Goal: Task Accomplishment & Management: Complete application form

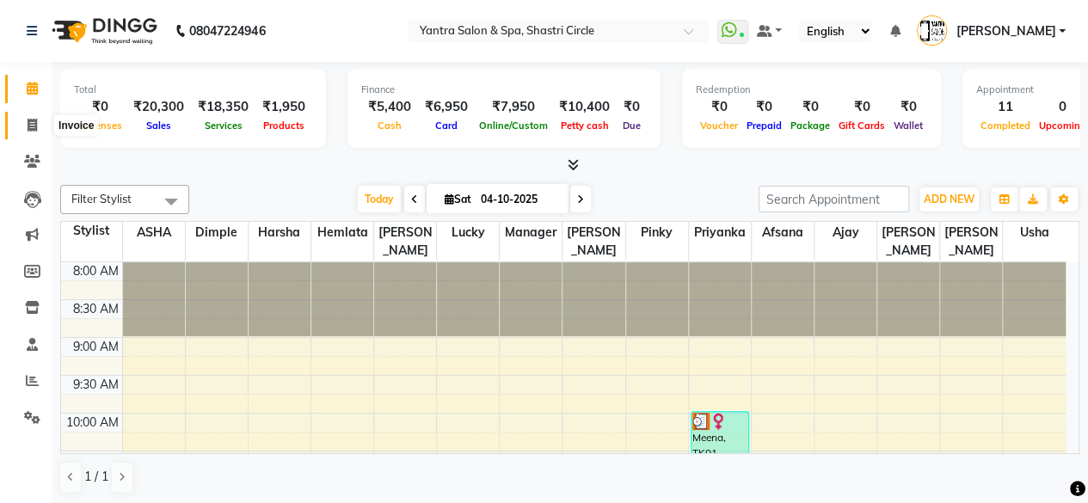
click at [29, 122] on icon at bounding box center [32, 125] width 9 height 13
select select "service"
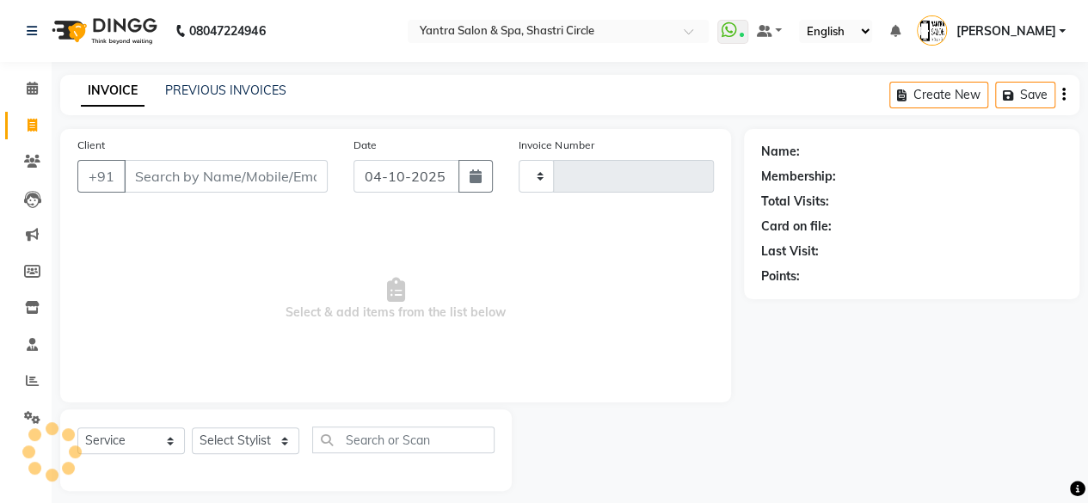
type input "4215"
select select "154"
click at [233, 172] on input "Client" at bounding box center [226, 176] width 204 height 33
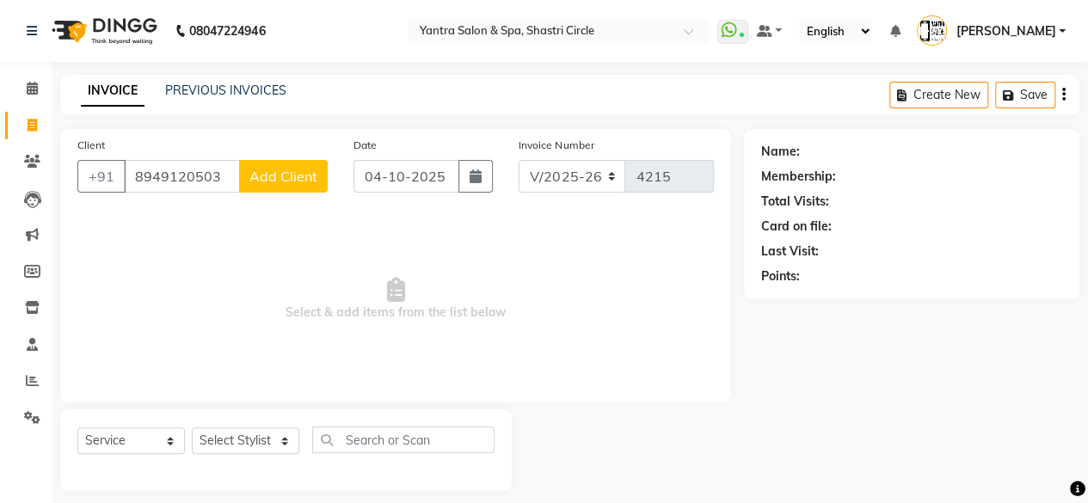
type input "8949120503"
click at [287, 165] on button "Add Client" at bounding box center [283, 176] width 89 height 33
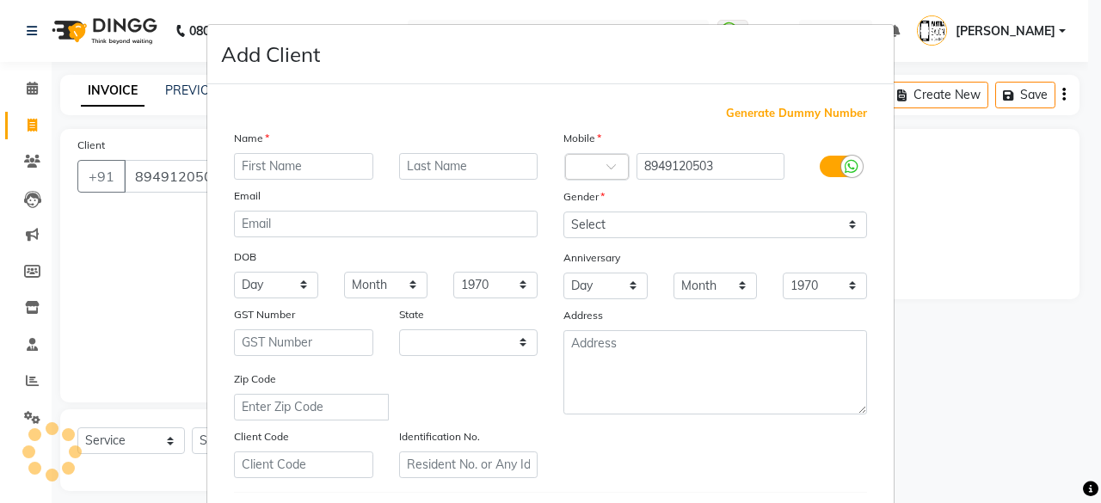
select select "33"
type input "Shanti"
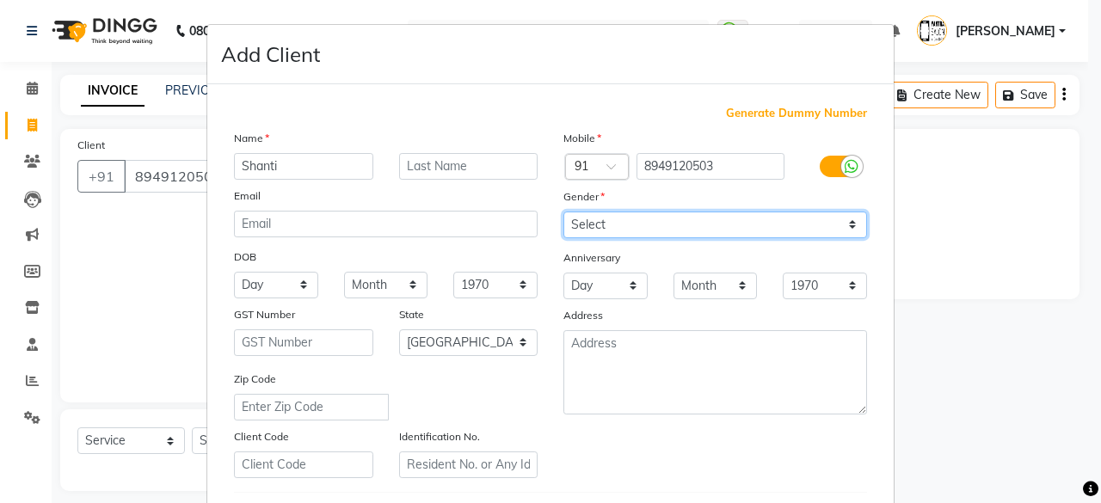
drag, startPoint x: 631, startPoint y: 212, endPoint x: 623, endPoint y: 235, distance: 24.0
click at [631, 212] on select "Select Male Female Other Prefer Not To Say" at bounding box center [715, 225] width 304 height 27
select select "[DEMOGRAPHIC_DATA]"
click at [563, 212] on select "Select Male Female Other Prefer Not To Say" at bounding box center [715, 225] width 304 height 27
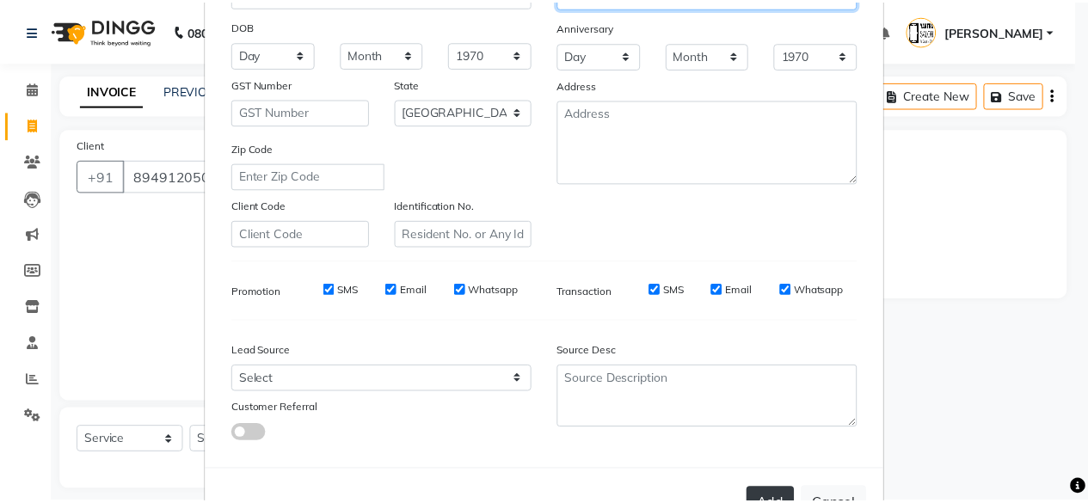
scroll to position [258, 0]
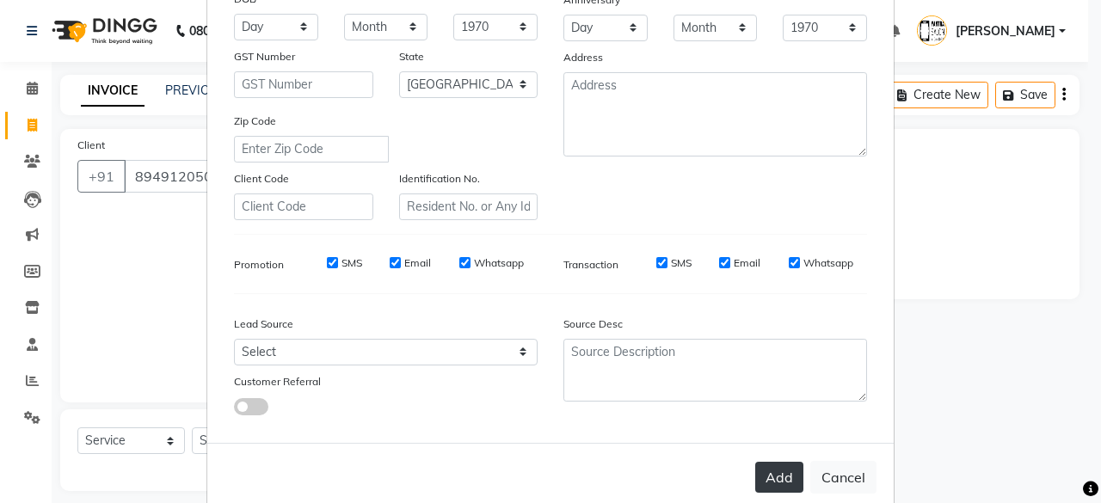
click at [774, 476] on button "Add" at bounding box center [779, 477] width 48 height 31
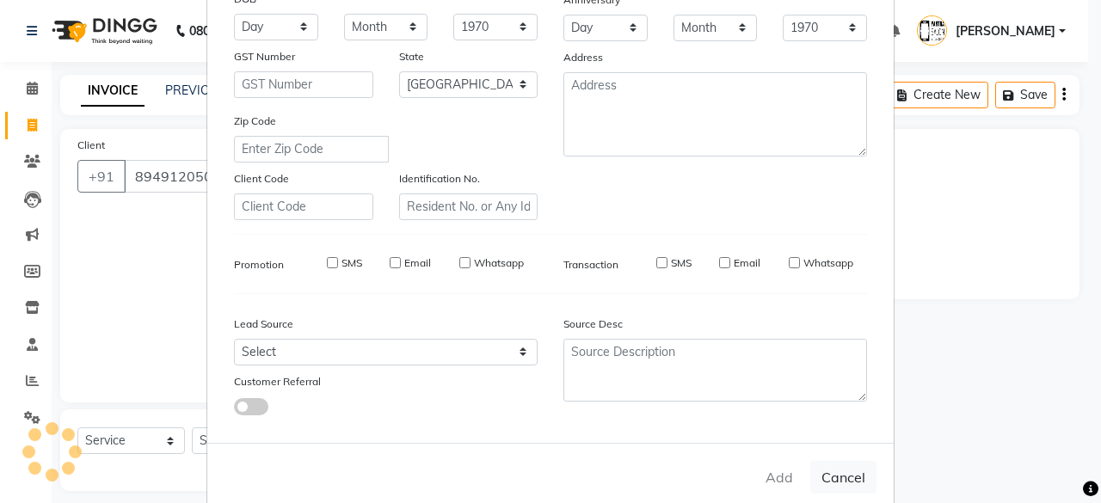
select select
select select "null"
select select
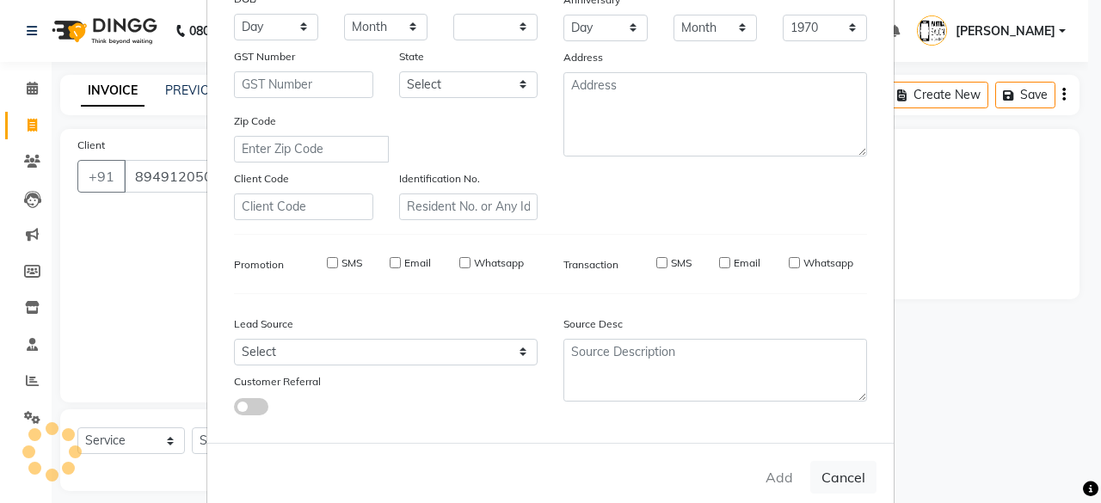
select select
checkbox input "false"
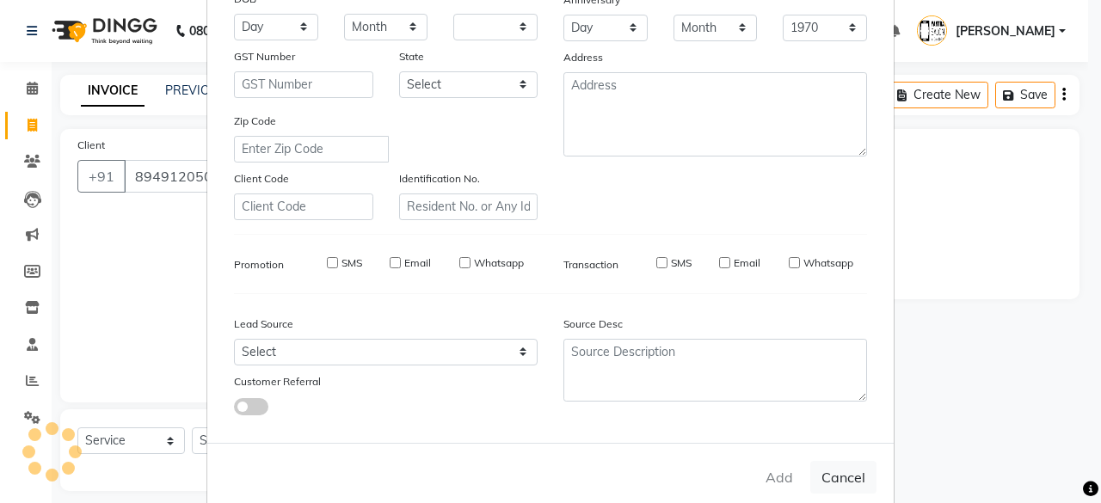
checkbox input "false"
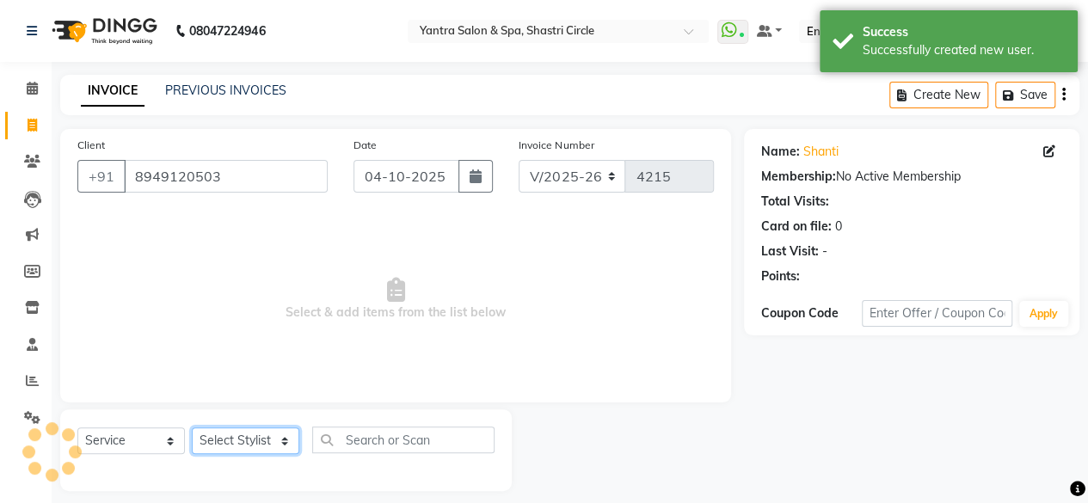
click at [265, 447] on select "Select Stylist [PERSON_NAME] [PERSON_NAME] [PERSON_NAME] ASHA Dimple [PERSON_NA…" at bounding box center [246, 440] width 108 height 27
select select "44019"
click at [192, 427] on select "Select Stylist [PERSON_NAME] [PERSON_NAME] [PERSON_NAME] ASHA Dimple [PERSON_NA…" at bounding box center [246, 440] width 108 height 27
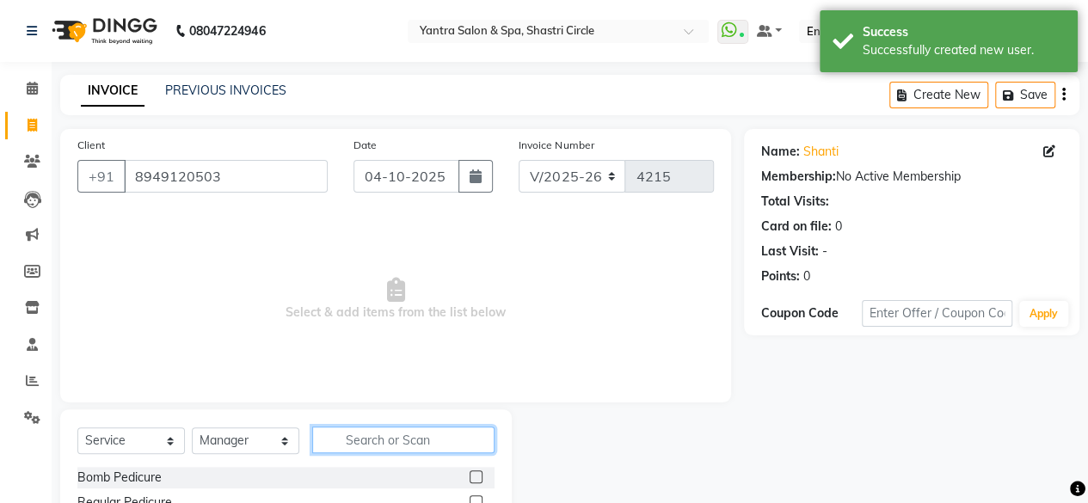
click at [387, 434] on input "text" at bounding box center [403, 440] width 182 height 27
type input "adv"
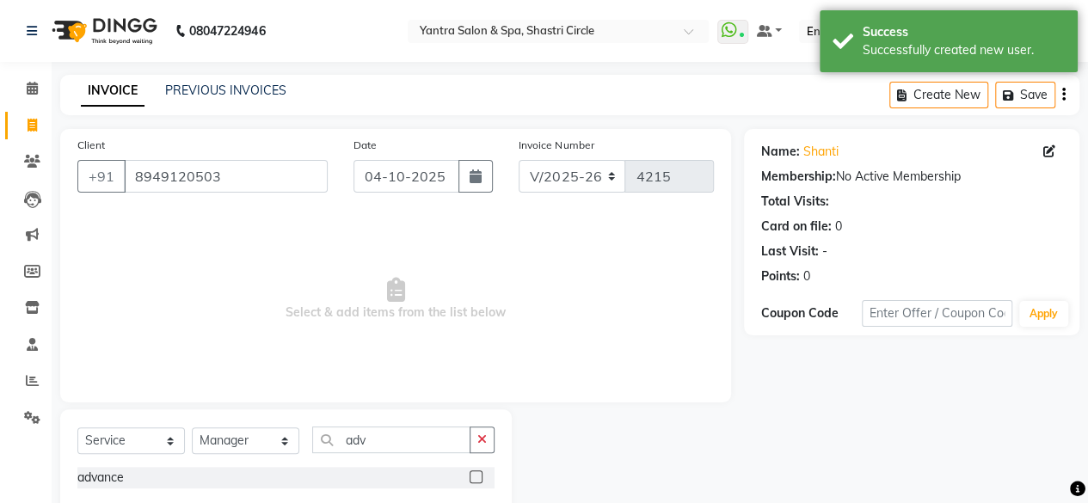
click at [474, 477] on label at bounding box center [476, 476] width 13 height 13
click at [474, 477] on input "checkbox" at bounding box center [475, 477] width 11 height 11
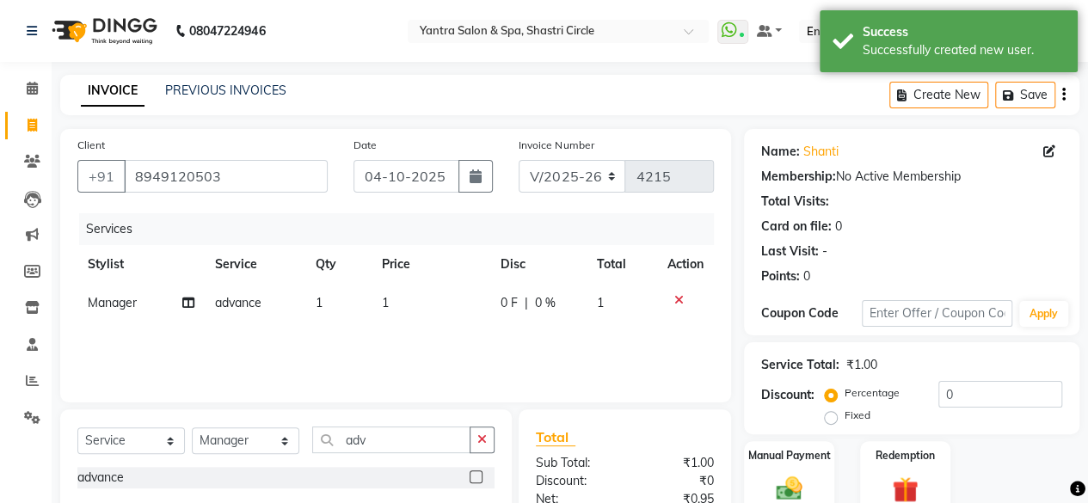
checkbox input "false"
click at [417, 290] on td "1" at bounding box center [431, 303] width 119 height 39
select select "44019"
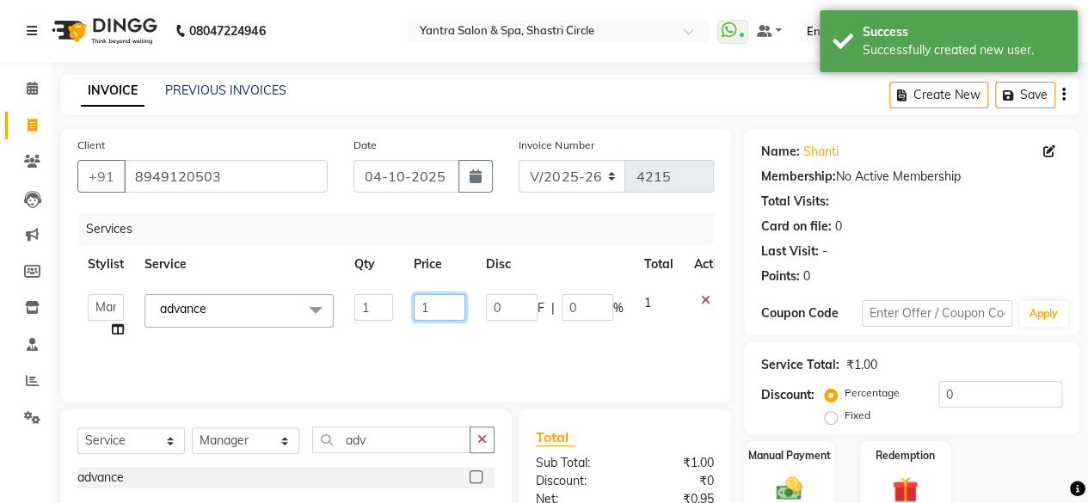
click at [426, 311] on input "1" at bounding box center [440, 307] width 52 height 27
click at [428, 311] on input "1" at bounding box center [440, 307] width 52 height 27
type input "5100"
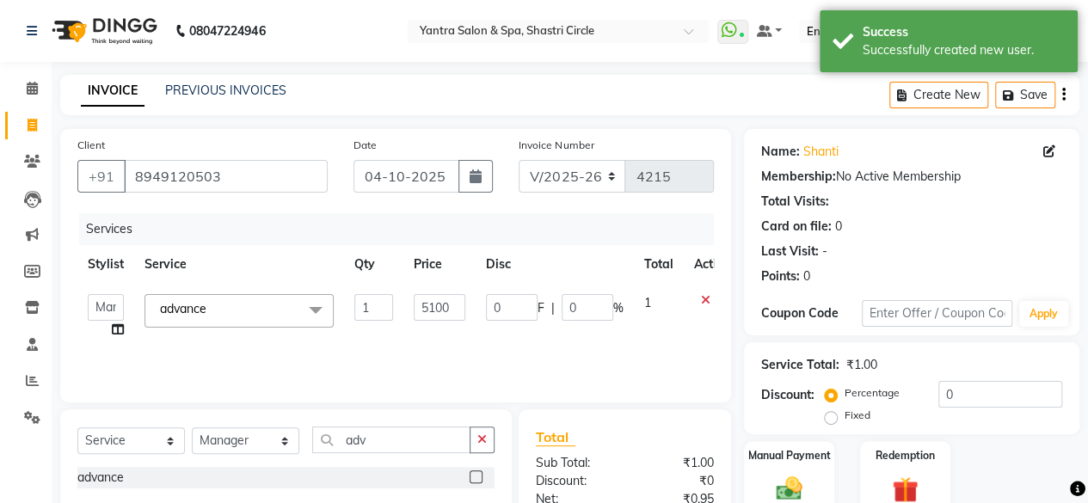
click at [442, 341] on div "Services Stylist Service Qty Price Disc Total Action Afsana Ajay Arvind ASHA Di…" at bounding box center [395, 299] width 637 height 172
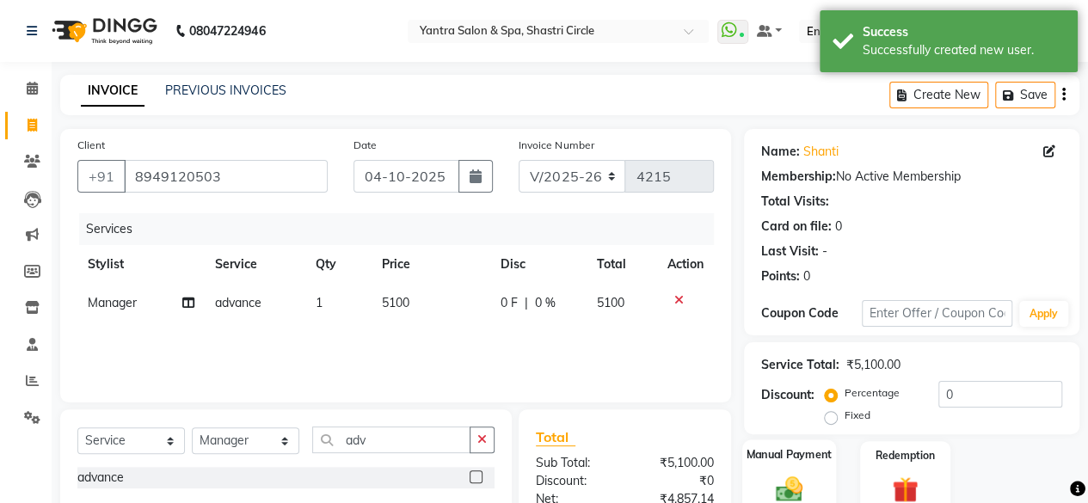
scroll to position [183, 0]
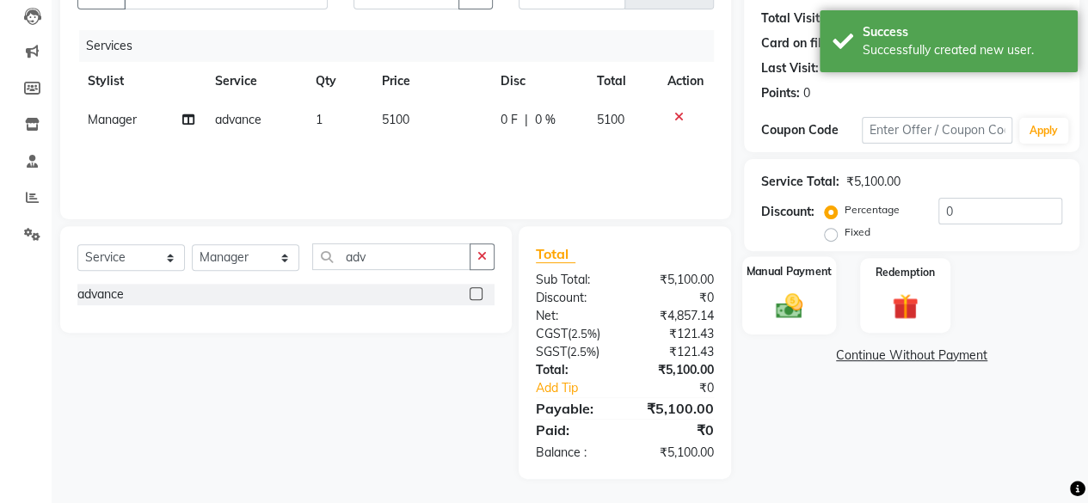
click at [790, 301] on img at bounding box center [789, 305] width 44 height 31
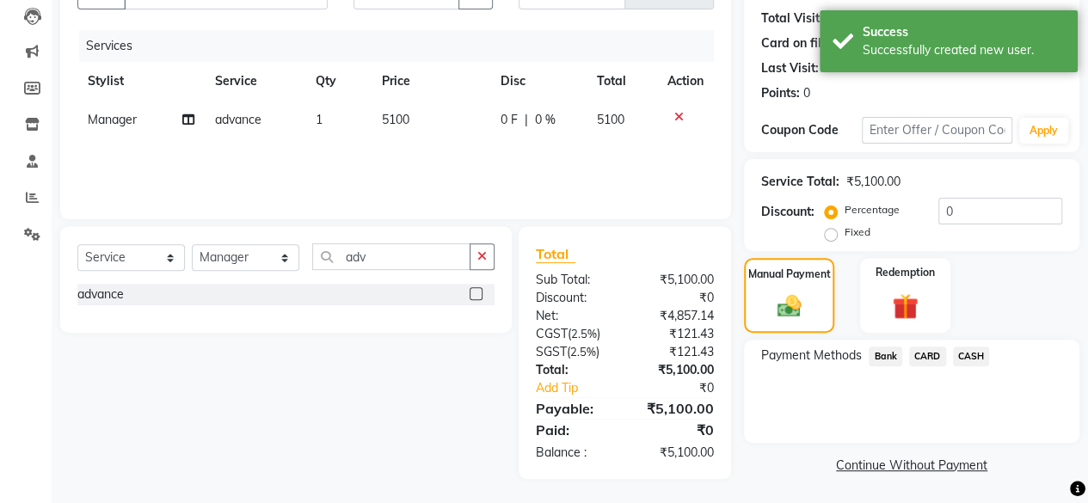
click at [879, 359] on span "Bank" at bounding box center [886, 357] width 34 height 20
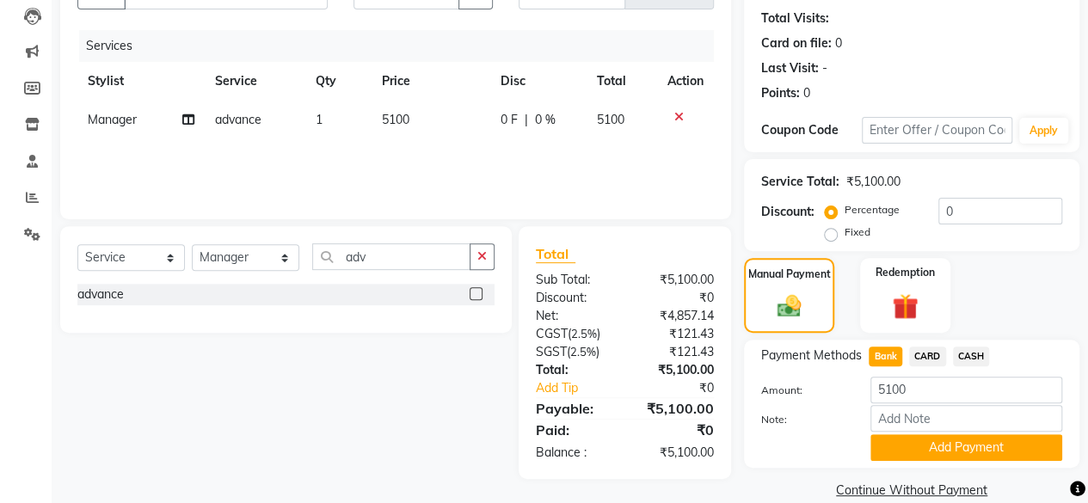
click at [896, 439] on button "Add Payment" at bounding box center [966, 447] width 192 height 27
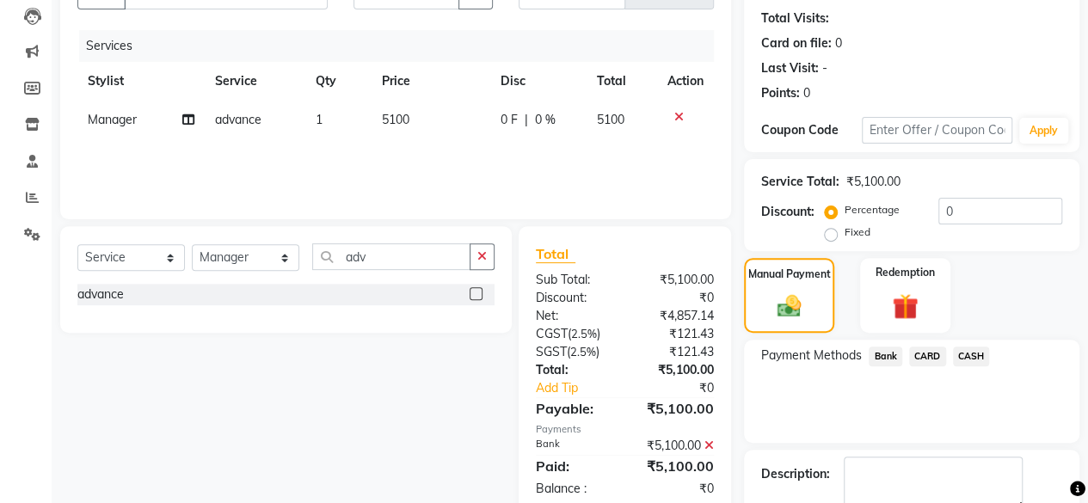
scroll to position [279, 0]
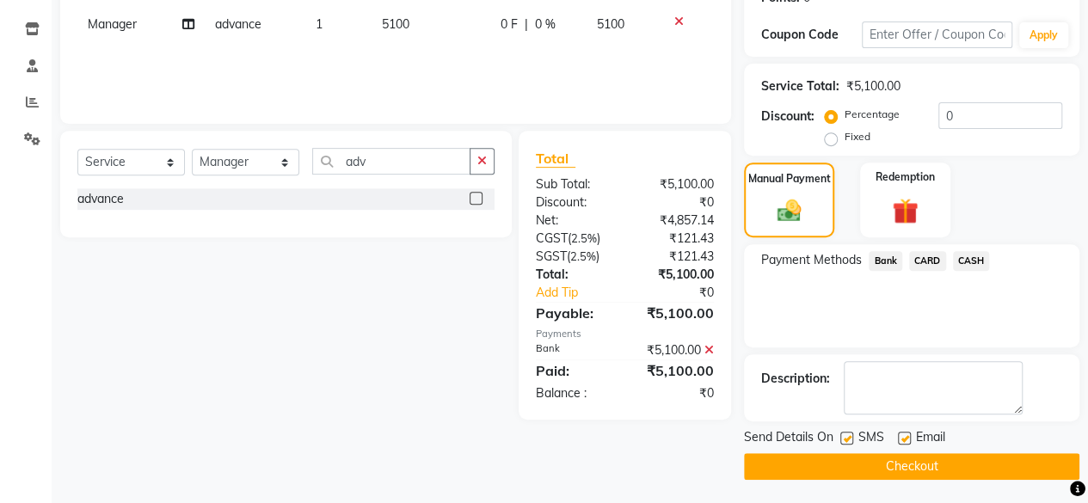
click at [922, 472] on button "Checkout" at bounding box center [911, 466] width 335 height 27
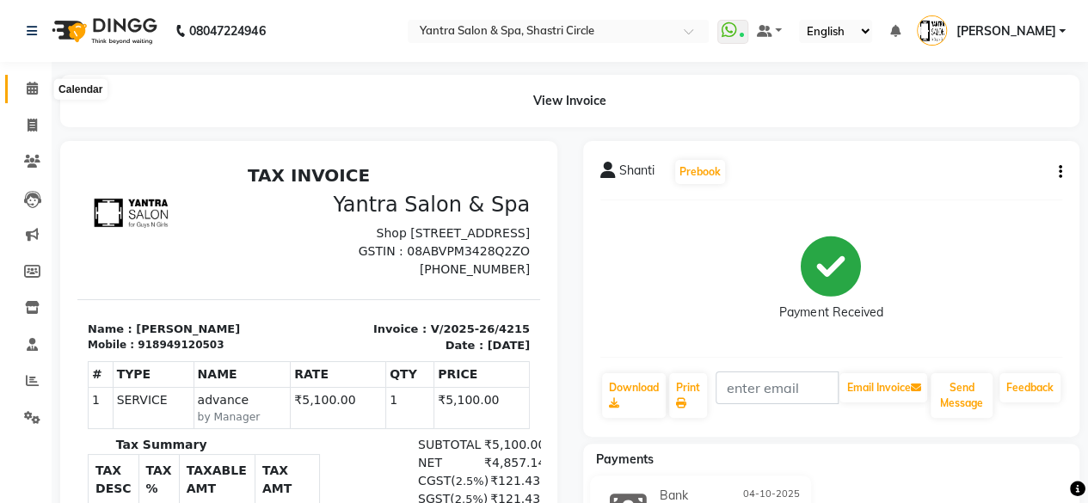
drag, startPoint x: 22, startPoint y: 93, endPoint x: 72, endPoint y: 0, distance: 105.4
click at [22, 93] on span at bounding box center [32, 89] width 30 height 20
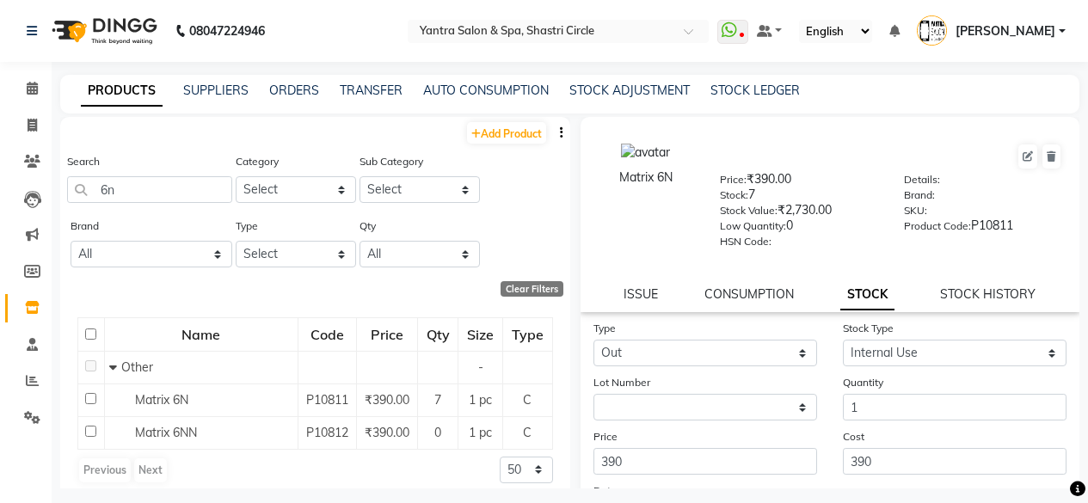
select select "out"
select select "internal use"
select select
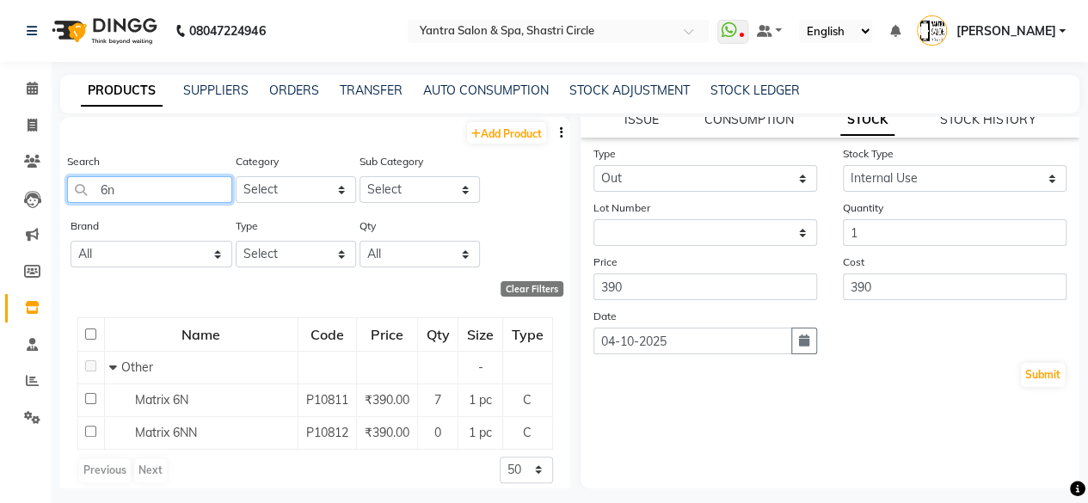
click at [145, 194] on input "6n" at bounding box center [149, 189] width 165 height 27
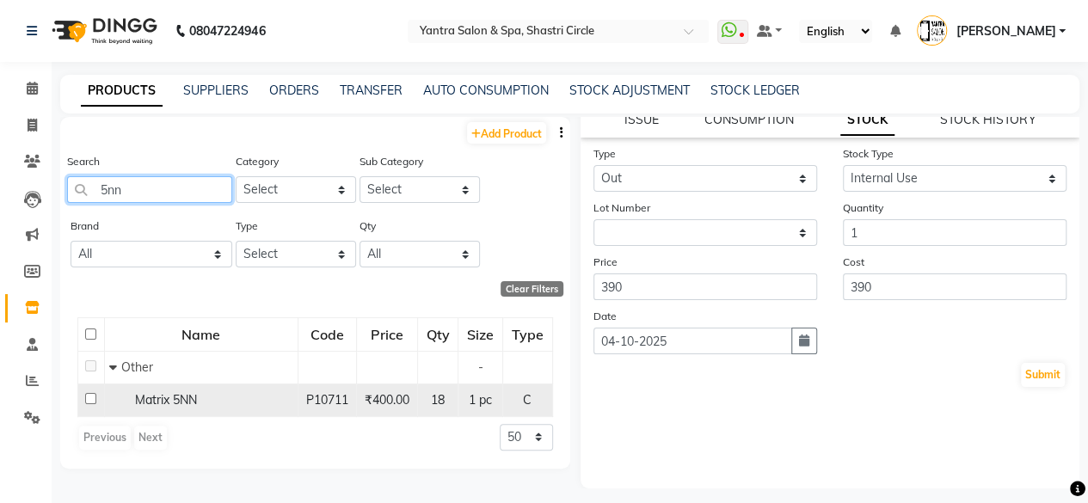
type input "5nn"
click at [194, 405] on span "Matrix 5NN" at bounding box center [166, 399] width 62 height 15
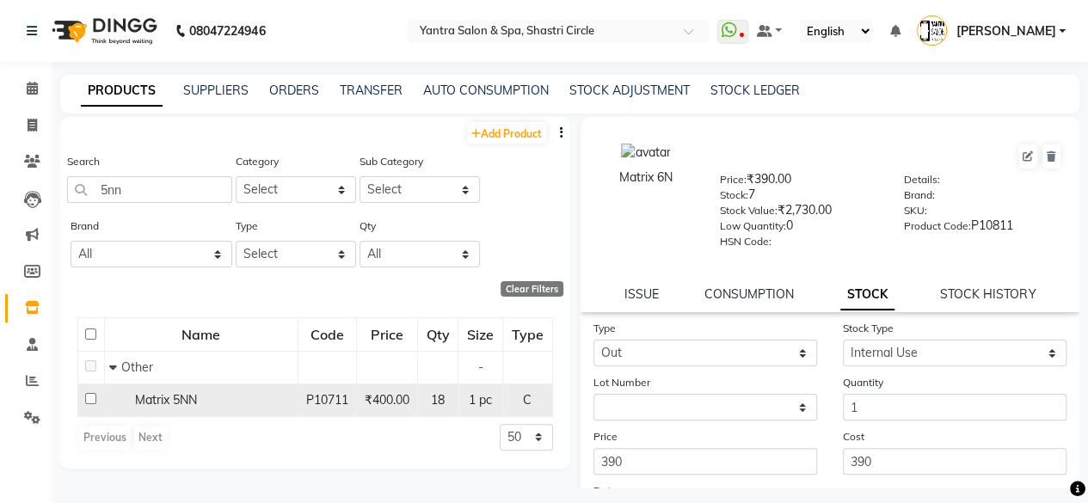
select select
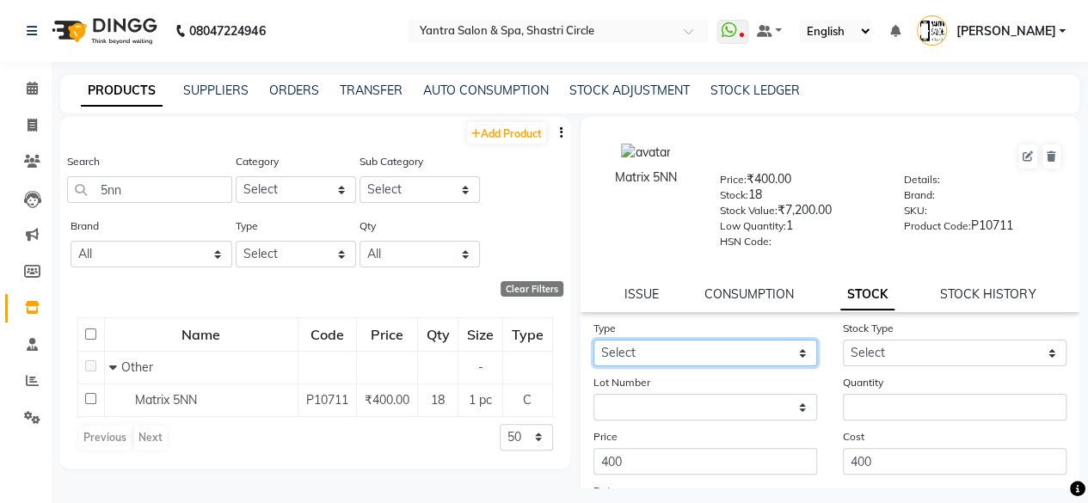
drag, startPoint x: 723, startPoint y: 351, endPoint x: 709, endPoint y: 364, distance: 19.5
click at [723, 351] on select "Select In Out" at bounding box center [705, 353] width 224 height 27
select select "out"
click at [593, 340] on select "Select In Out" at bounding box center [705, 353] width 224 height 27
click at [890, 369] on form "Type Select In Out Stock Type Select Internal Use Damaged Expired Adjustment Re…" at bounding box center [830, 441] width 474 height 244
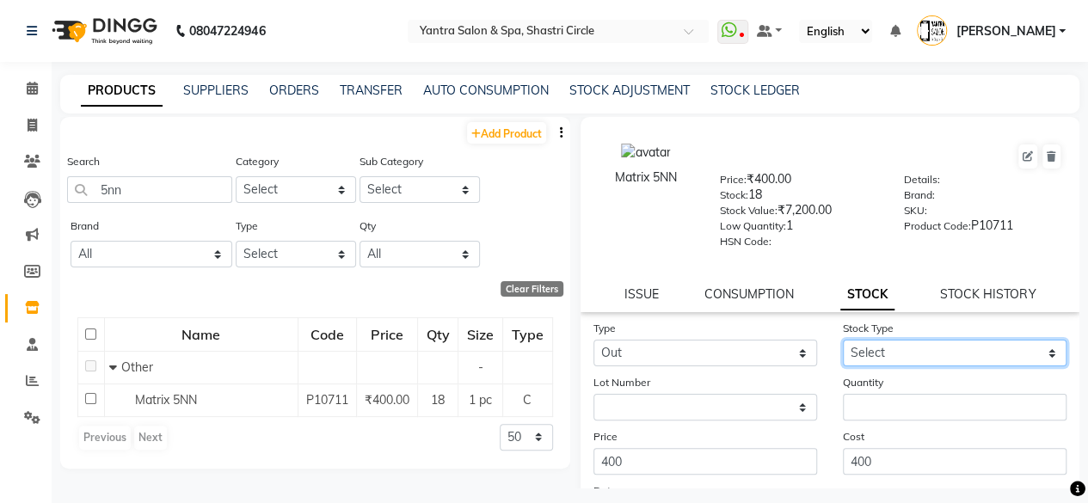
click at [886, 357] on select "Select Internal Use Damaged Expired Adjustment Return Other" at bounding box center [955, 353] width 224 height 27
select select "internal use"
click at [843, 340] on select "Select Internal Use Damaged Expired Adjustment Return Other" at bounding box center [955, 353] width 224 height 27
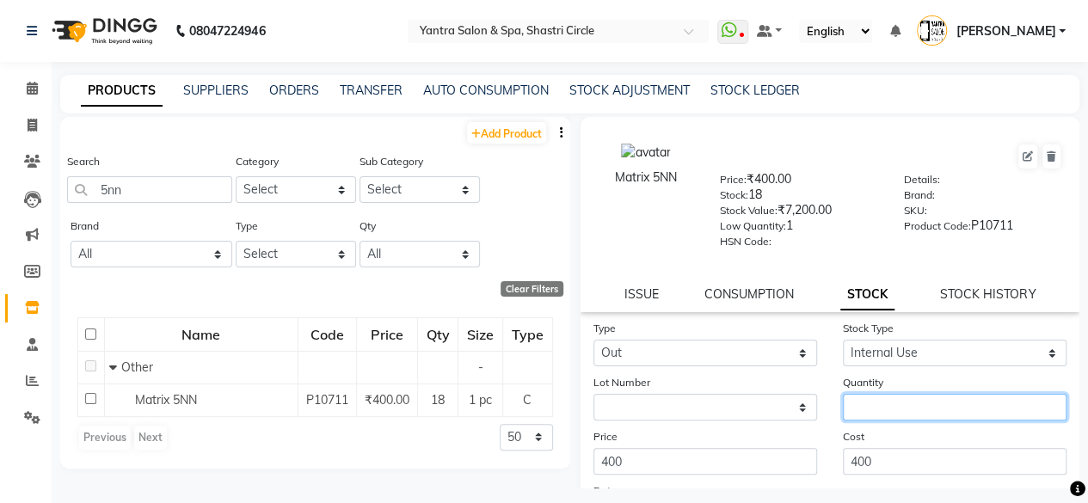
click at [883, 402] on input "number" at bounding box center [955, 407] width 224 height 27
click at [888, 440] on div "Cost 400" at bounding box center [954, 450] width 249 height 47
click at [900, 411] on input "number" at bounding box center [955, 407] width 224 height 27
click at [896, 429] on div "Cost 400" at bounding box center [954, 450] width 249 height 47
click at [893, 408] on input "number" at bounding box center [955, 407] width 224 height 27
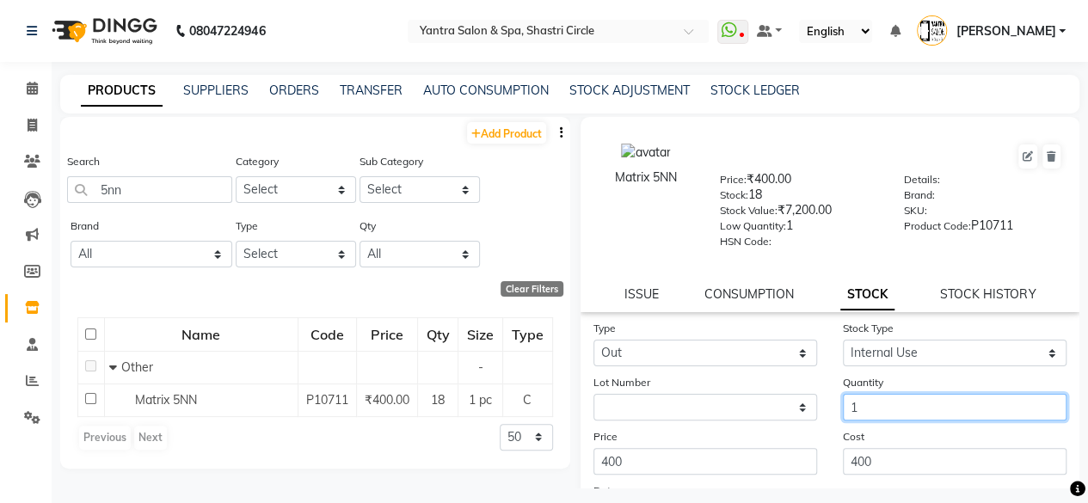
type input "1"
click at [886, 433] on div "Cost 400" at bounding box center [954, 450] width 249 height 47
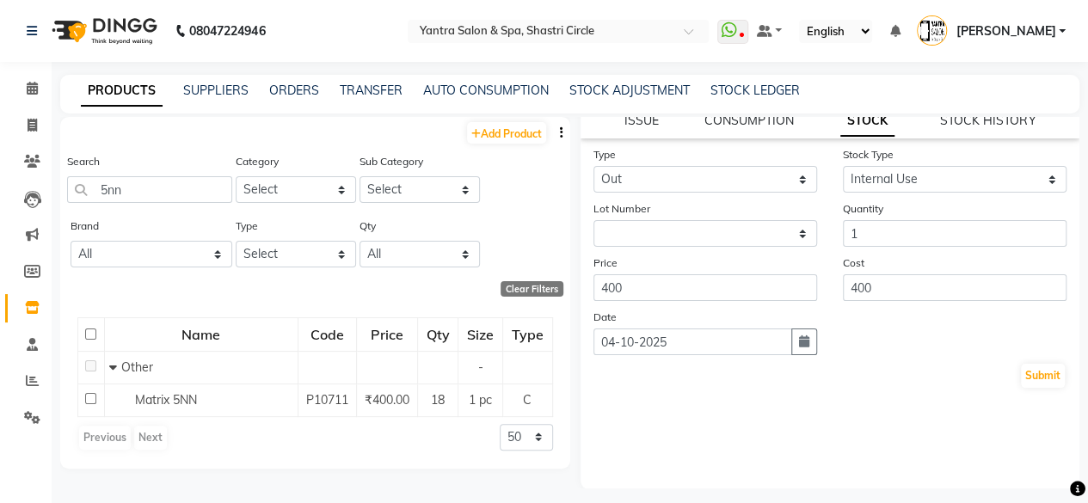
scroll to position [175, 0]
click at [1028, 378] on button "Submit" at bounding box center [1043, 375] width 44 height 24
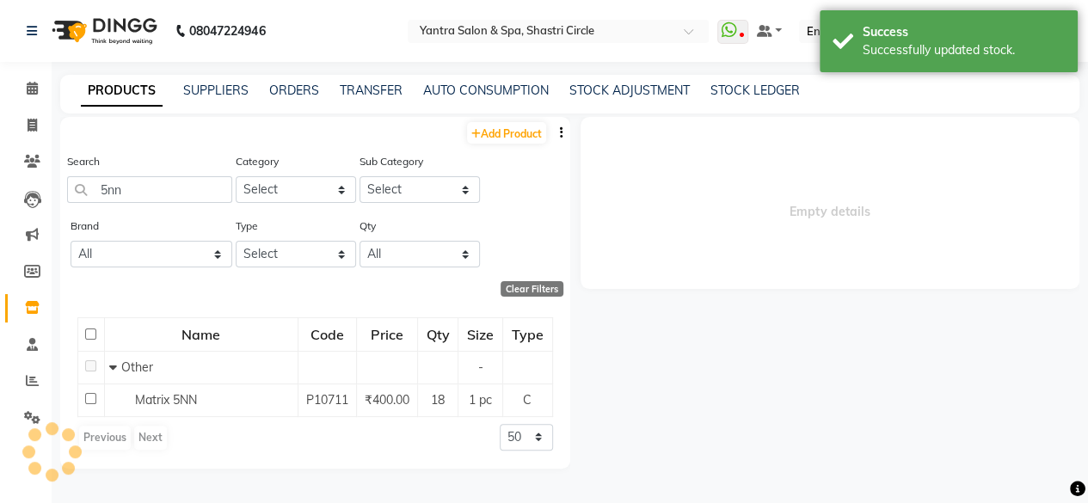
scroll to position [0, 0]
select select
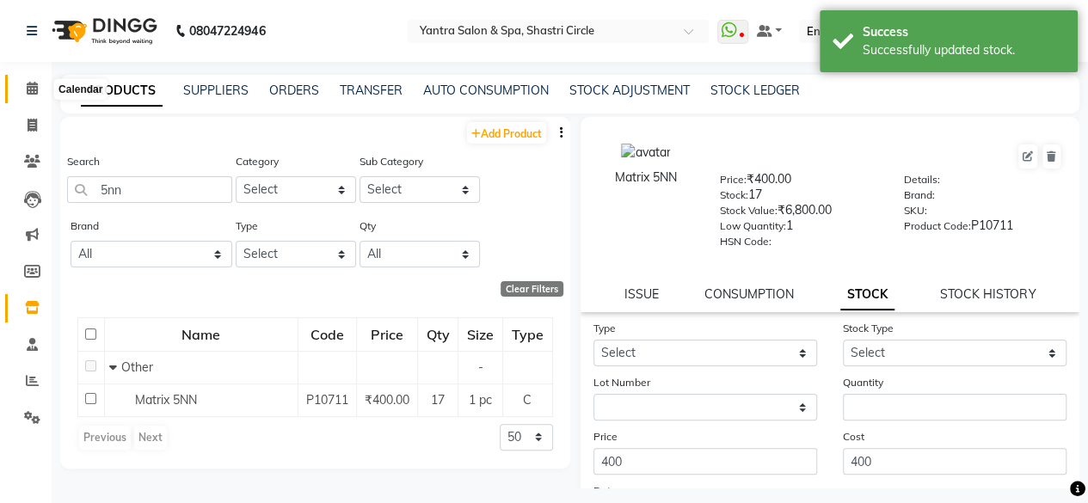
click at [37, 91] on icon at bounding box center [32, 88] width 11 height 13
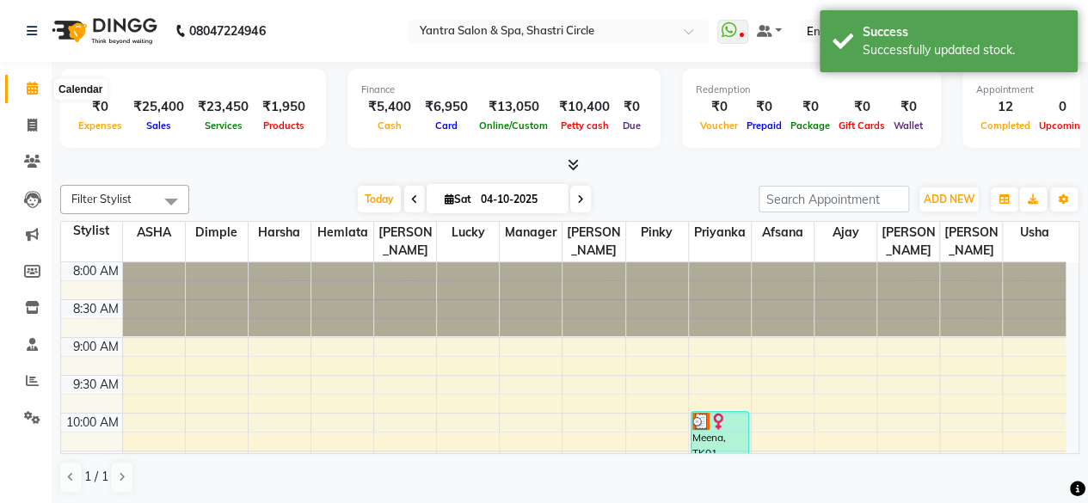
click at [39, 86] on span at bounding box center [32, 89] width 30 height 20
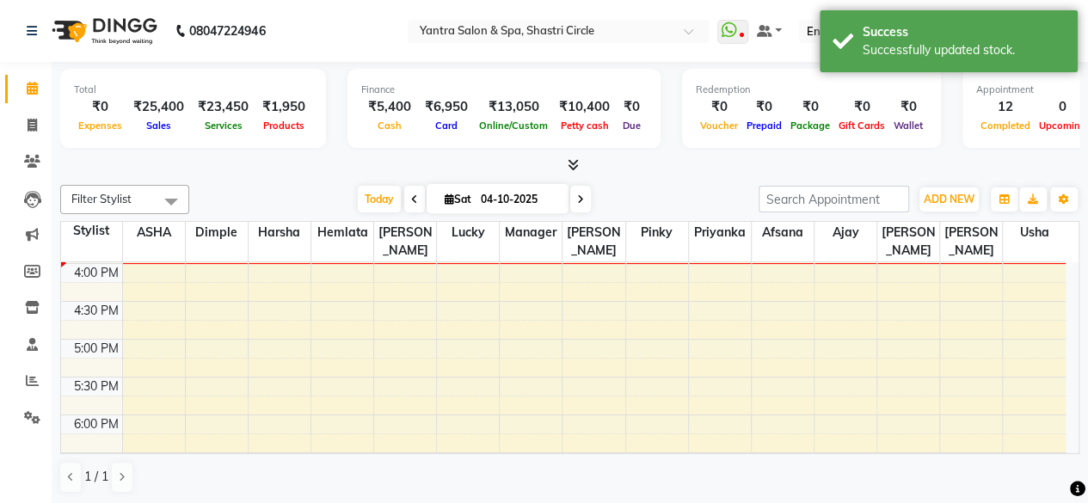
scroll to position [616, 0]
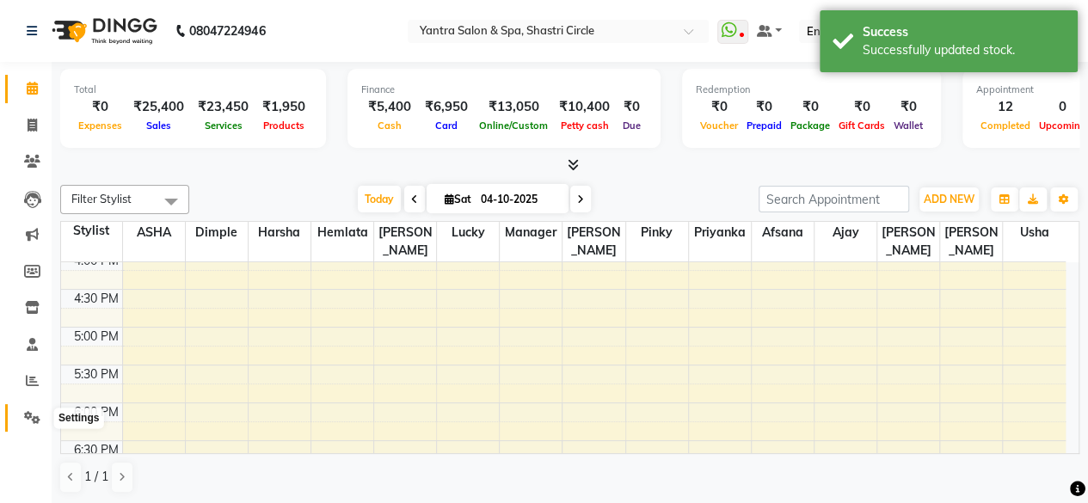
click at [28, 411] on icon at bounding box center [32, 417] width 16 height 13
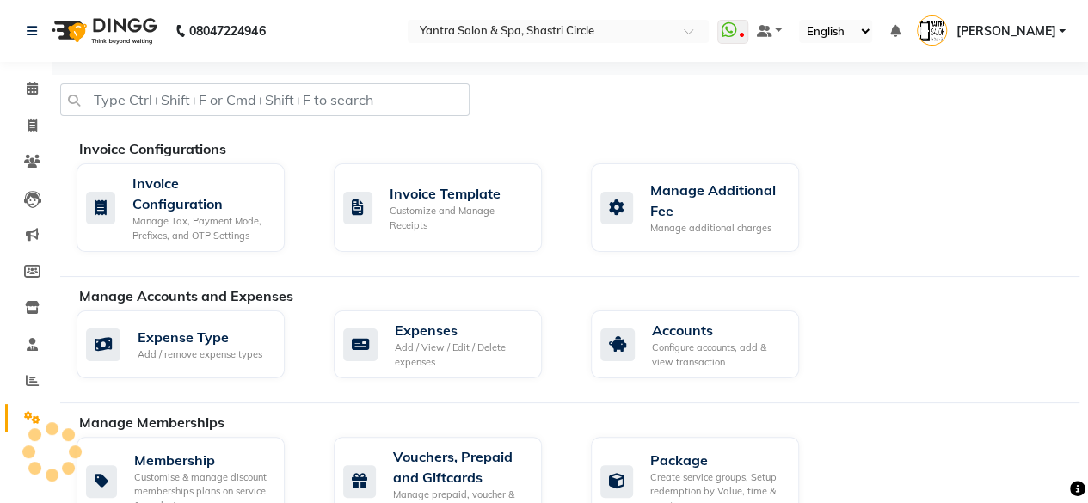
click at [31, 396] on li "Reports" at bounding box center [26, 381] width 52 height 37
click at [29, 387] on icon at bounding box center [32, 380] width 13 height 13
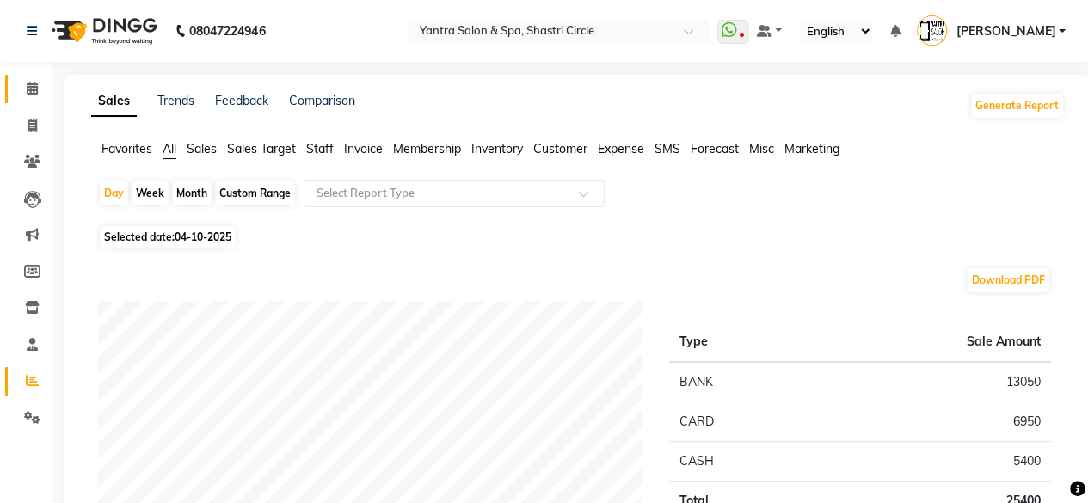
click at [15, 86] on link "Calendar" at bounding box center [25, 89] width 41 height 28
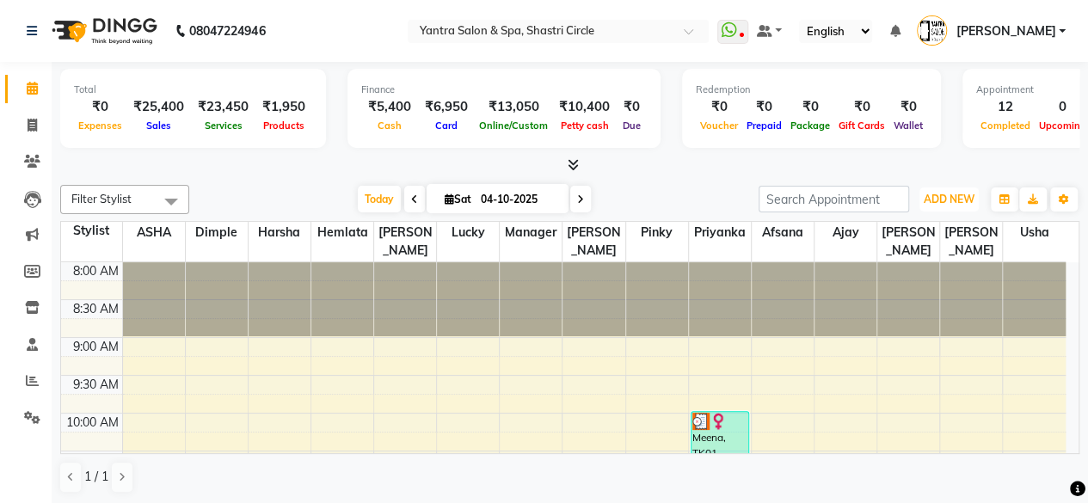
drag, startPoint x: 963, startPoint y: 196, endPoint x: 950, endPoint y: 211, distance: 19.5
click at [965, 199] on span "ADD NEW" at bounding box center [949, 199] width 51 height 13
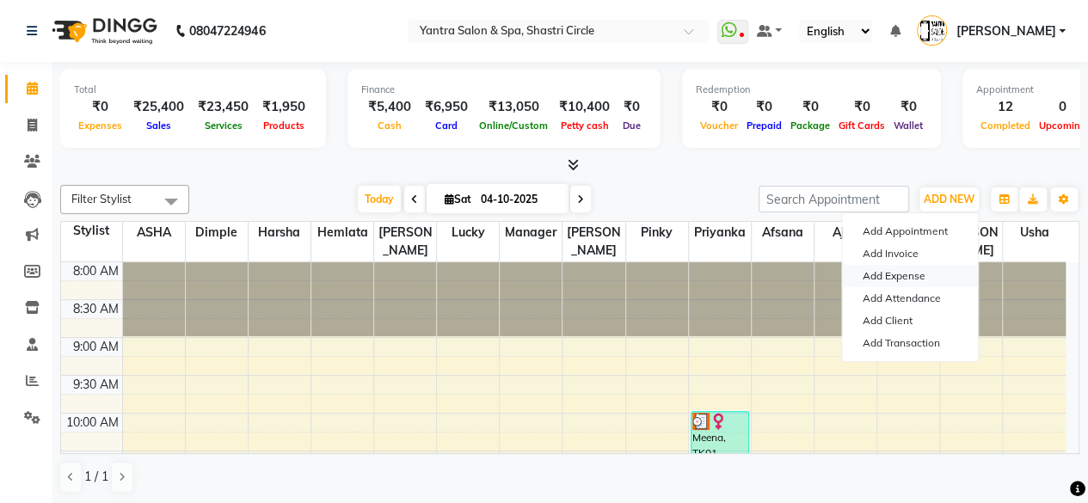
click at [916, 285] on link "Add Expense" at bounding box center [910, 276] width 136 height 22
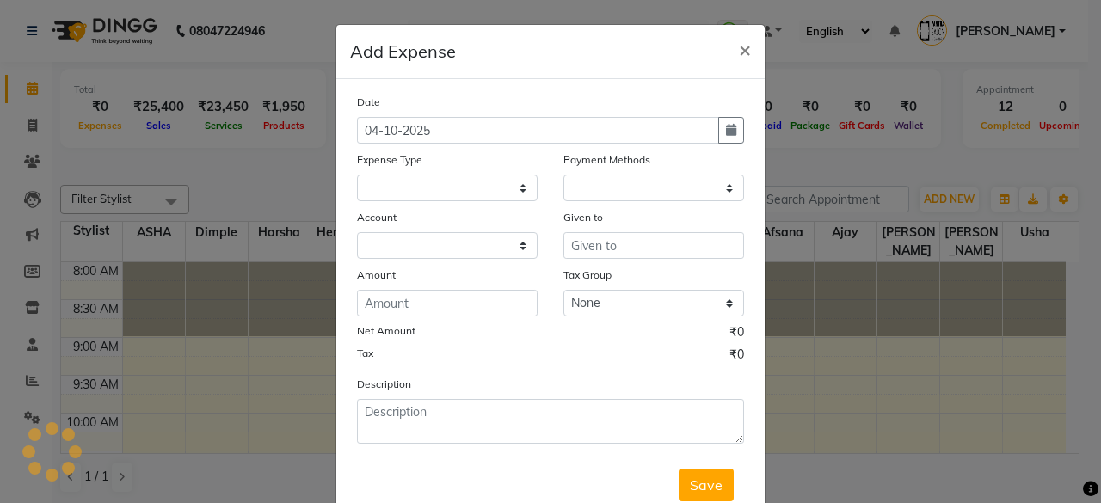
select select
select select "1"
select select "2383"
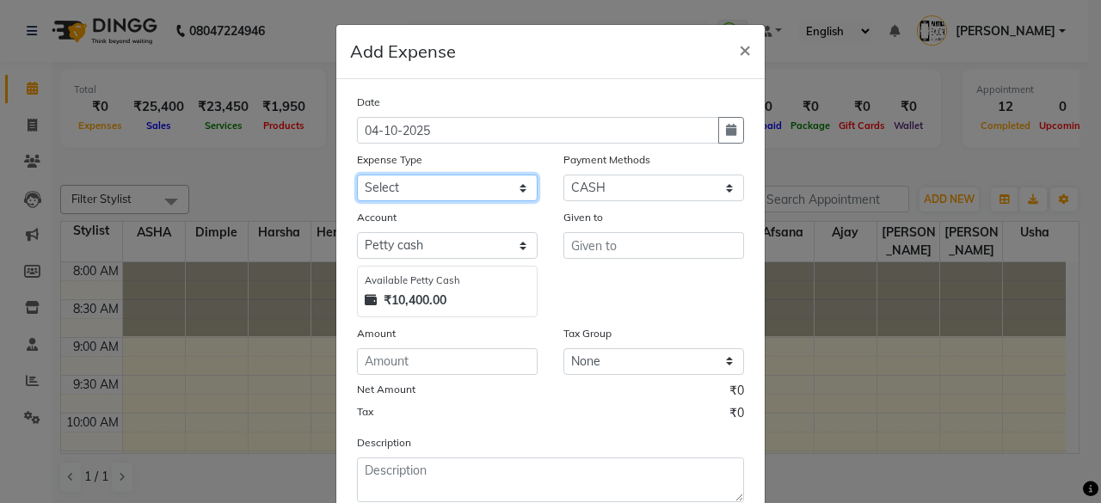
click at [412, 184] on select "Select Advance Salary Bank charges Car maintenance Cash transfer to bank Cash t…" at bounding box center [447, 188] width 181 height 27
select select "25"
click at [357, 175] on select "Select Advance Salary Bank charges Car maintenance Cash transfer to bank Cash t…" at bounding box center [447, 188] width 181 height 27
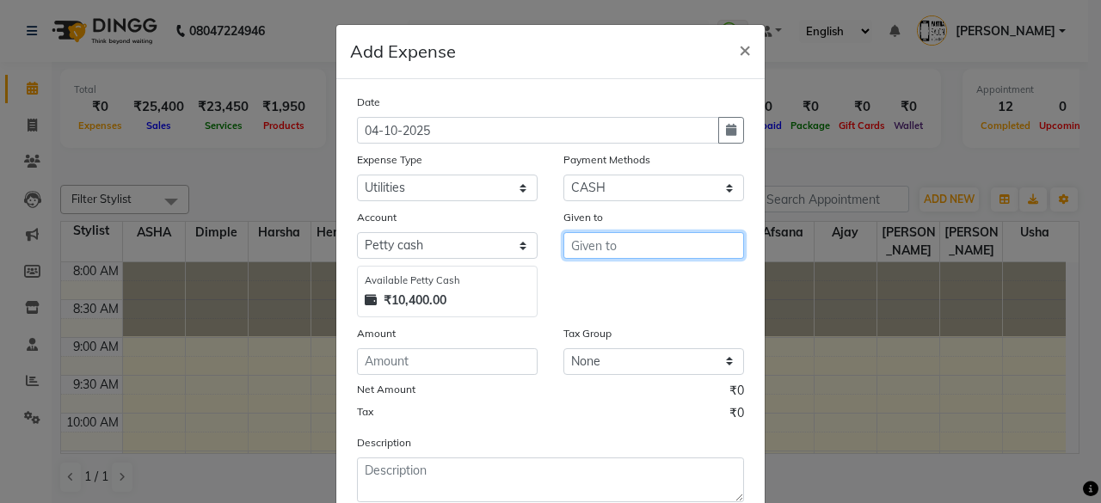
click at [624, 253] on input "text" at bounding box center [653, 245] width 181 height 27
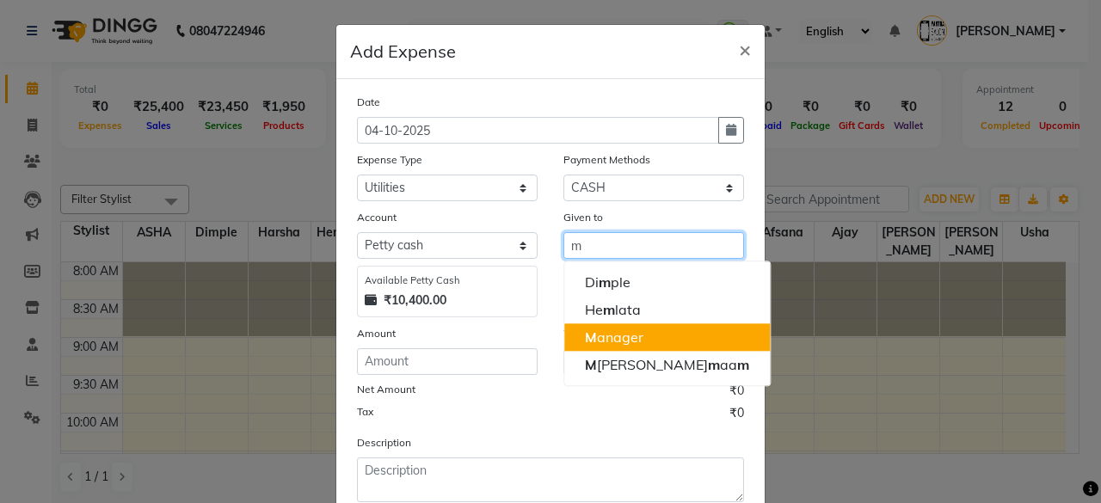
click at [618, 333] on ngb-highlight "M anager" at bounding box center [614, 337] width 58 height 17
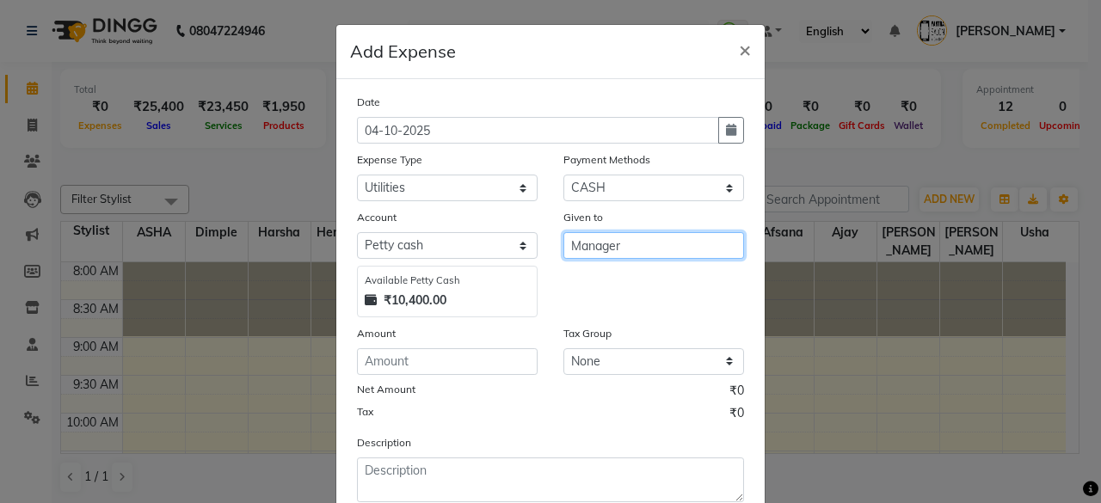
type input "Manager"
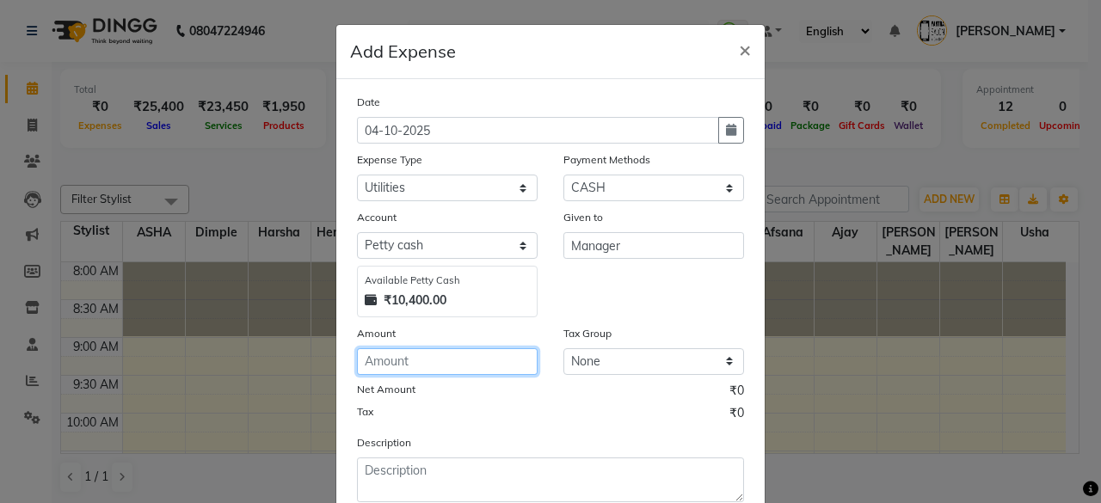
click at [439, 354] on input "number" at bounding box center [447, 361] width 181 height 27
type input "100"
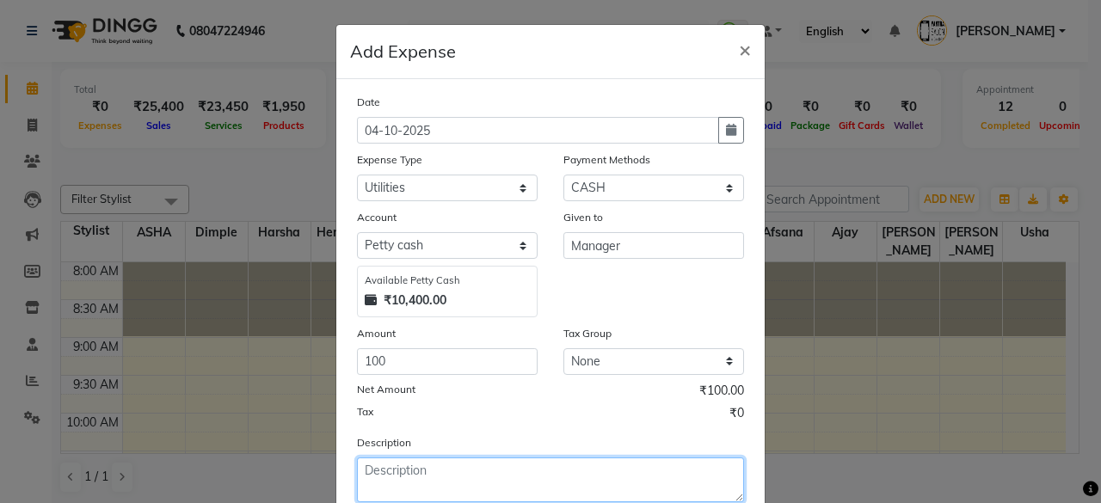
click at [503, 470] on textarea at bounding box center [550, 480] width 387 height 45
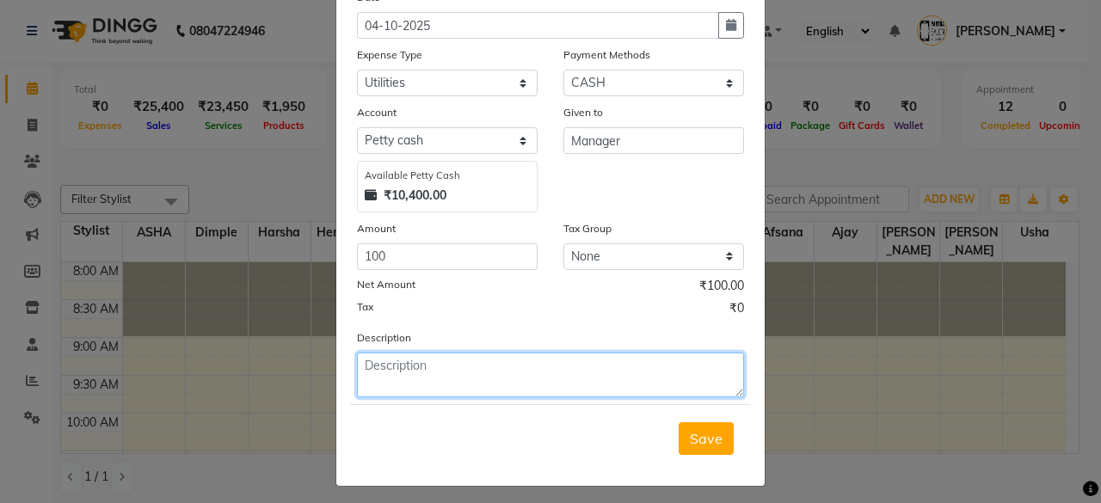
scroll to position [109, 0]
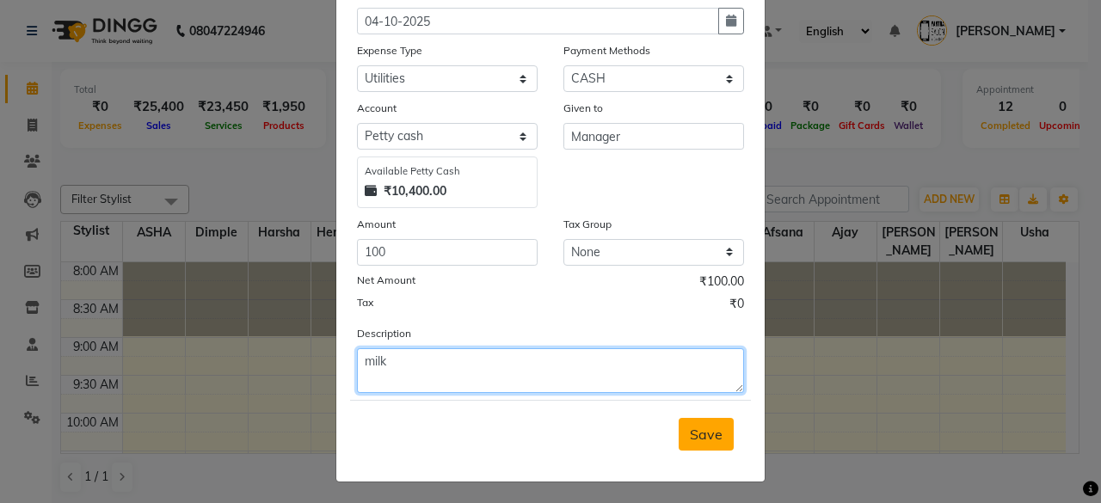
type textarea "milk"
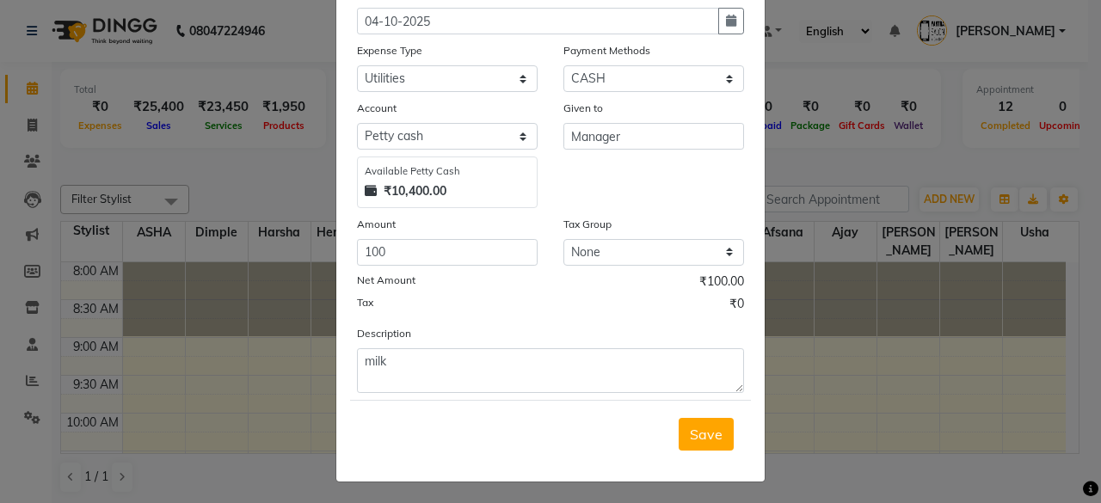
click at [700, 440] on button "Save" at bounding box center [706, 434] width 55 height 33
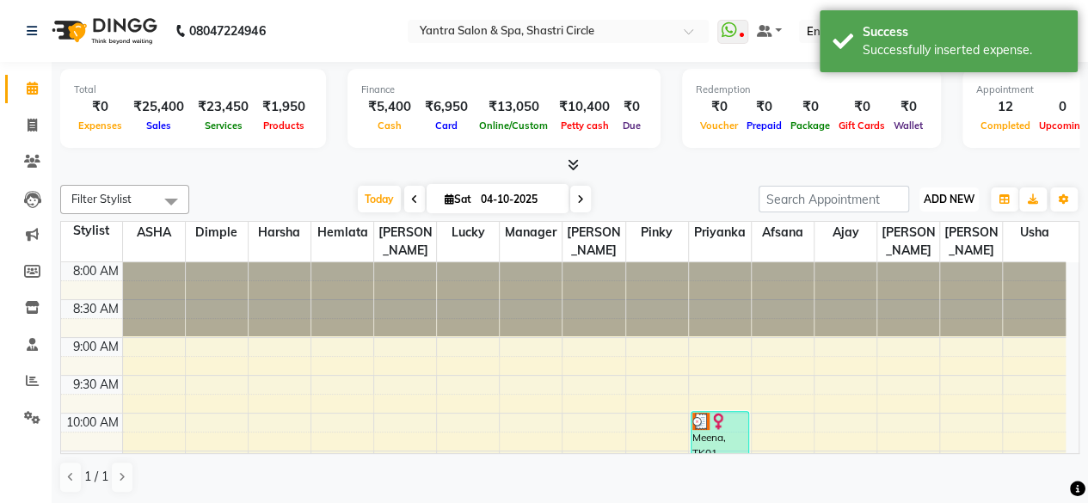
click at [958, 193] on span "ADD NEW" at bounding box center [949, 199] width 51 height 13
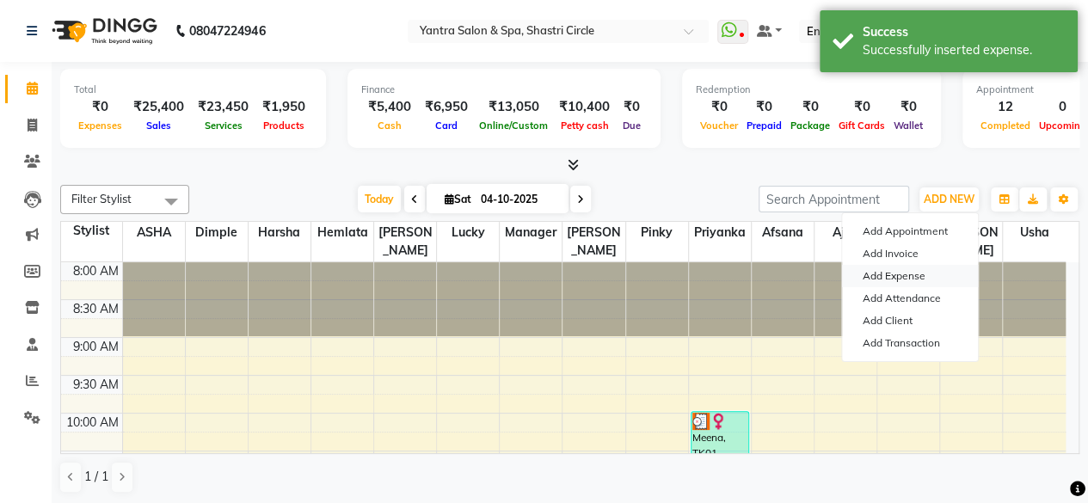
click at [910, 277] on link "Add Expense" at bounding box center [910, 276] width 136 height 22
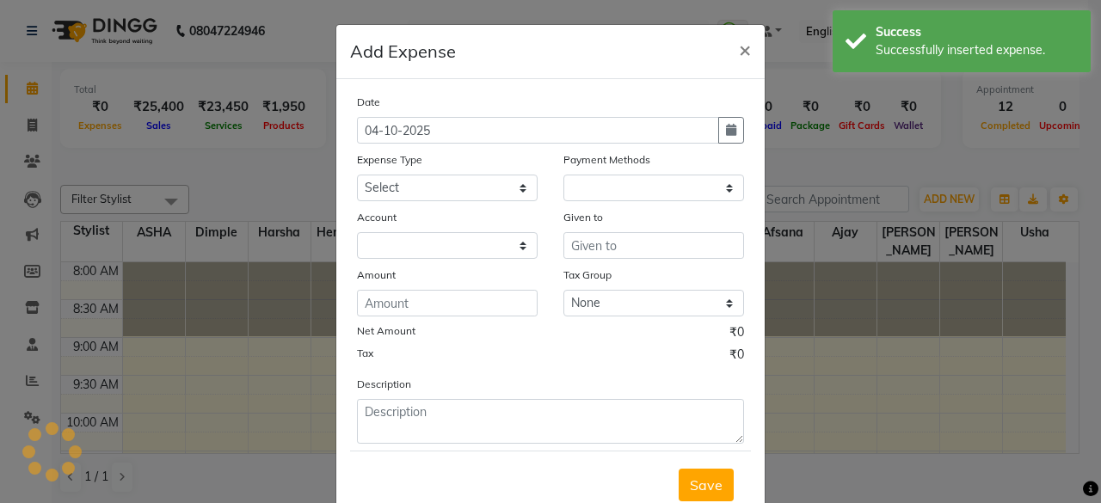
select select "1"
select select "2383"
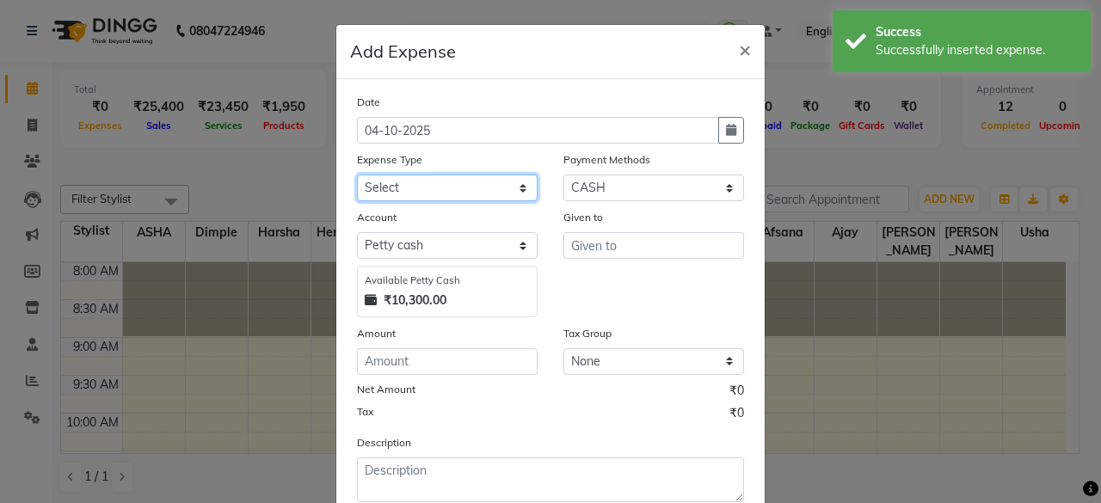
click at [483, 190] on select "Select Advance Salary Bank charges Car maintenance Cash transfer to bank Cash t…" at bounding box center [447, 188] width 181 height 27
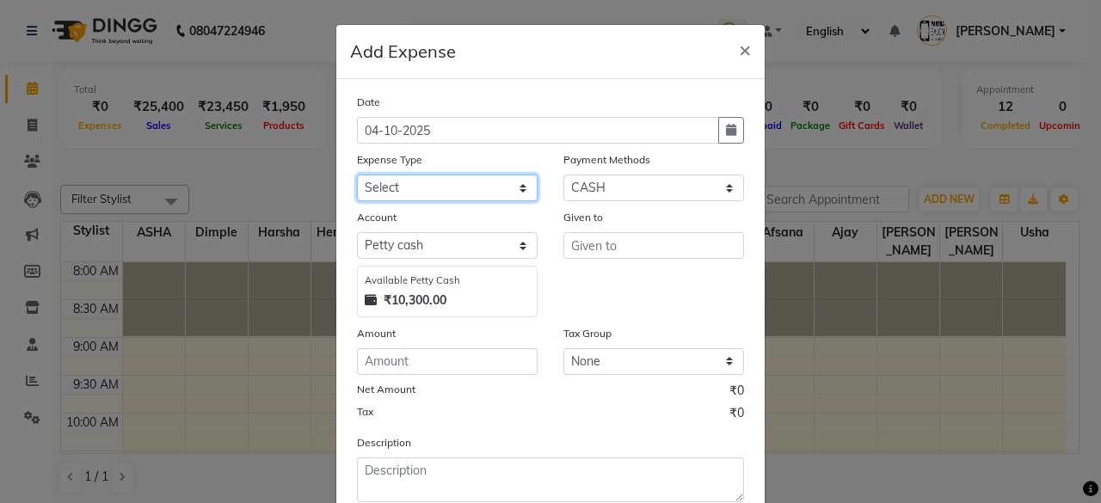
select select "25"
click at [357, 175] on select "Select Advance Salary Bank charges Car maintenance Cash transfer to bank Cash t…" at bounding box center [447, 188] width 181 height 27
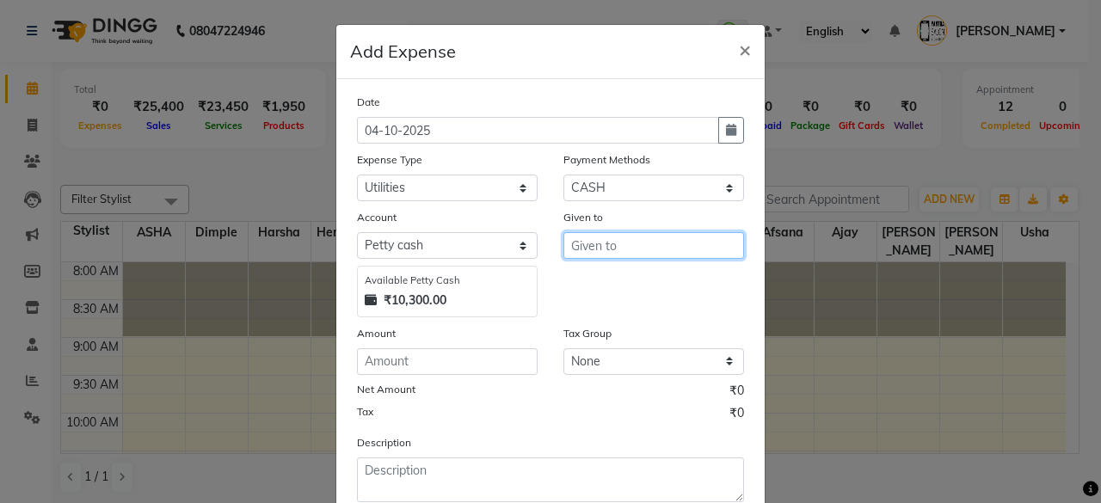
click at [662, 232] on input "text" at bounding box center [653, 245] width 181 height 27
click at [654, 238] on input "text" at bounding box center [653, 245] width 181 height 27
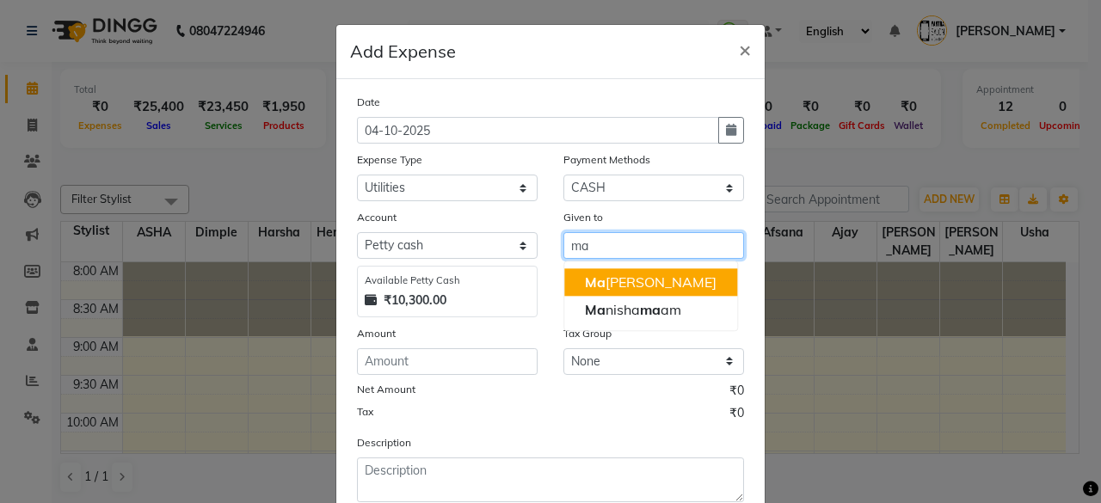
click at [630, 285] on ngb-highlight "Ma [PERSON_NAME]" at bounding box center [651, 282] width 132 height 17
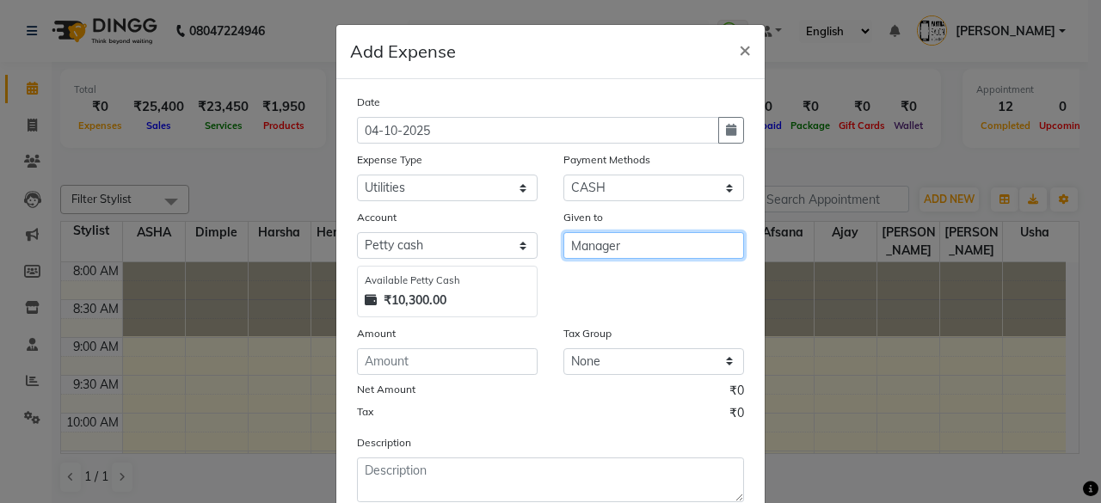
type input "Manager"
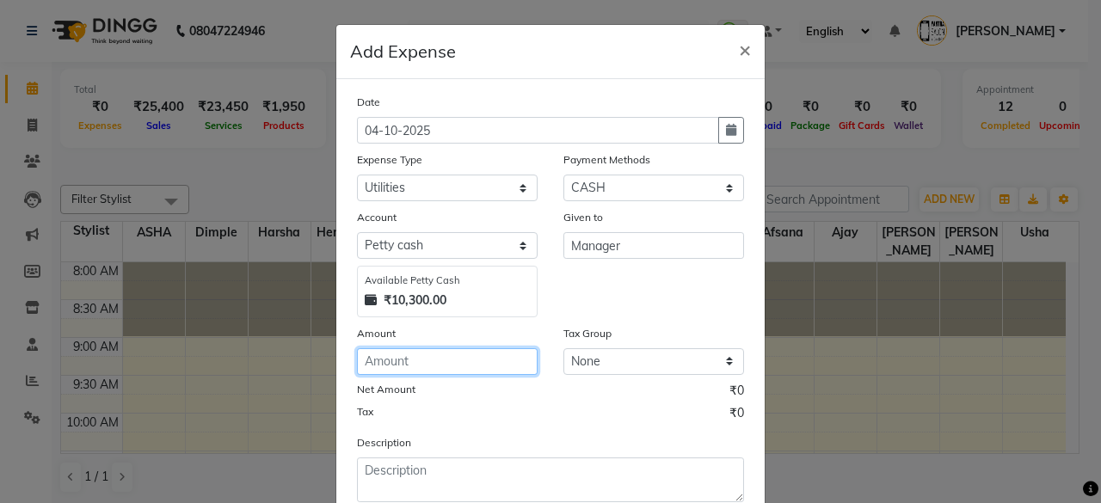
click at [424, 359] on input "number" at bounding box center [447, 361] width 181 height 27
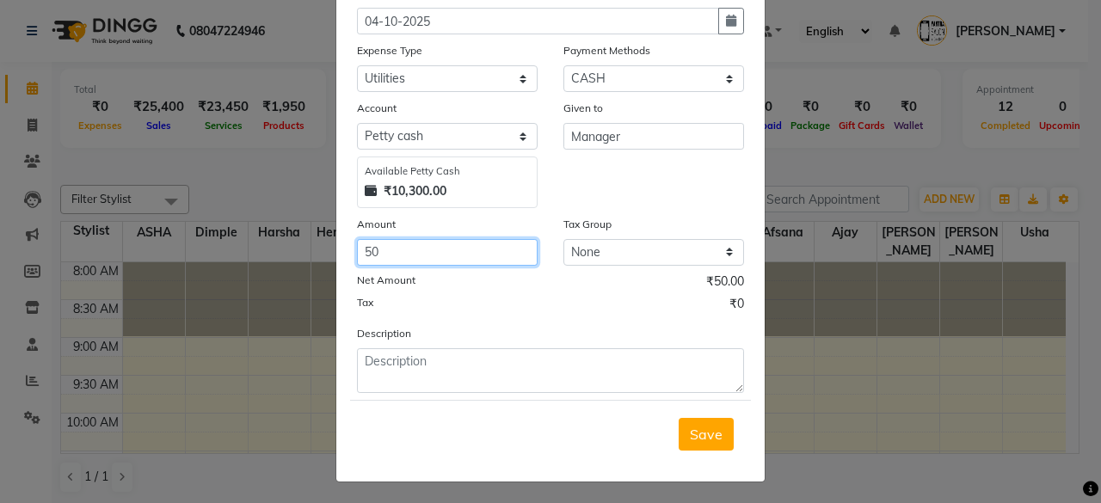
type input "50"
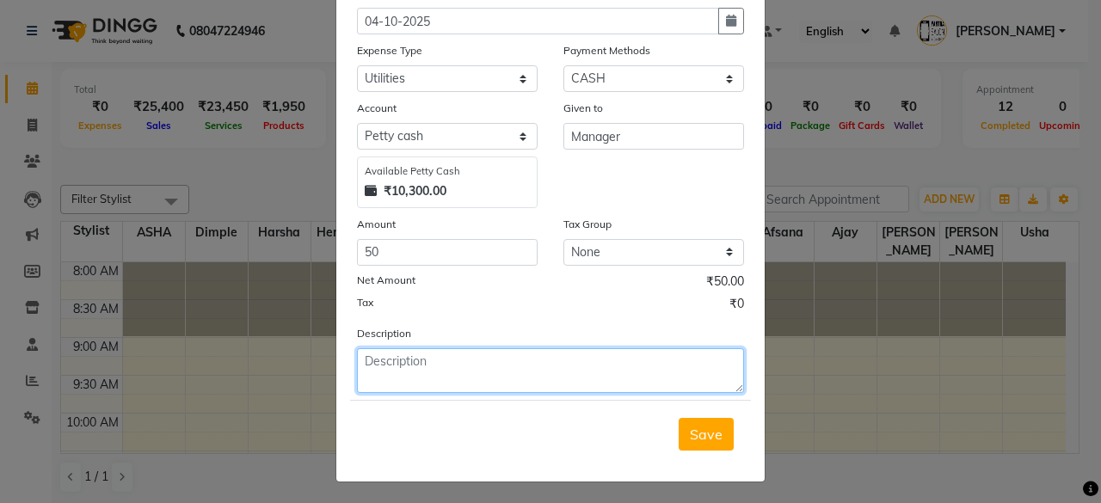
click at [460, 363] on textarea at bounding box center [550, 370] width 387 height 45
type textarea "rapido"
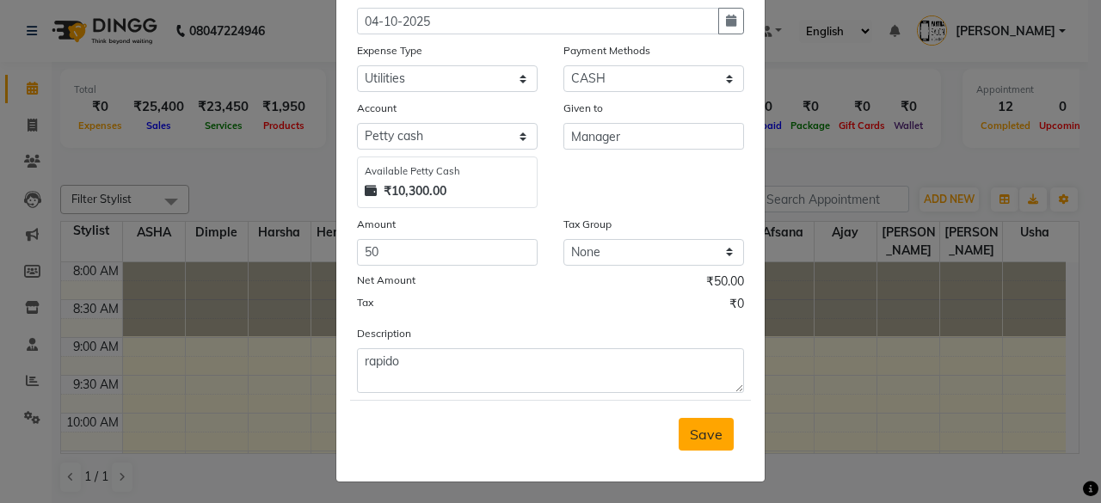
click at [709, 439] on span "Save" at bounding box center [706, 434] width 33 height 17
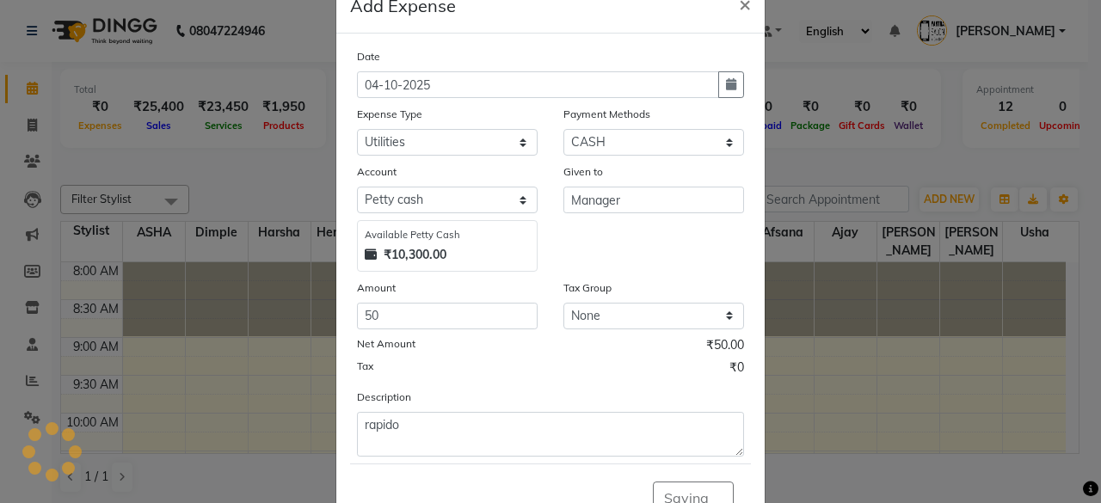
scroll to position [0, 0]
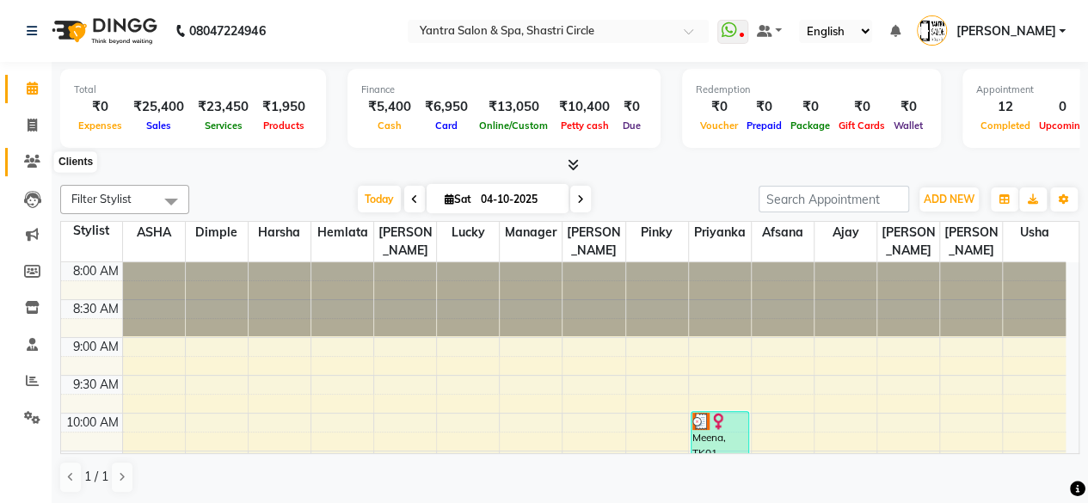
click at [31, 163] on icon at bounding box center [32, 161] width 16 height 13
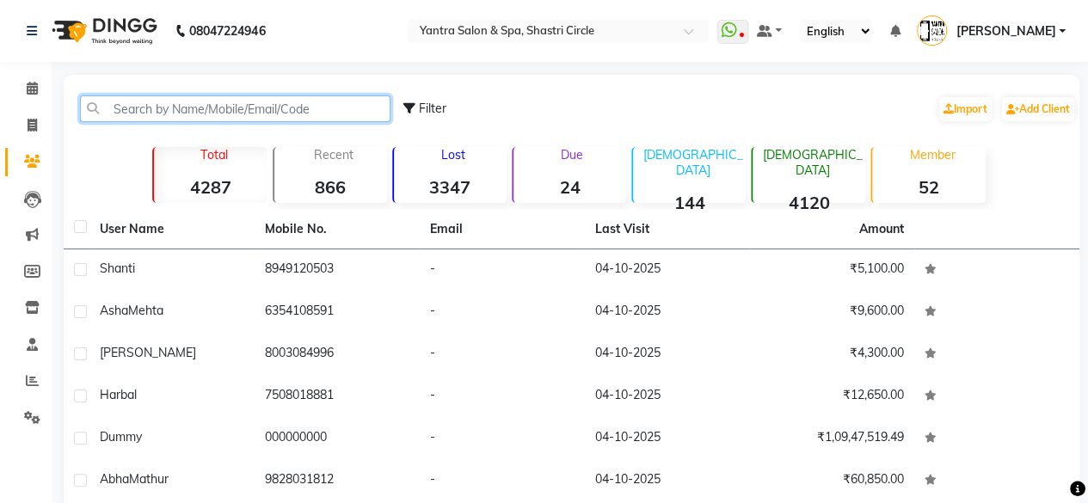
click at [215, 109] on input "text" at bounding box center [235, 108] width 311 height 27
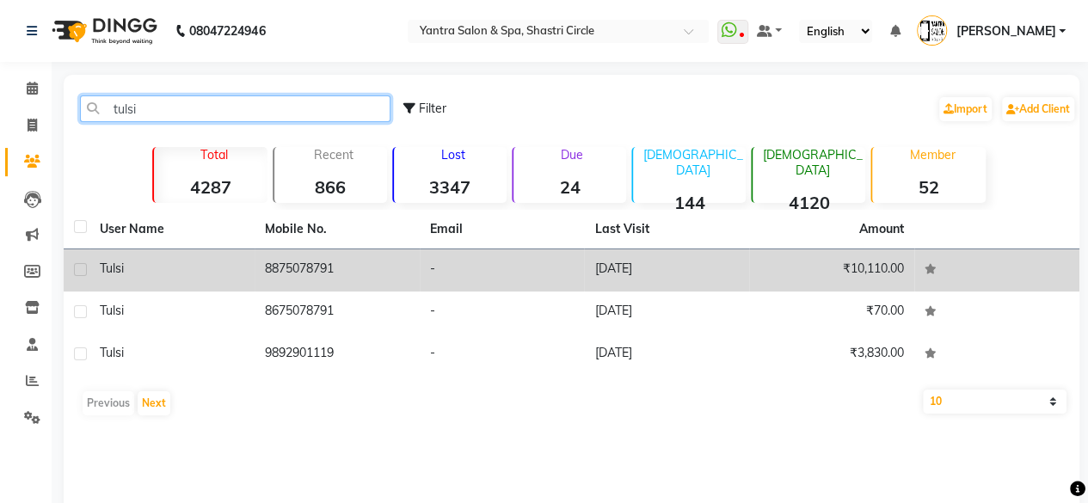
type input "tulsi"
click at [309, 266] on td "8875078791" at bounding box center [337, 270] width 165 height 42
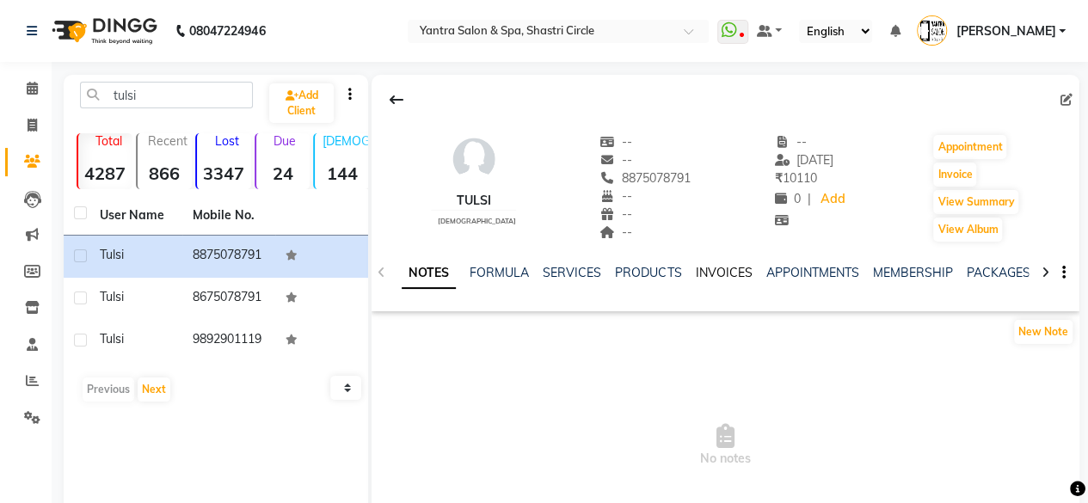
click at [711, 274] on link "INVOICES" at bounding box center [723, 272] width 57 height 15
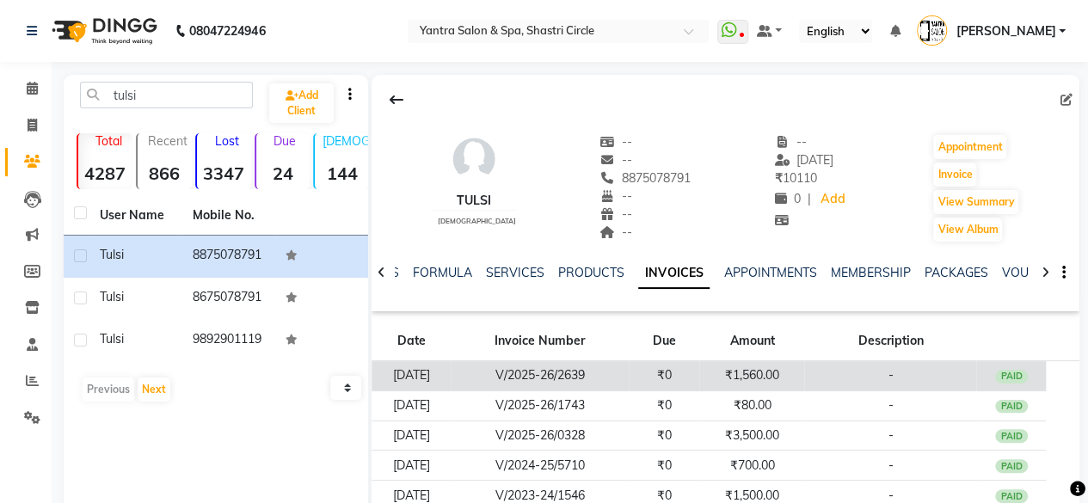
click at [766, 375] on td "₹1,560.00" at bounding box center [751, 376] width 105 height 30
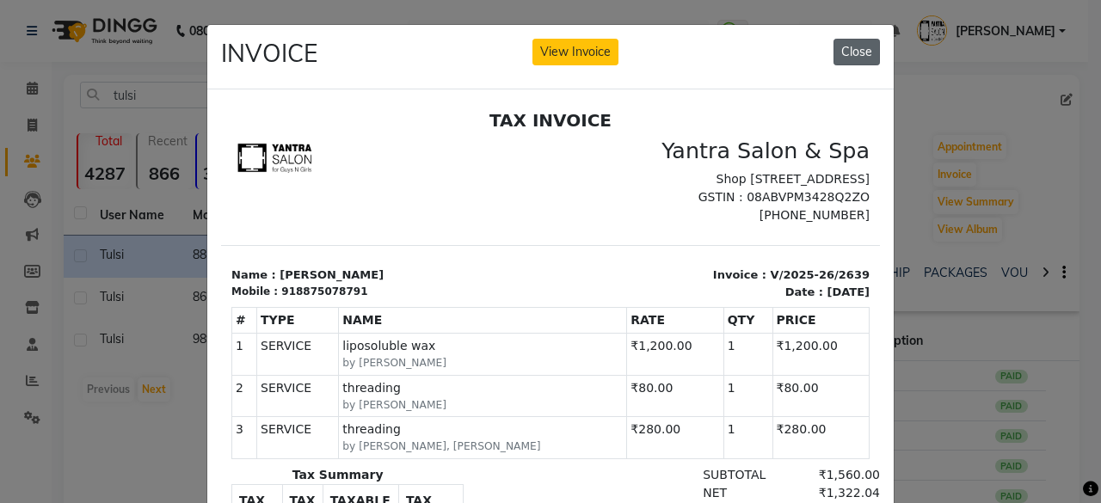
click at [850, 47] on button "Close" at bounding box center [856, 52] width 46 height 27
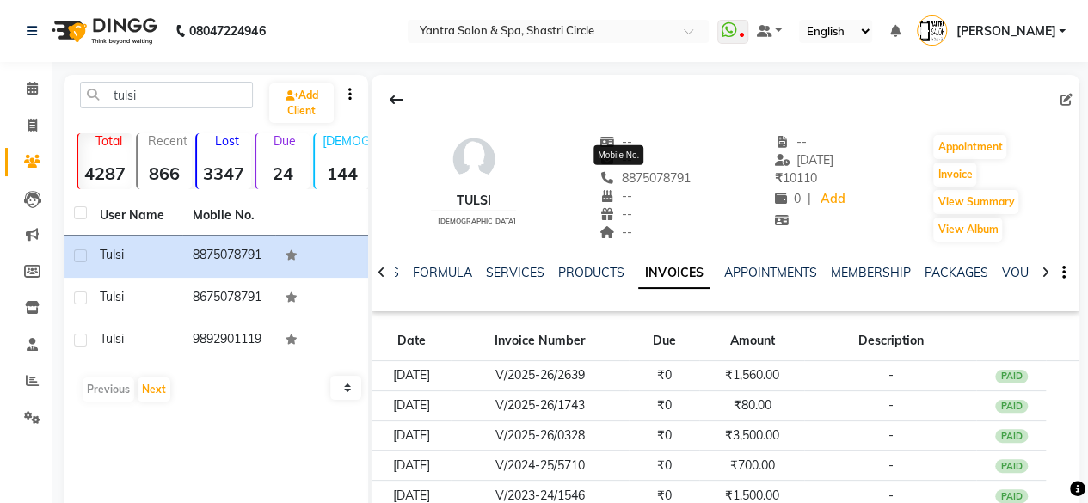
click at [630, 182] on span "8875078791" at bounding box center [645, 177] width 91 height 15
click at [511, 269] on link "SERVICES" at bounding box center [515, 272] width 58 height 15
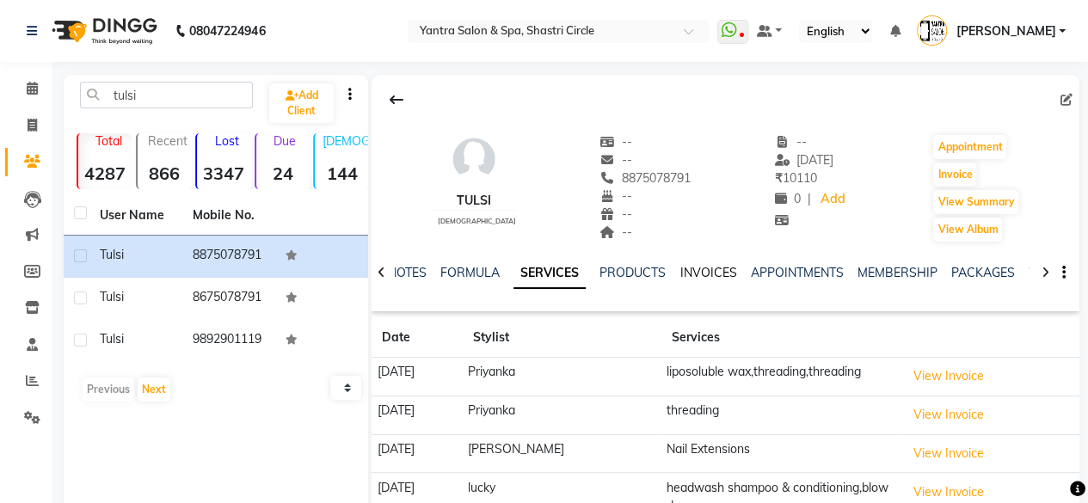
click at [714, 274] on link "INVOICES" at bounding box center [708, 272] width 57 height 15
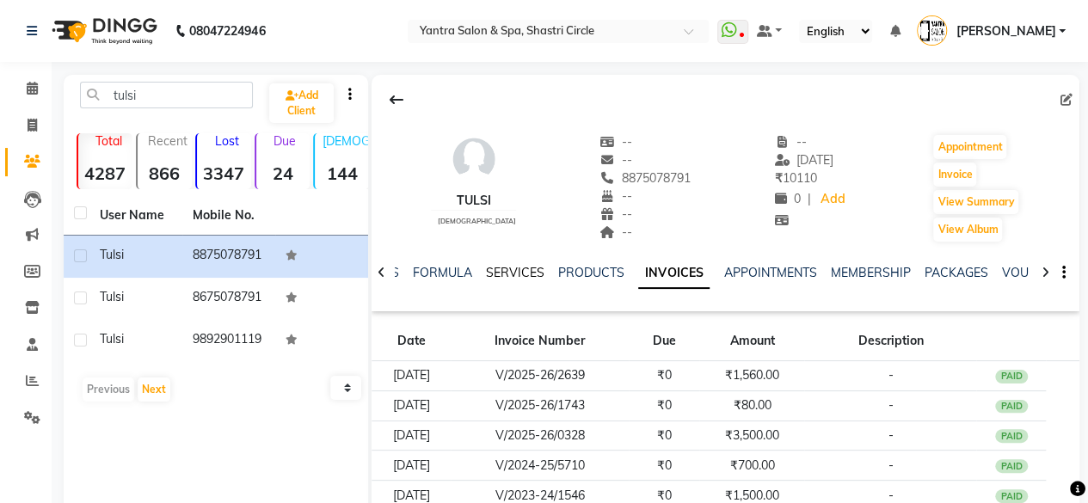
click at [511, 278] on link "SERVICES" at bounding box center [515, 272] width 58 height 15
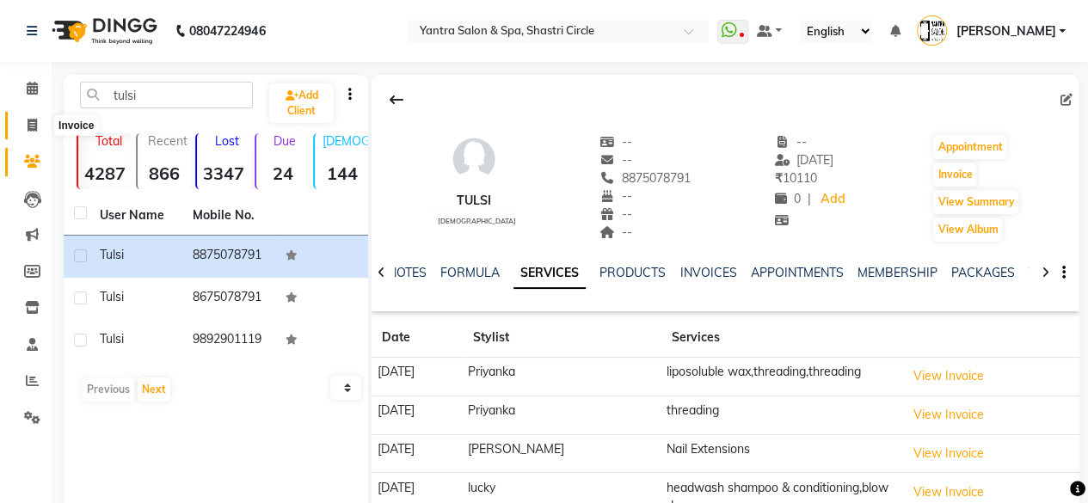
click at [41, 113] on link "Invoice" at bounding box center [25, 126] width 41 height 28
select select "service"
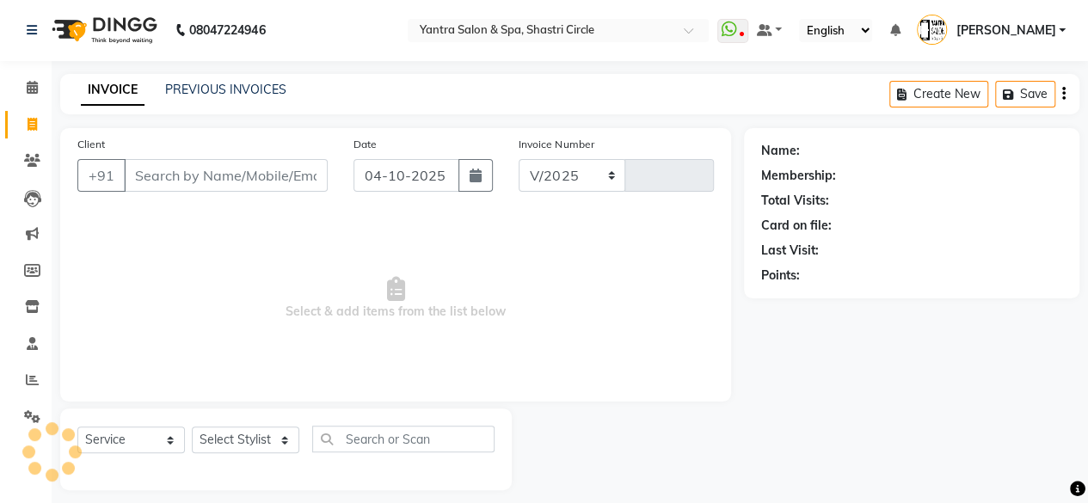
select select "154"
type input "4216"
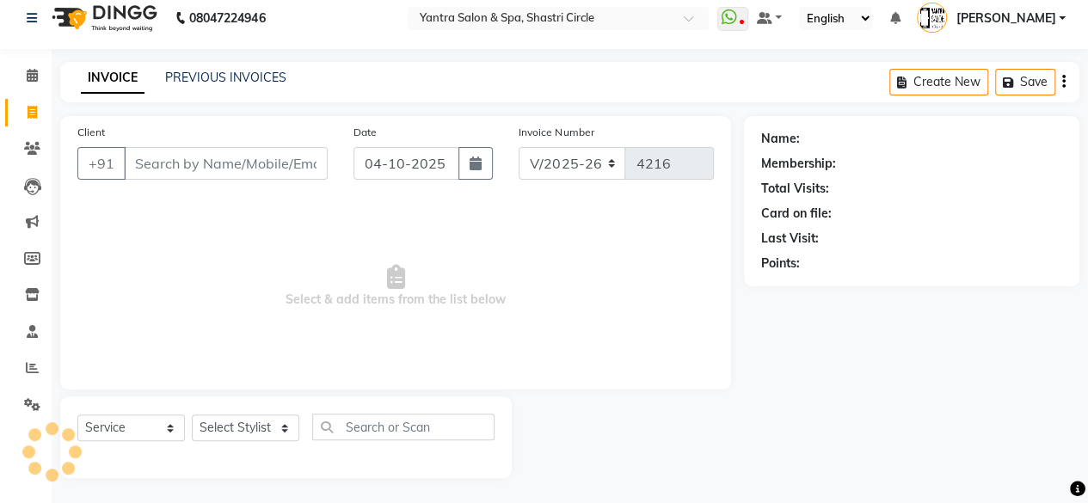
click at [198, 156] on input "Client" at bounding box center [226, 163] width 204 height 33
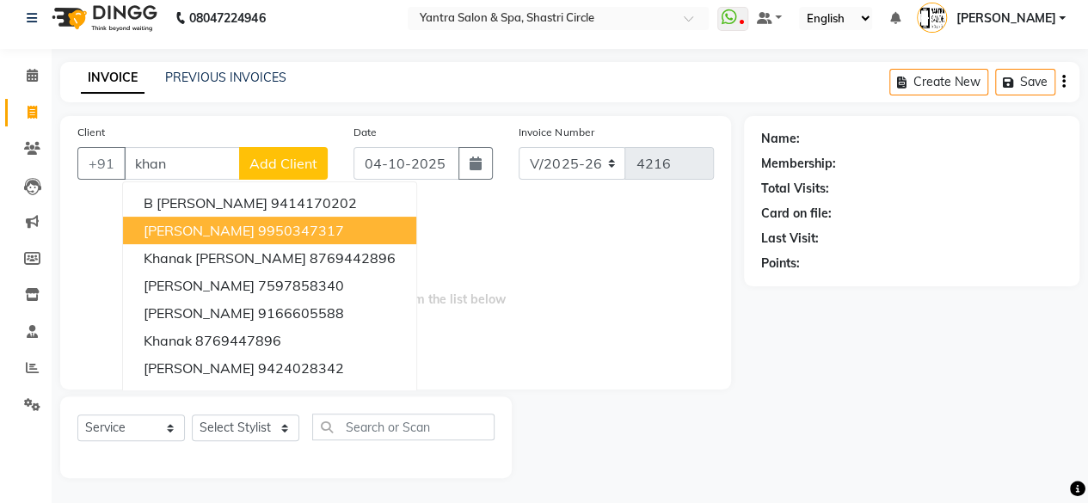
click at [218, 234] on span "[PERSON_NAME]" at bounding box center [199, 230] width 111 height 17
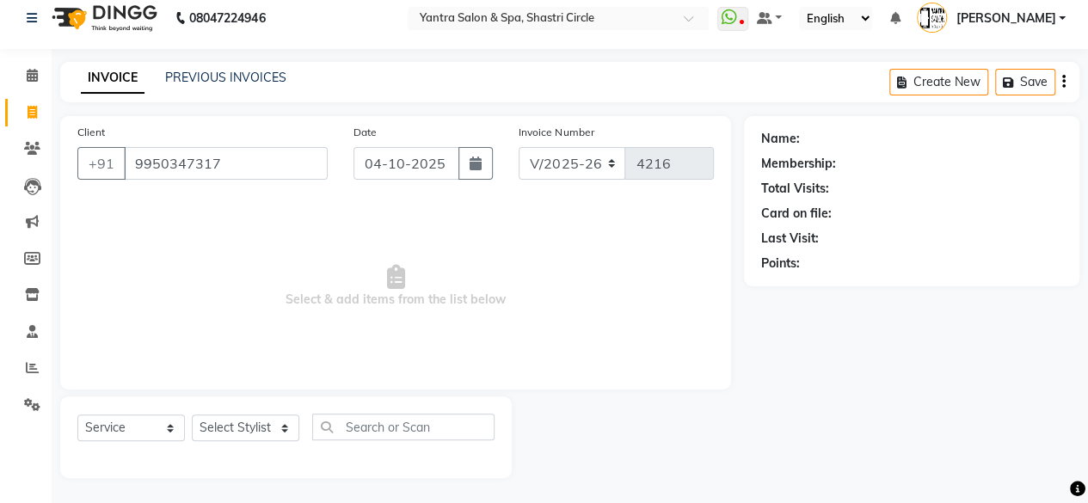
type input "9950347317"
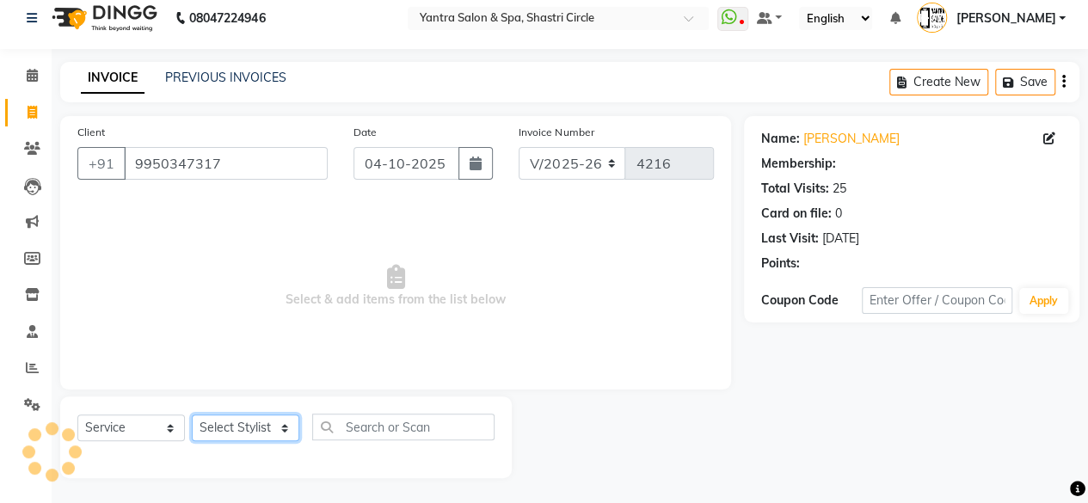
click at [261, 430] on select "Select Stylist [PERSON_NAME] [PERSON_NAME] [PERSON_NAME] ASHA Dimple [PERSON_NA…" at bounding box center [246, 428] width 108 height 27
select select "4414"
click at [192, 415] on select "Select Stylist [PERSON_NAME] [PERSON_NAME] [PERSON_NAME] ASHA Dimple [PERSON_NA…" at bounding box center [246, 428] width 108 height 27
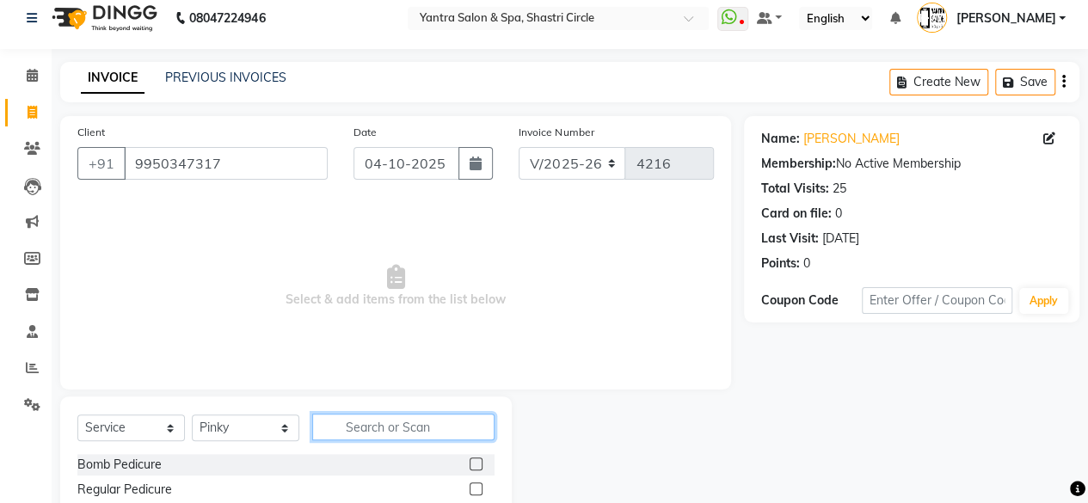
click at [377, 419] on input "text" at bounding box center [403, 427] width 182 height 27
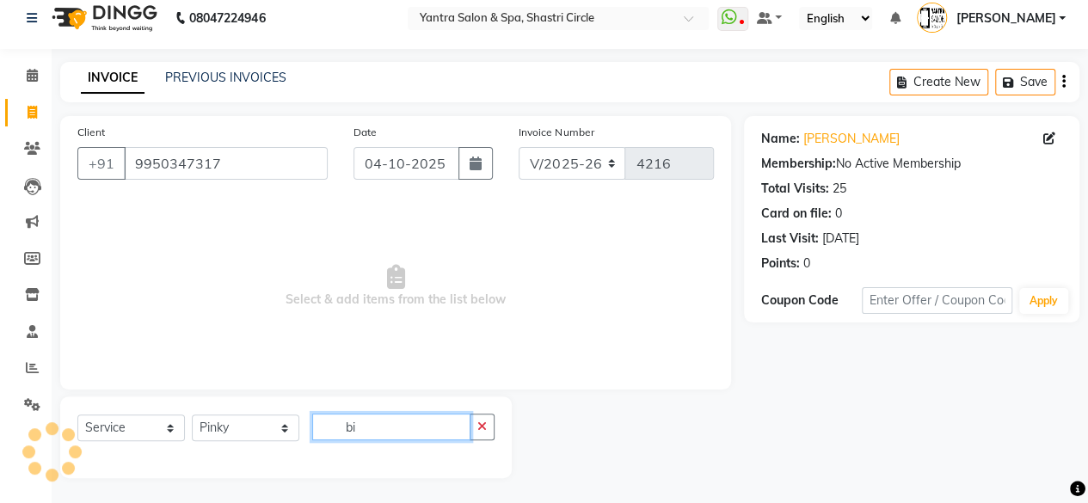
type input "b"
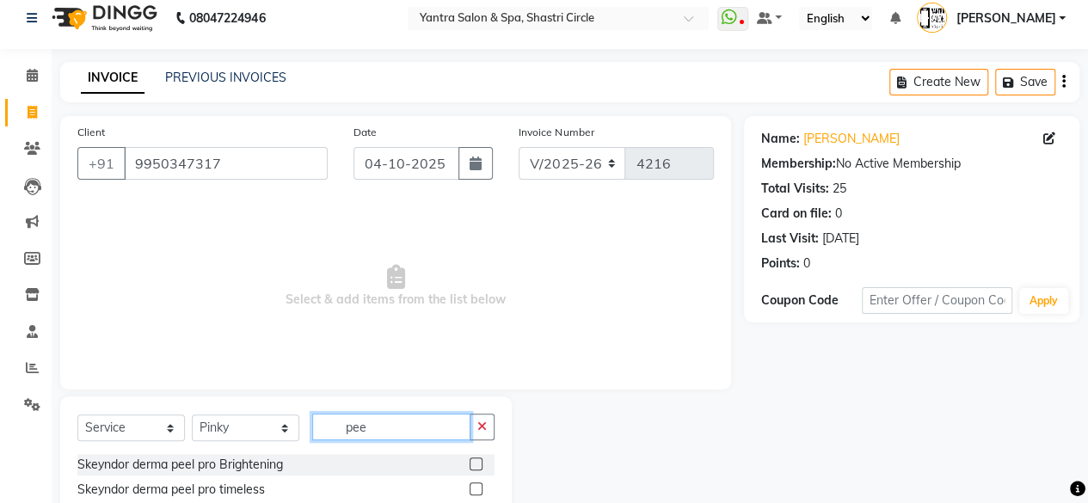
scroll to position [88, 0]
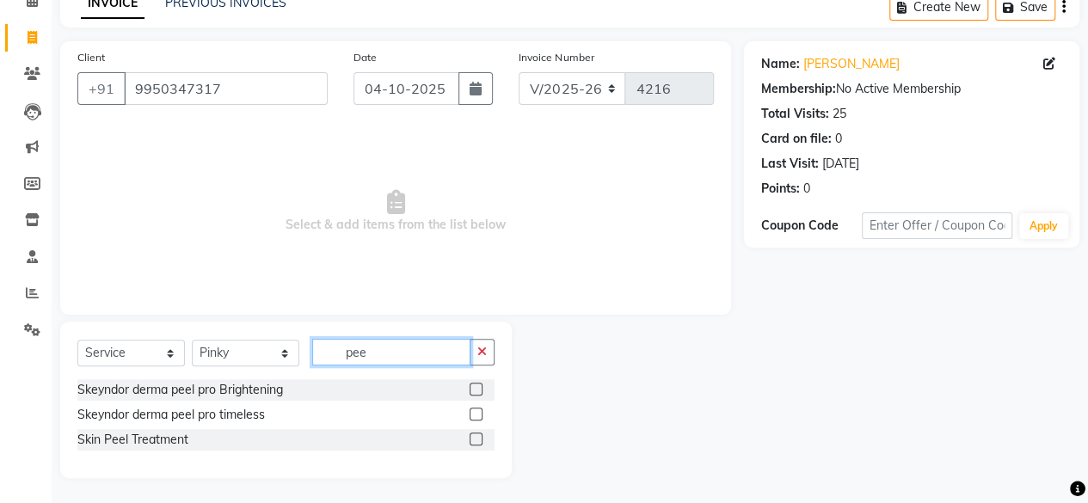
type input "pee"
click at [477, 386] on label at bounding box center [476, 389] width 13 height 13
click at [477, 386] on input "checkbox" at bounding box center [475, 389] width 11 height 11
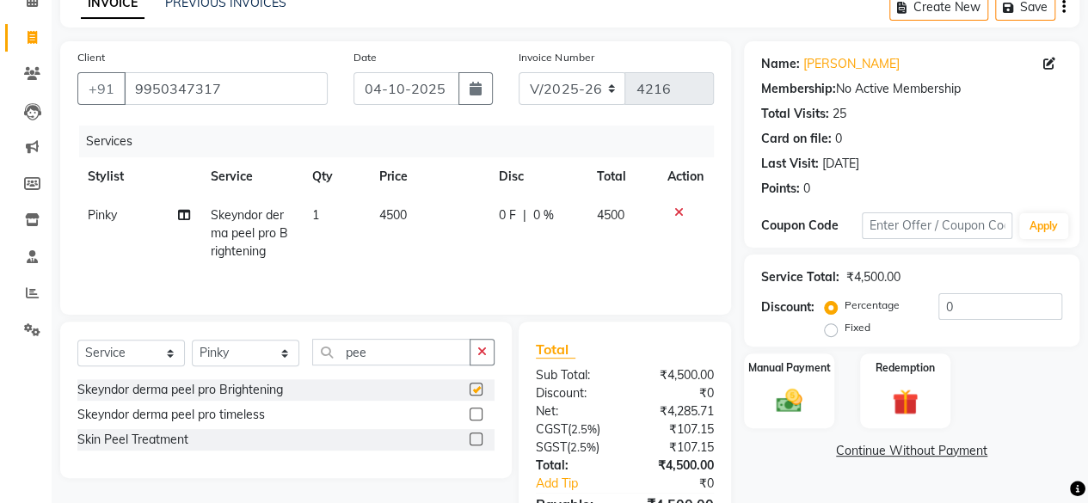
checkbox input "false"
click at [444, 212] on td "4500" at bounding box center [429, 233] width 120 height 75
select select "4414"
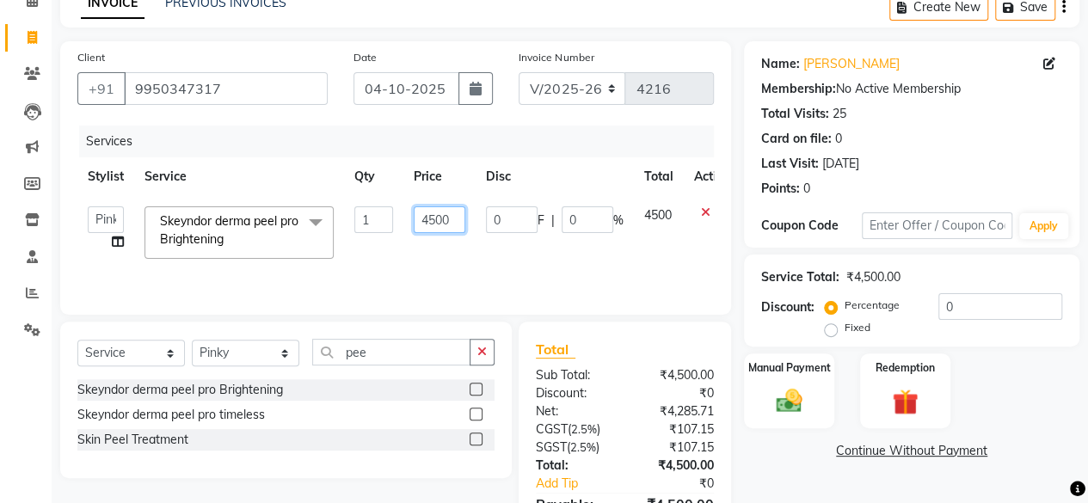
click at [444, 212] on input "4500" at bounding box center [440, 219] width 52 height 27
type input "10500"
click at [330, 272] on div "Services Stylist Service Qty Price Disc Total Action Afsana Ajay Arvind ASHA Di…" at bounding box center [395, 212] width 637 height 172
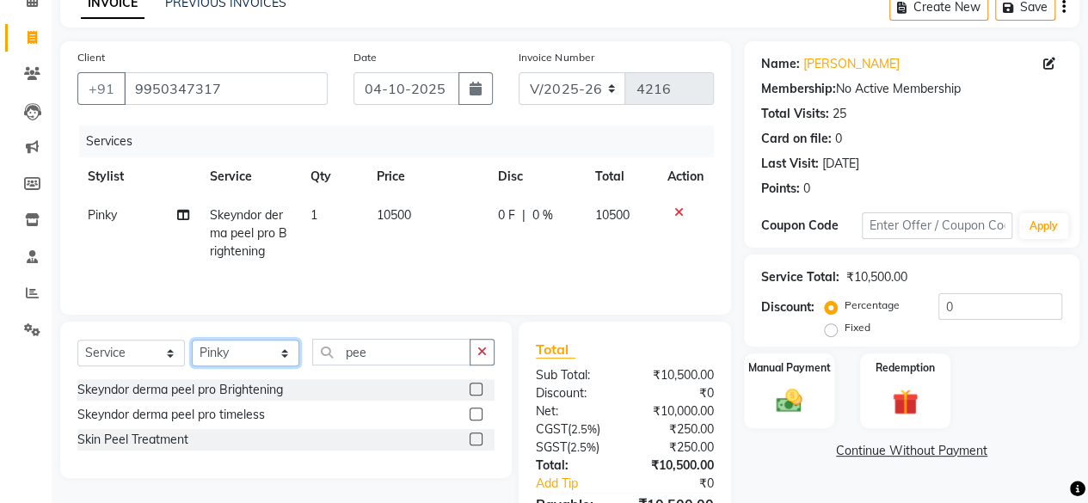
click at [259, 357] on select "Select Stylist [PERSON_NAME] [PERSON_NAME] [PERSON_NAME] ASHA Dimple [PERSON_NA…" at bounding box center [246, 353] width 108 height 27
select select "4454"
click at [192, 340] on select "Select Stylist [PERSON_NAME] [PERSON_NAME] [PERSON_NAME] ASHA Dimple [PERSON_NA…" at bounding box center [246, 353] width 108 height 27
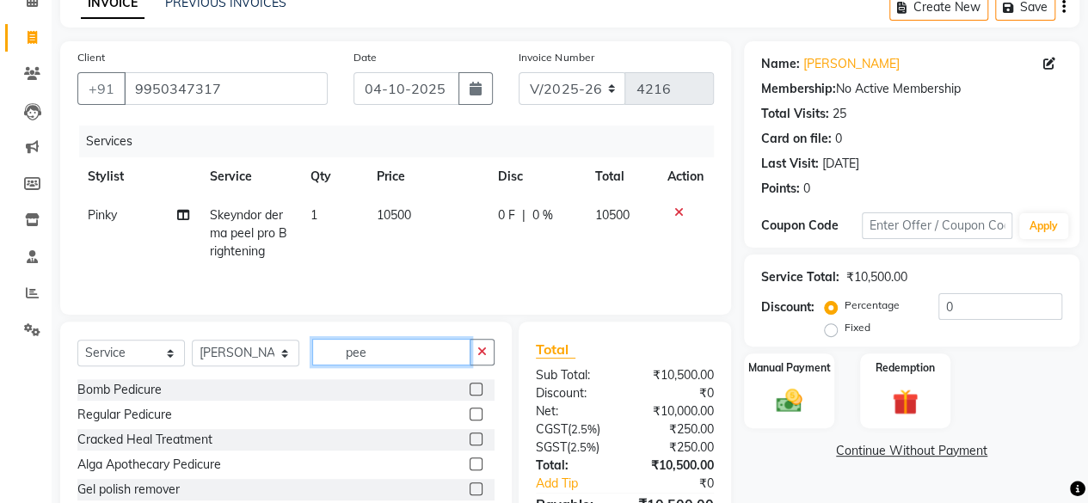
click at [384, 343] on input "pee" at bounding box center [391, 352] width 158 height 27
type input "thre"
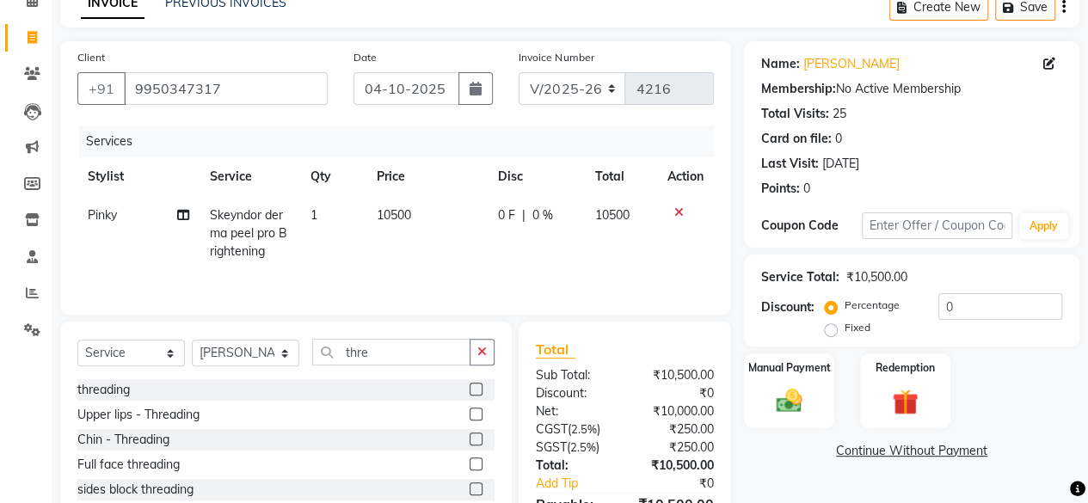
click at [473, 391] on label at bounding box center [476, 389] width 13 height 13
click at [473, 391] on input "checkbox" at bounding box center [475, 389] width 11 height 11
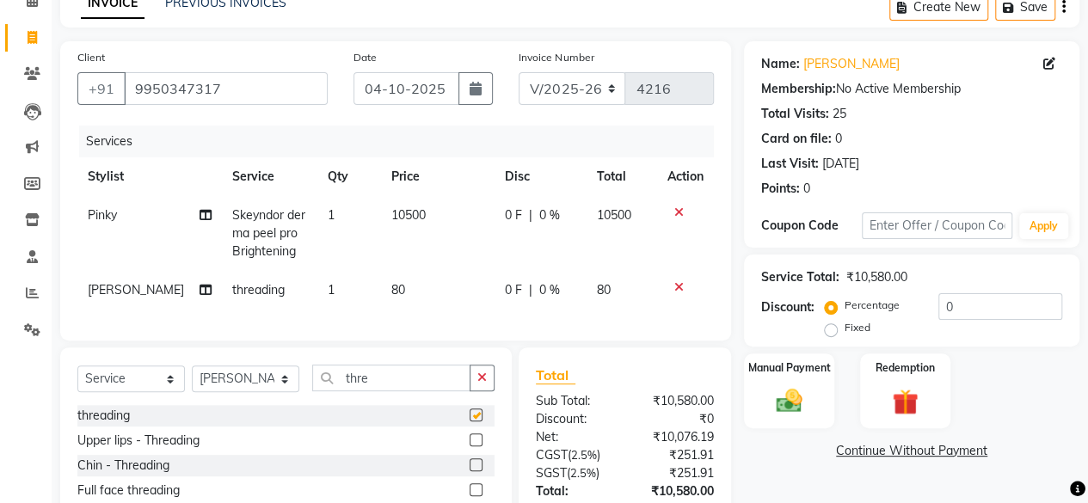
checkbox input "false"
click at [227, 392] on select "Select Stylist [PERSON_NAME] [PERSON_NAME] [PERSON_NAME] ASHA Dimple [PERSON_NA…" at bounding box center [246, 379] width 108 height 27
select select "4414"
click at [192, 378] on select "Select Stylist [PERSON_NAME] [PERSON_NAME] [PERSON_NAME] ASHA Dimple [PERSON_NA…" at bounding box center [246, 379] width 108 height 27
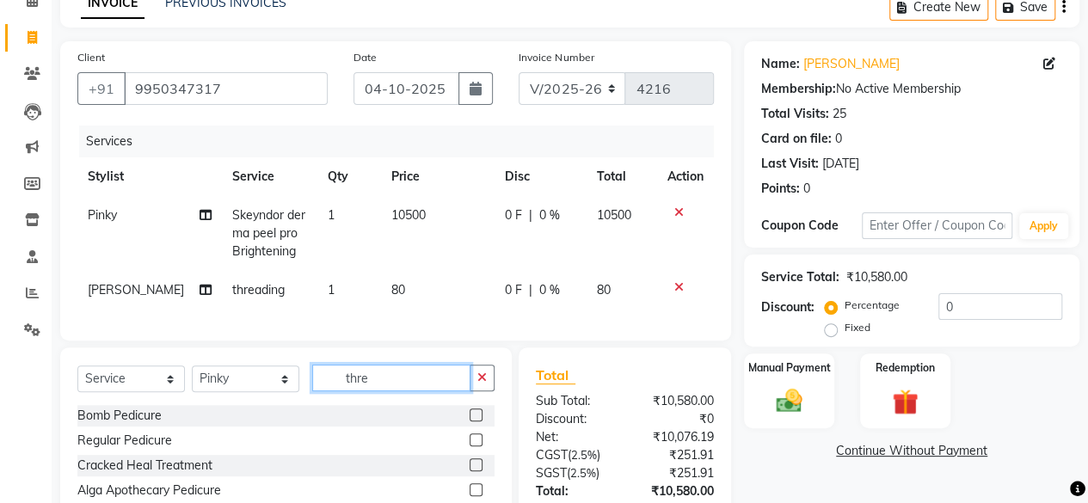
click at [372, 391] on input "thre" at bounding box center [391, 378] width 158 height 27
type input "thre"
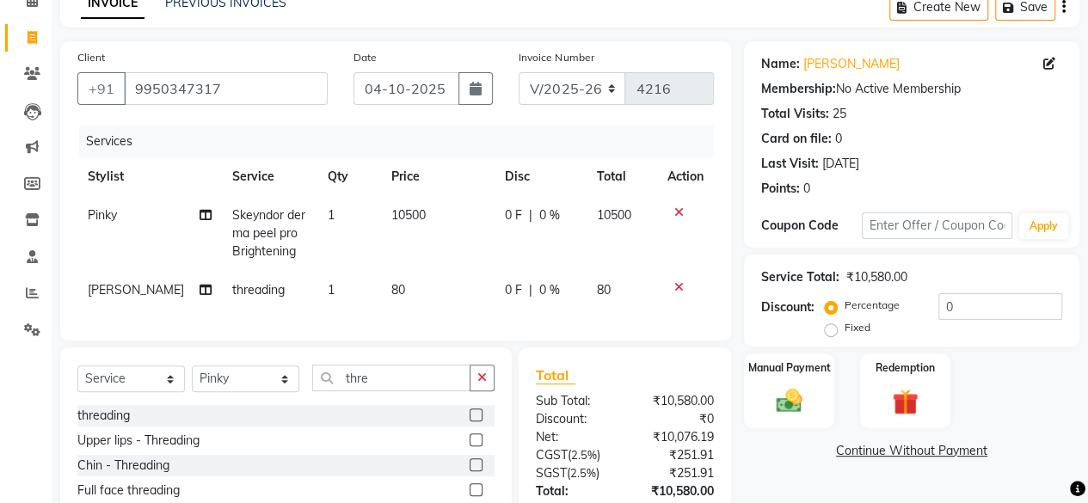
click at [478, 421] on label at bounding box center [476, 415] width 13 height 13
click at [478, 421] on input "checkbox" at bounding box center [475, 415] width 11 height 11
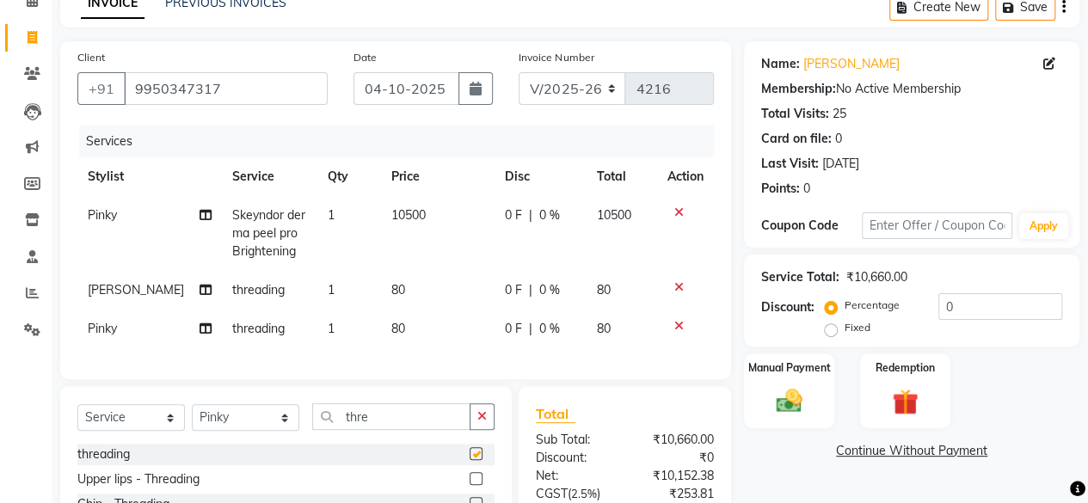
checkbox input "false"
click at [145, 431] on select "Select Service Product Membership Package Voucher Prepaid Gift Card" at bounding box center [131, 417] width 108 height 27
select select "product"
click at [77, 417] on select "Select Service Product Membership Package Voucher Prepaid Gift Card" at bounding box center [131, 417] width 108 height 27
click at [268, 431] on select "Select Stylist [PERSON_NAME] [PERSON_NAME] [PERSON_NAME] ASHA Dimple [PERSON_NA…" at bounding box center [246, 417] width 108 height 27
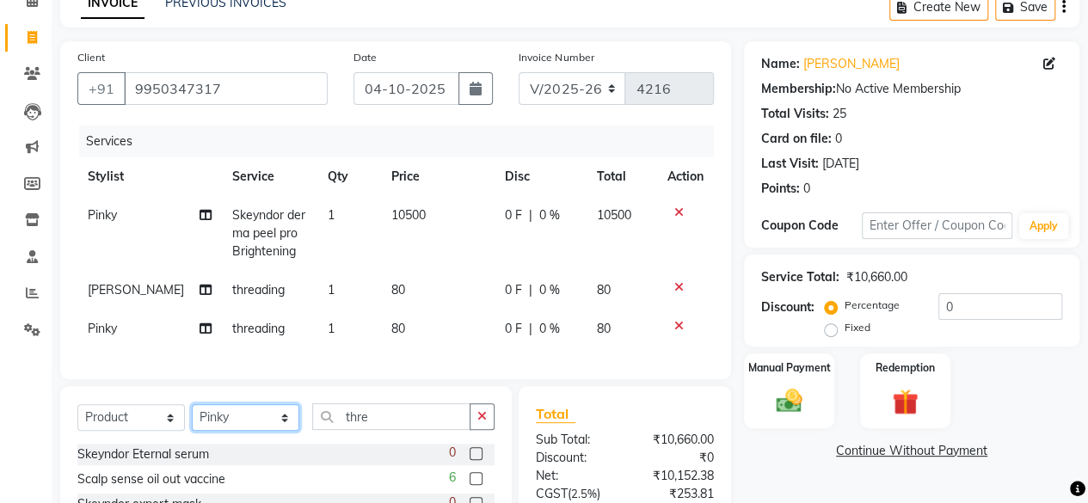
select select "44019"
click at [192, 417] on select "Select Stylist [PERSON_NAME] [PERSON_NAME] [PERSON_NAME] ASHA Dimple [PERSON_NA…" at bounding box center [246, 417] width 108 height 27
click at [394, 430] on input "thre" at bounding box center [391, 416] width 158 height 27
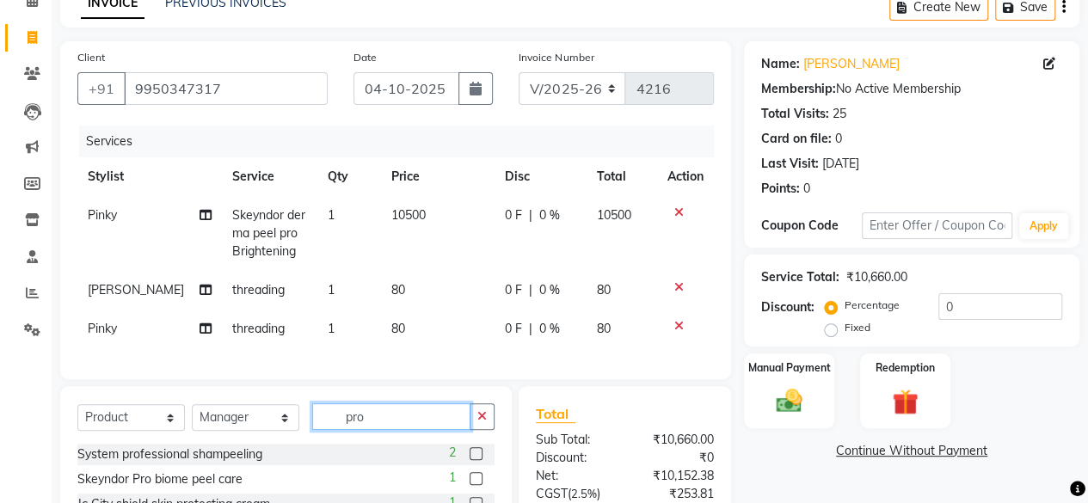
scroll to position [174, 0]
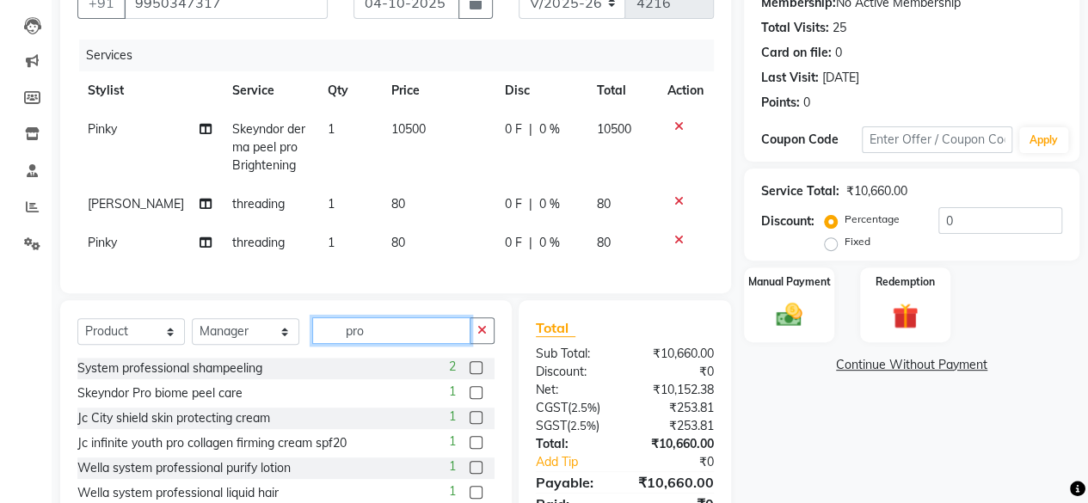
type input "pro"
click at [470, 399] on label at bounding box center [476, 392] width 13 height 13
click at [470, 399] on input "checkbox" at bounding box center [475, 393] width 11 height 11
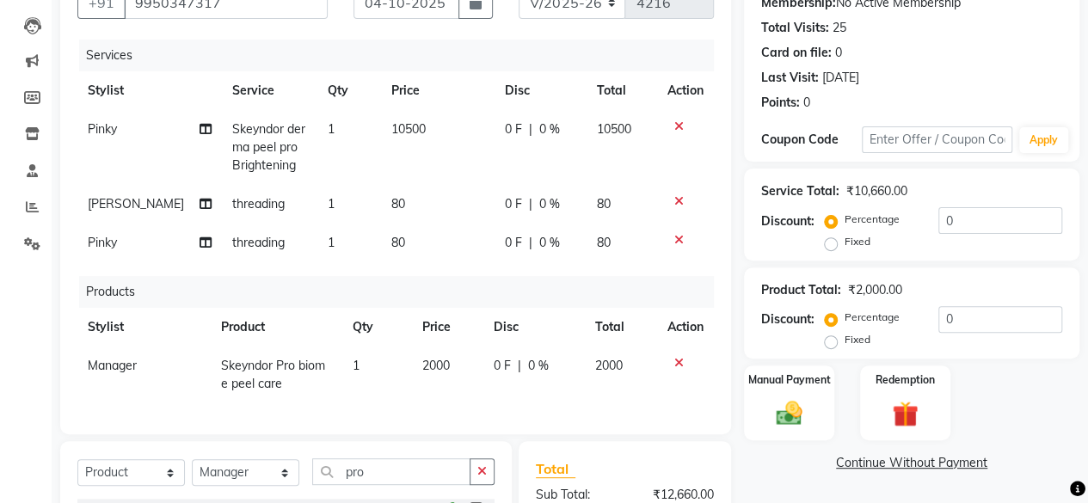
checkbox input "false"
click at [456, 374] on td "2000" at bounding box center [447, 375] width 72 height 57
select select "44019"
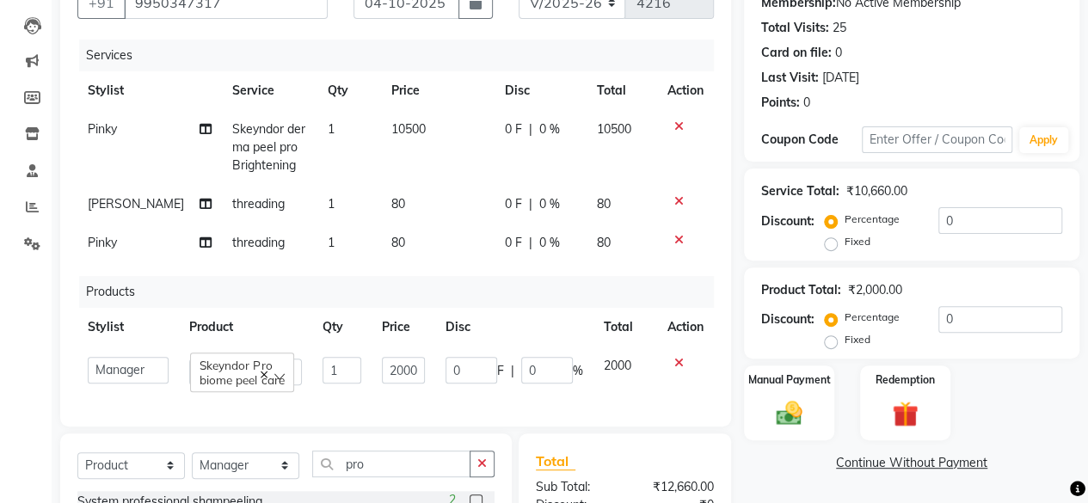
click at [427, 138] on td "10500" at bounding box center [438, 147] width 114 height 75
select select "4414"
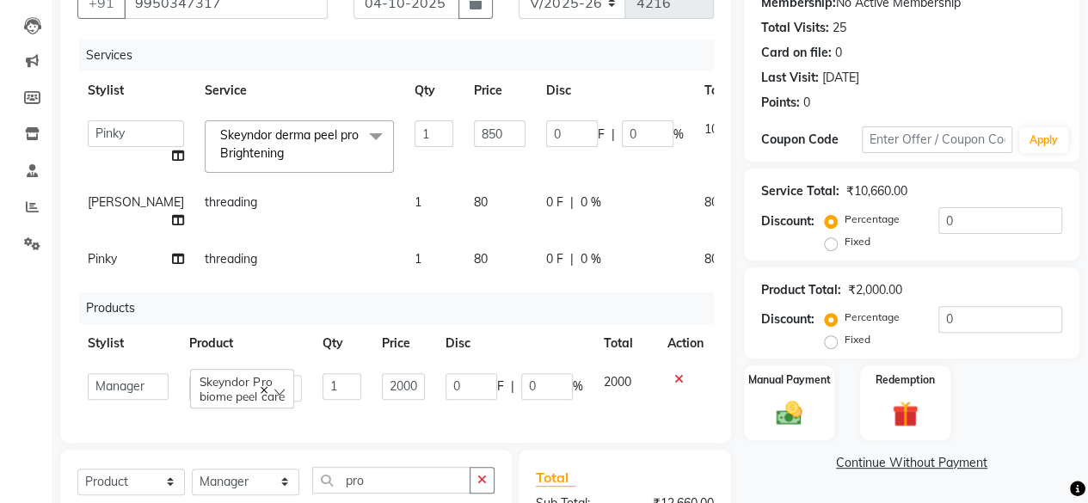
type input "8500"
click at [464, 177] on td "8500" at bounding box center [500, 146] width 72 height 73
select select "4414"
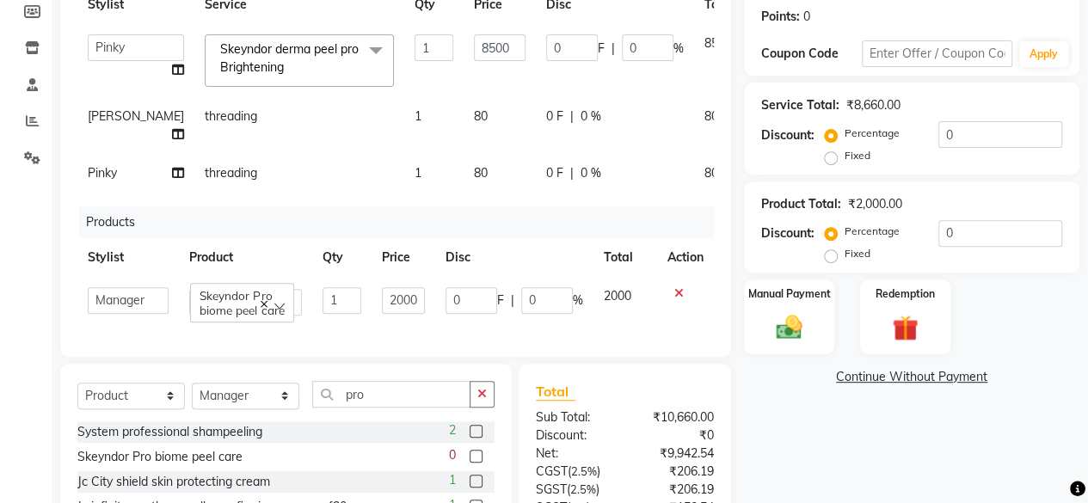
scroll to position [465, 0]
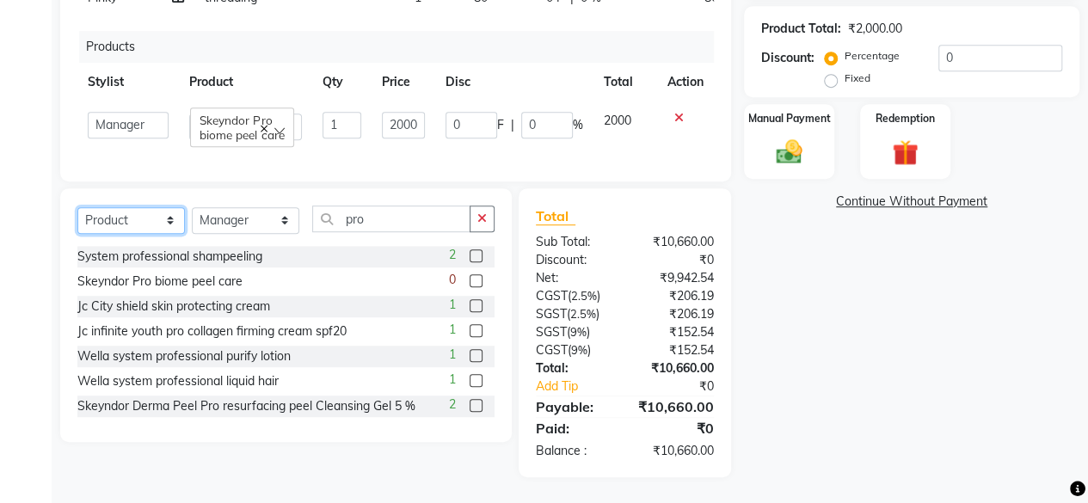
click at [158, 221] on select "Select Service Product Membership Package Voucher Prepaid Gift Card" at bounding box center [131, 220] width 108 height 27
click at [258, 218] on select "Select Stylist [PERSON_NAME] [PERSON_NAME] [PERSON_NAME] ASHA Dimple [PERSON_NA…" at bounding box center [246, 220] width 108 height 27
select select "4414"
click at [192, 207] on select "Select Stylist [PERSON_NAME] [PERSON_NAME] [PERSON_NAME] ASHA Dimple [PERSON_NA…" at bounding box center [246, 220] width 108 height 27
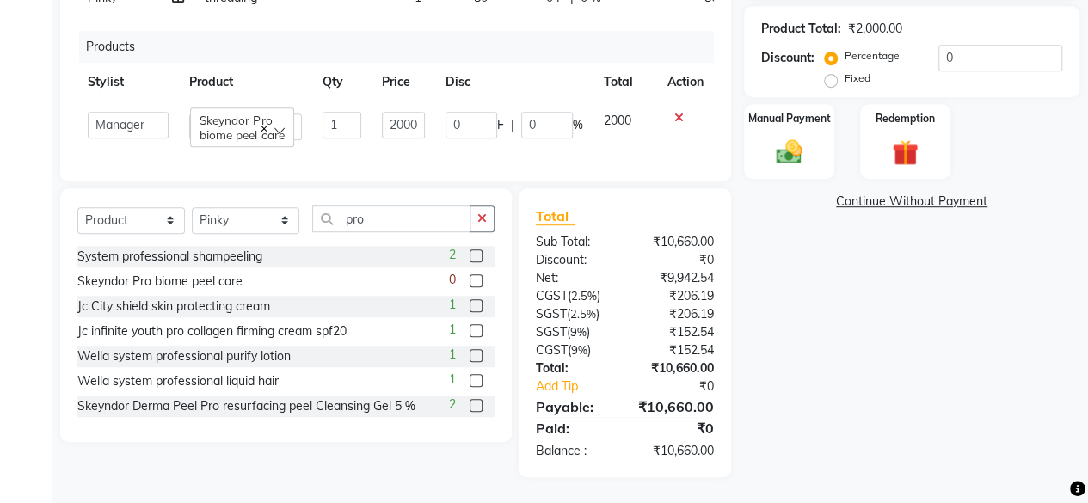
click at [391, 233] on div "Select Service Product Membership Package Voucher Prepaid Gift Card Select Styl…" at bounding box center [285, 226] width 417 height 40
click at [388, 224] on input "pro" at bounding box center [391, 219] width 158 height 27
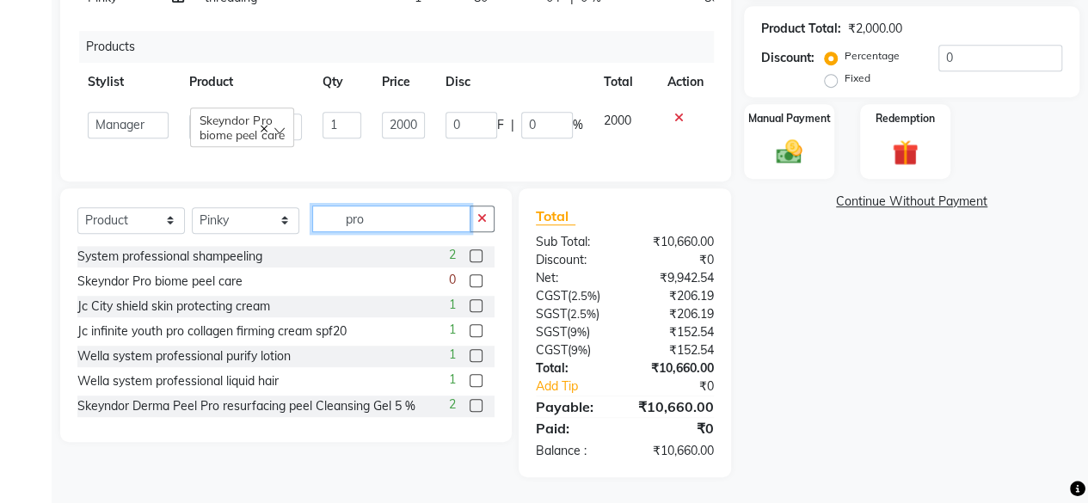
click at [388, 224] on input "pro" at bounding box center [391, 219] width 158 height 27
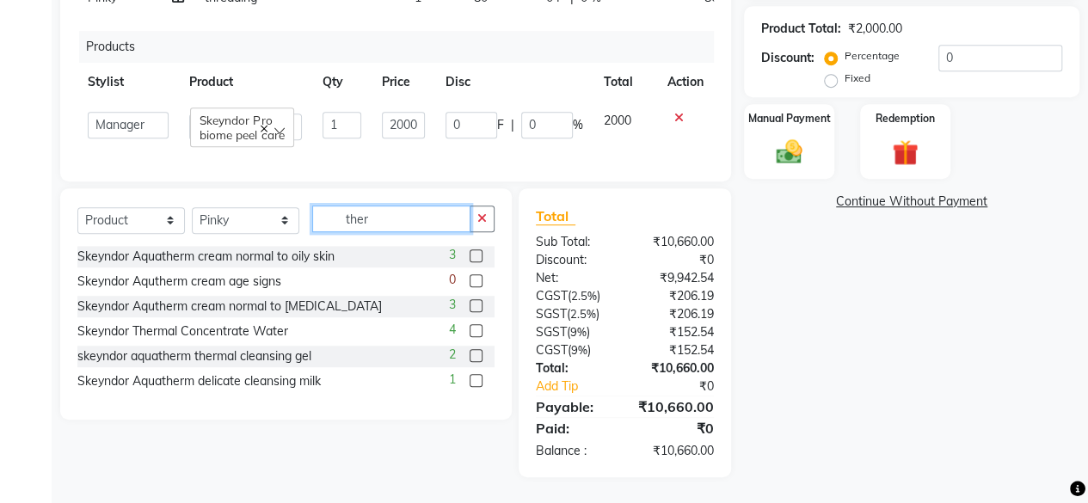
type input "ther"
click at [478, 335] on label at bounding box center [476, 330] width 13 height 13
click at [478, 335] on input "checkbox" at bounding box center [475, 331] width 11 height 11
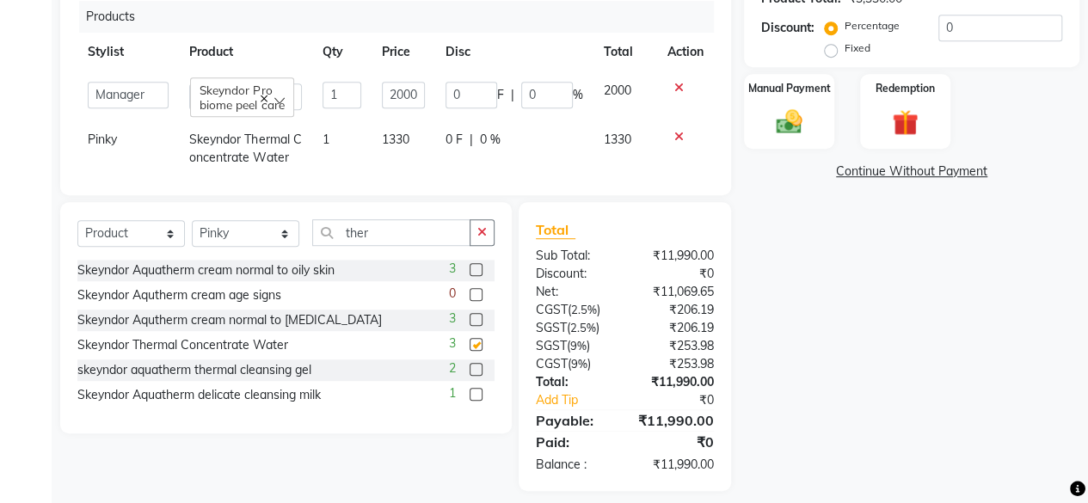
checkbox input "false"
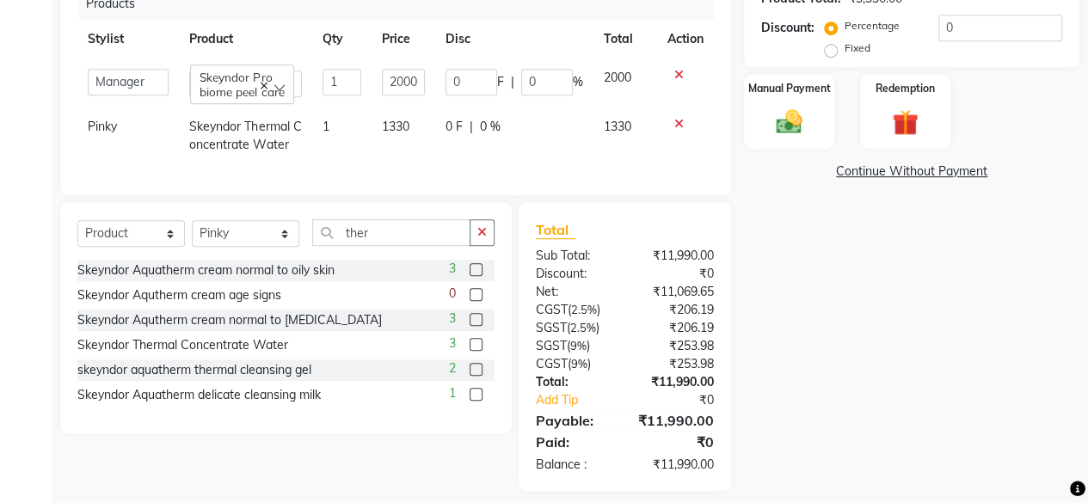
scroll to position [52, 0]
click at [401, 116] on td "1330" at bounding box center [404, 136] width 64 height 57
select select "4414"
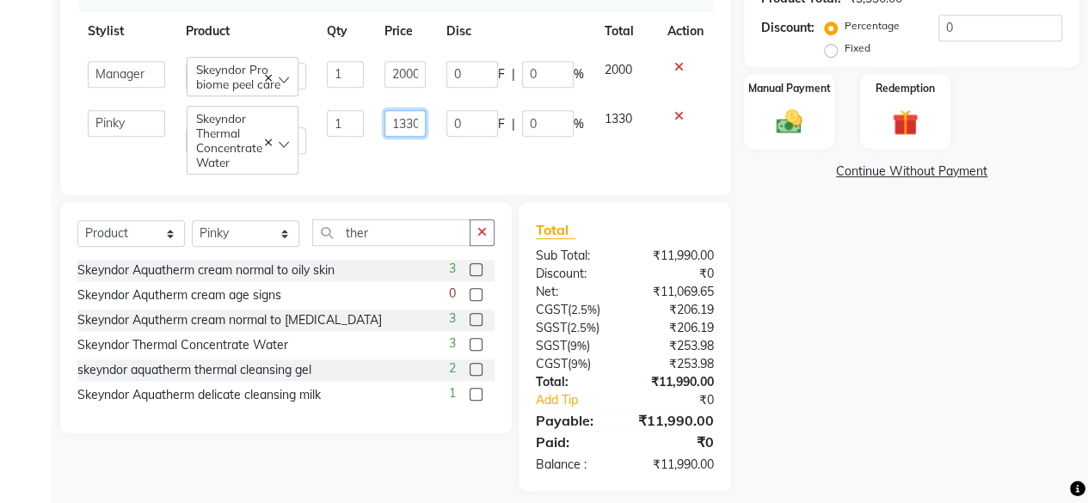
click at [408, 116] on input "1330" at bounding box center [404, 123] width 41 height 27
type input "1300"
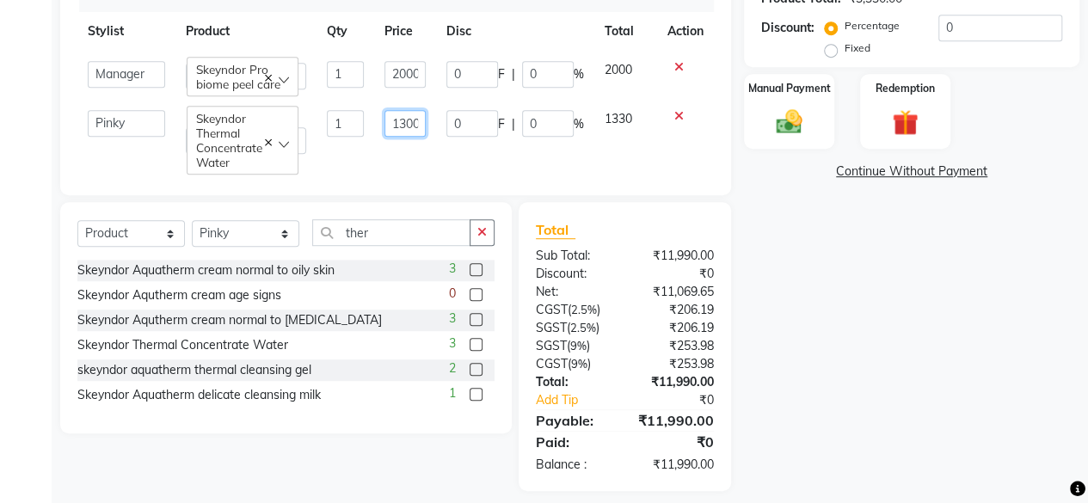
scroll to position [0, 3]
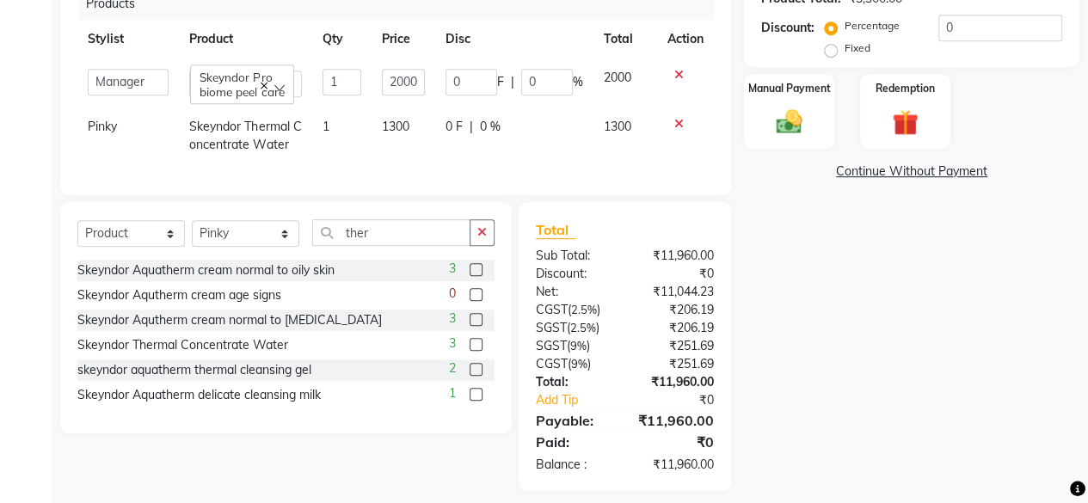
click at [435, 138] on td "0 F | 0 %" at bounding box center [514, 136] width 158 height 57
select select "4414"
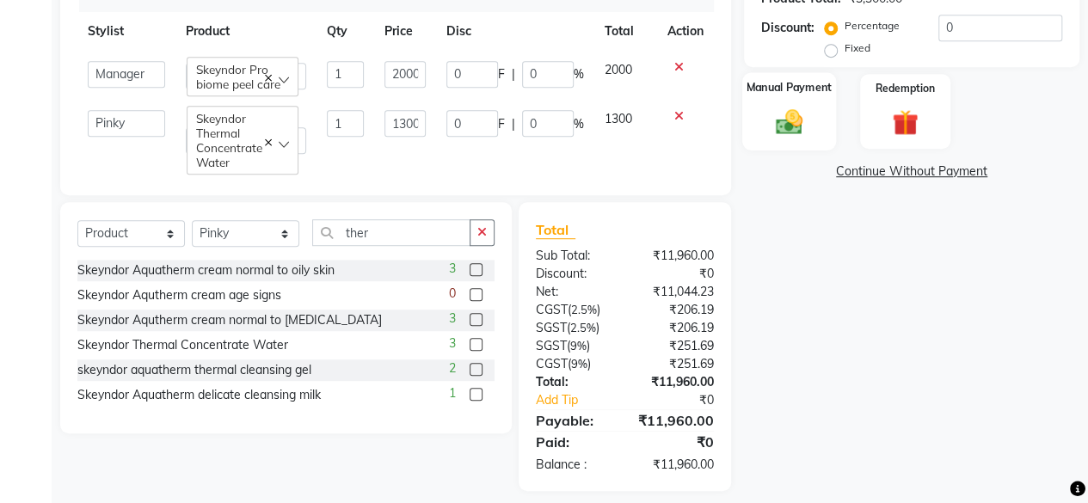
scroll to position [477, 0]
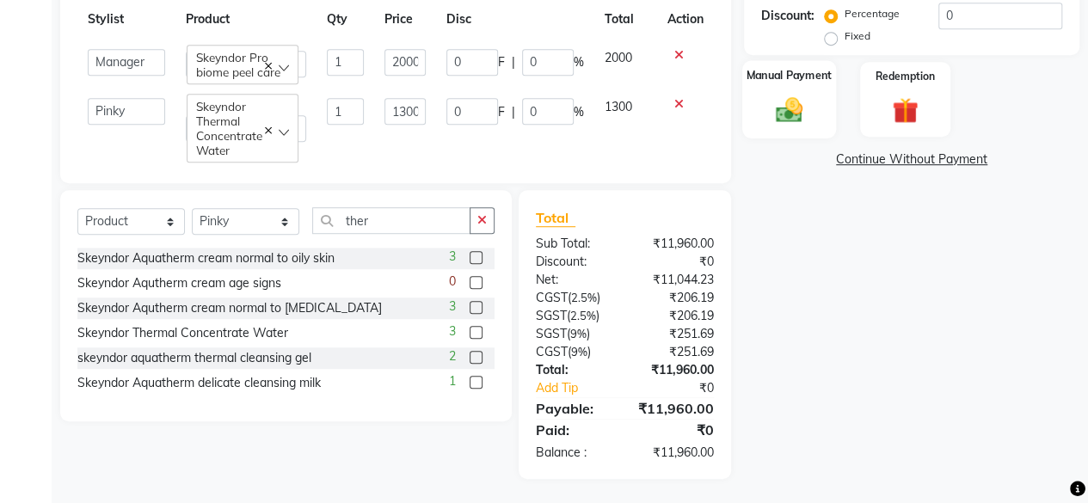
click at [796, 116] on img at bounding box center [789, 110] width 44 height 31
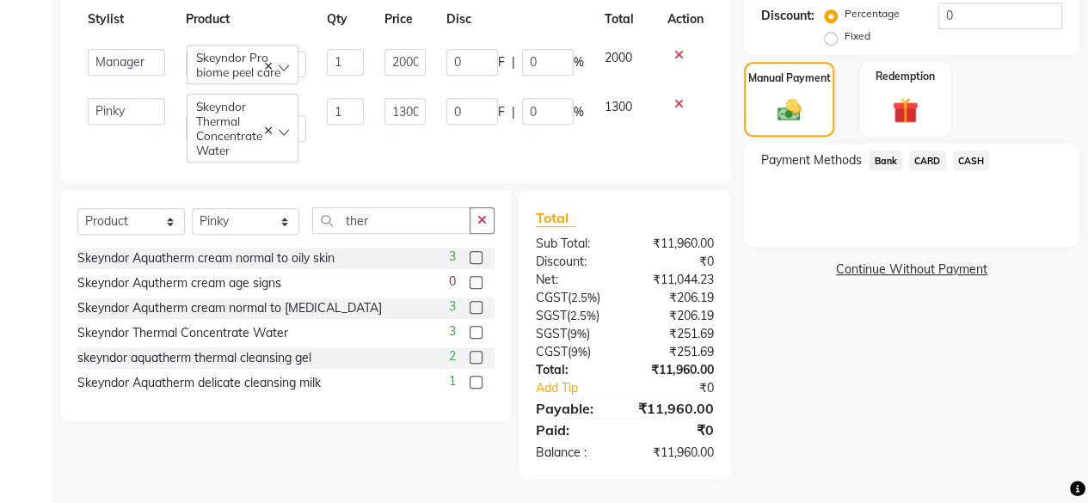
click at [883, 162] on span "Bank" at bounding box center [886, 161] width 34 height 20
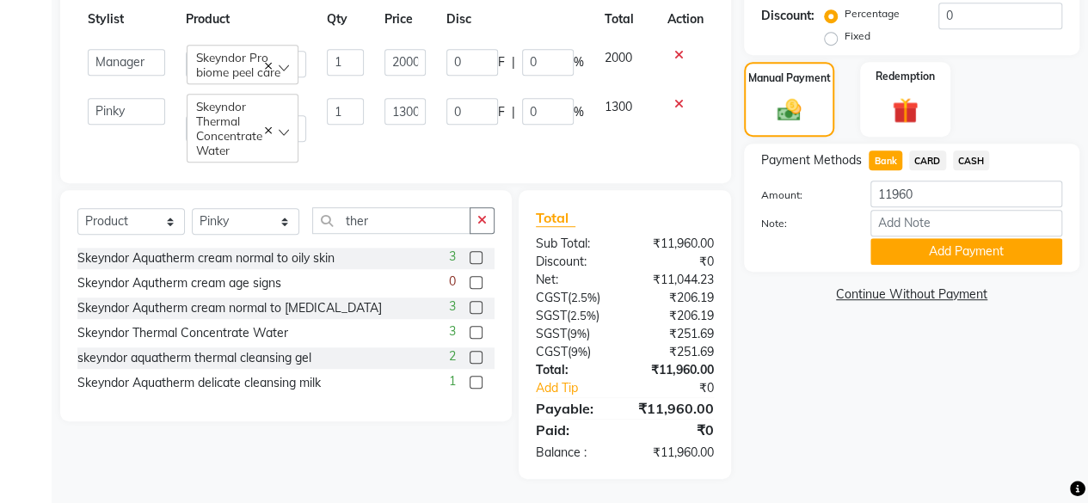
click at [899, 240] on button "Add Payment" at bounding box center [966, 251] width 192 height 27
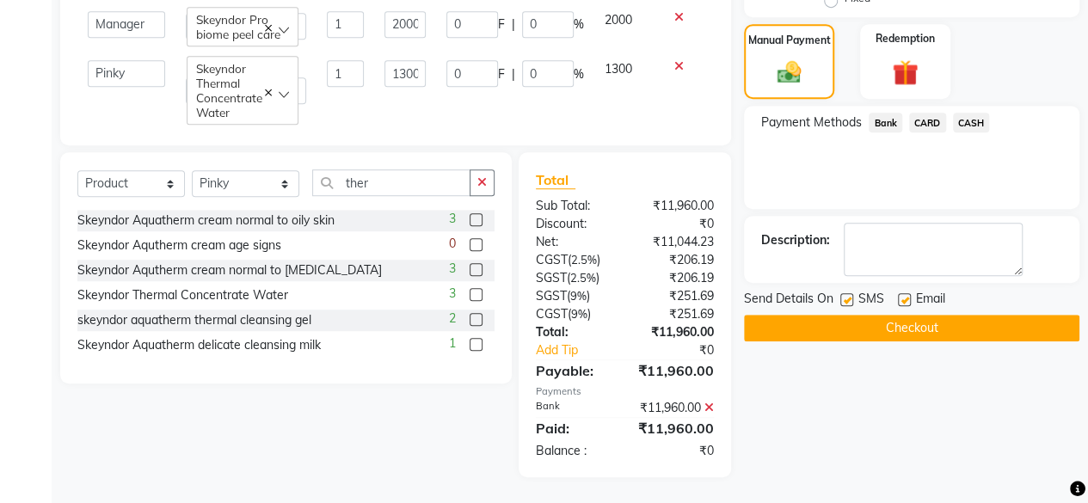
scroll to position [446, 0]
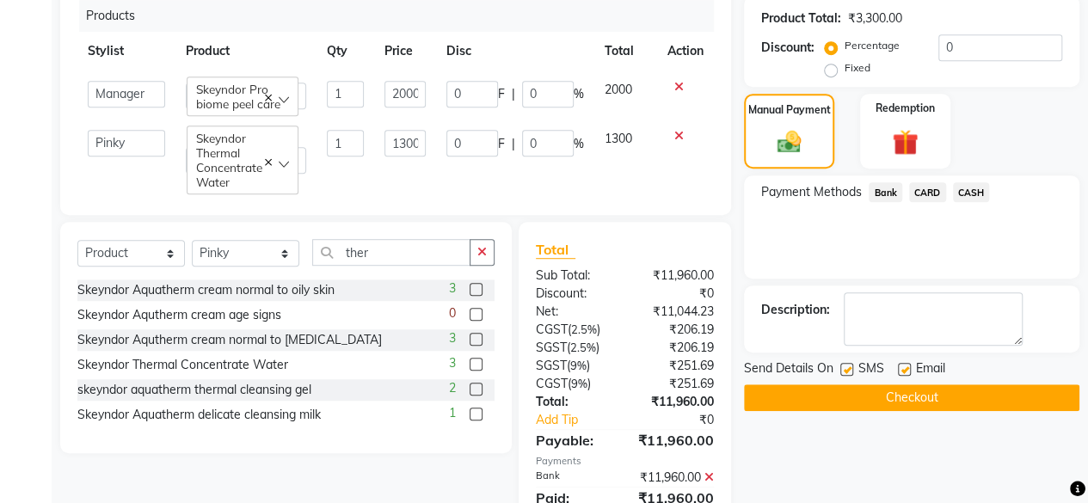
click at [952, 395] on button "Checkout" at bounding box center [911, 397] width 335 height 27
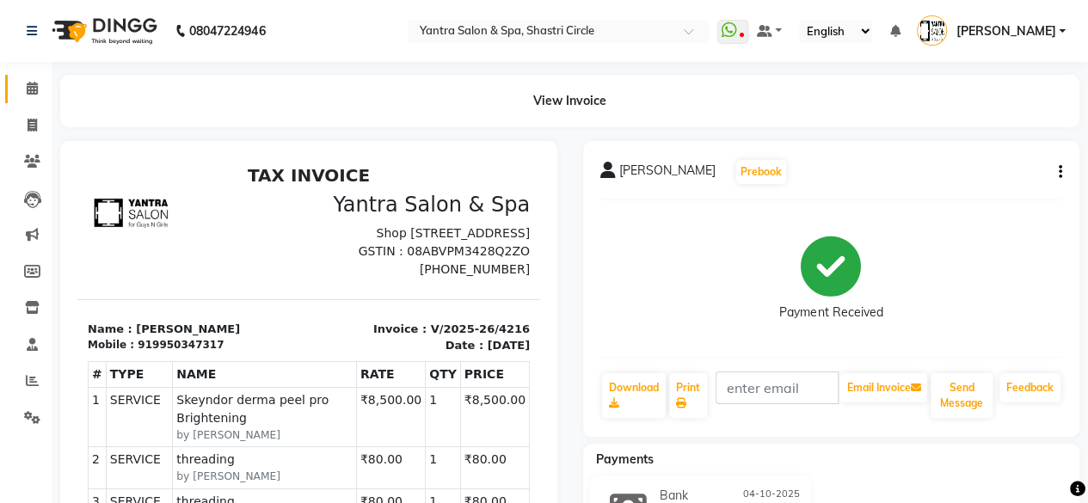
click at [14, 89] on link "Calendar" at bounding box center [25, 89] width 41 height 28
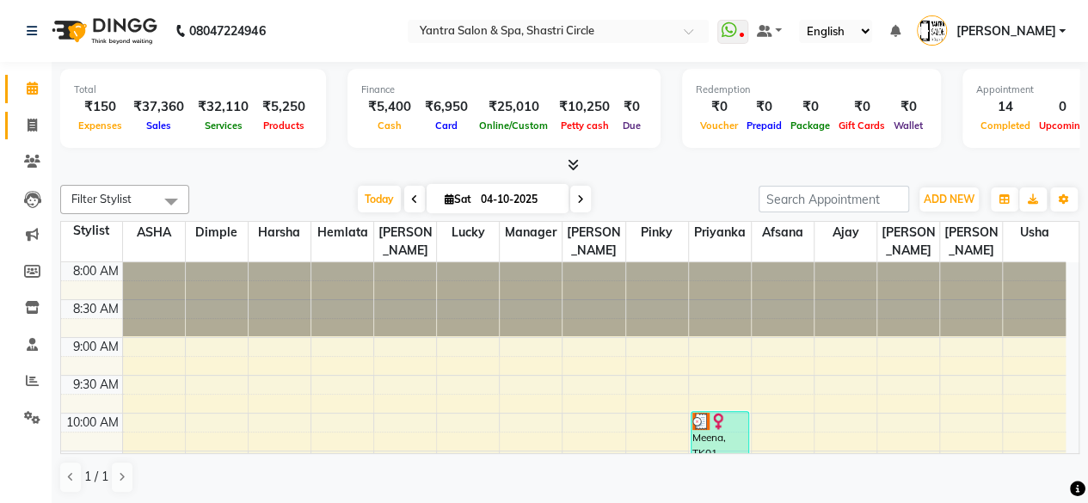
click at [8, 126] on link "Invoice" at bounding box center [25, 126] width 41 height 28
select select "service"
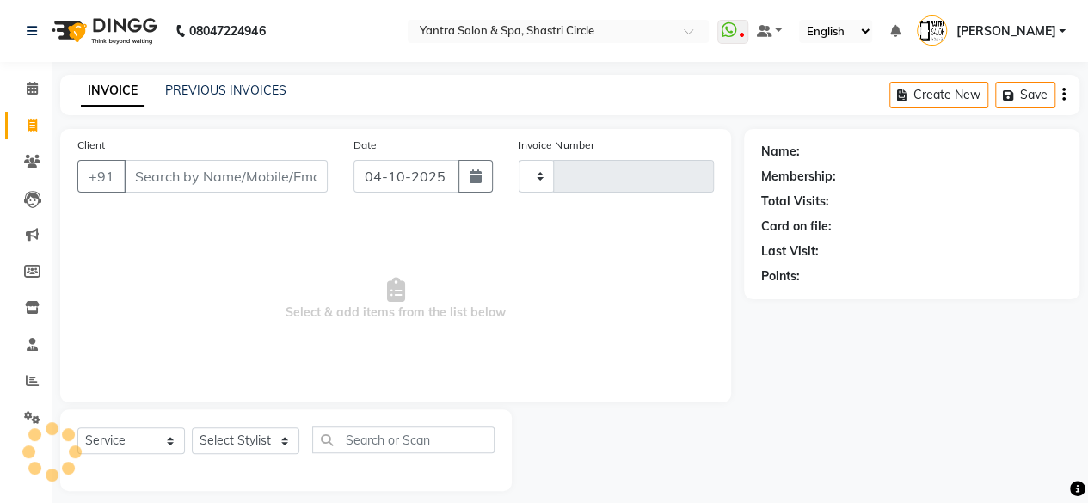
click at [275, 175] on input "Client" at bounding box center [226, 176] width 204 height 33
type input "4217"
type input "t"
select select "154"
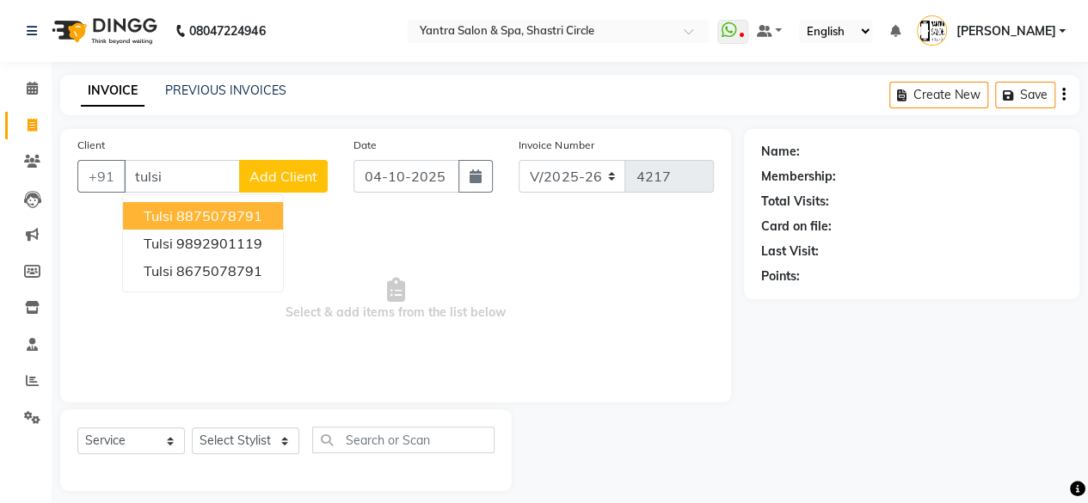
click at [249, 225] on button "Tulsi 8875078791" at bounding box center [203, 216] width 160 height 28
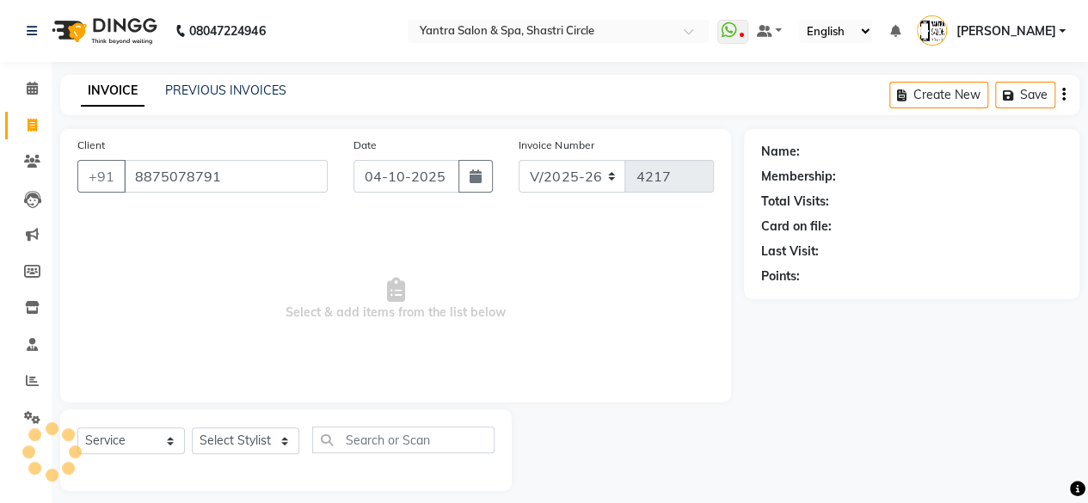
type input "8875078791"
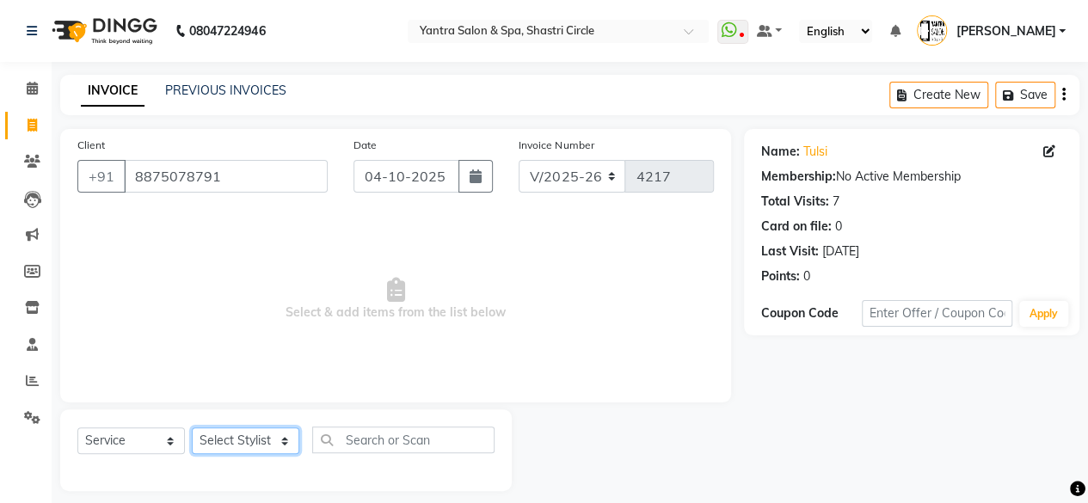
click at [279, 443] on select "Select Stylist [PERSON_NAME] [PERSON_NAME] [PERSON_NAME] ASHA Dimple [PERSON_NA…" at bounding box center [246, 440] width 108 height 27
select select "44019"
click at [192, 427] on select "Select Stylist [PERSON_NAME] [PERSON_NAME] [PERSON_NAME] ASHA Dimple [PERSON_NA…" at bounding box center [246, 440] width 108 height 27
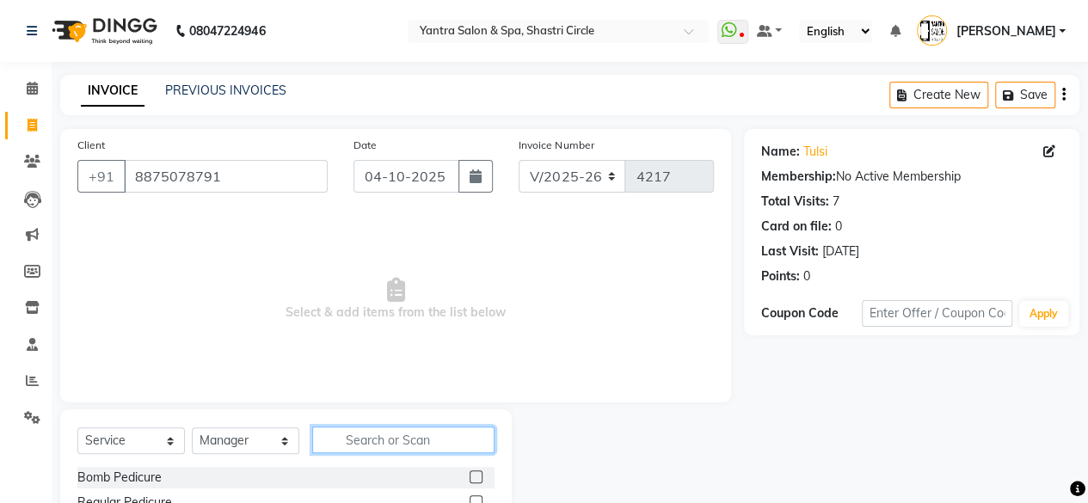
click at [376, 440] on input "text" at bounding box center [403, 440] width 182 height 27
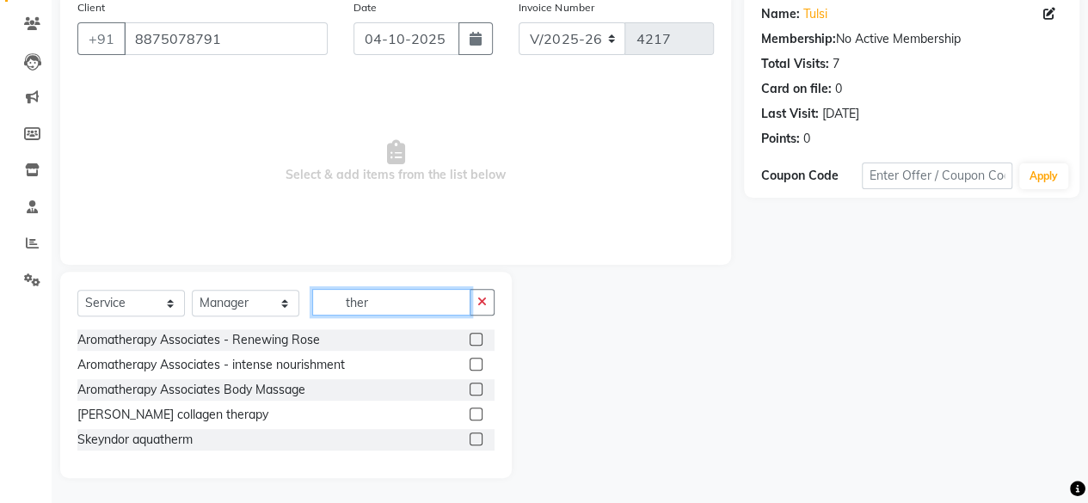
click at [376, 303] on input "ther" at bounding box center [391, 302] width 158 height 27
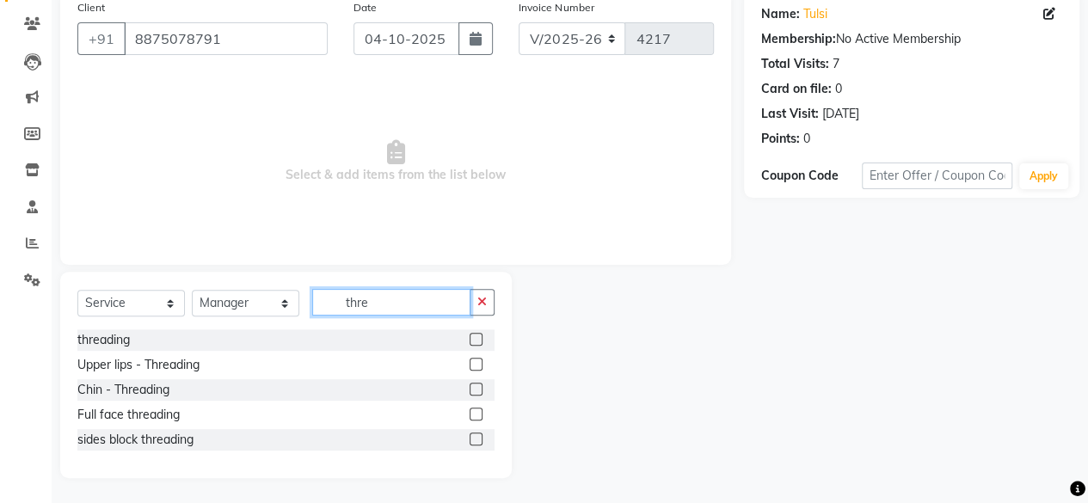
type input "thre"
click at [475, 335] on label at bounding box center [476, 339] width 13 height 13
click at [475, 335] on input "checkbox" at bounding box center [475, 340] width 11 height 11
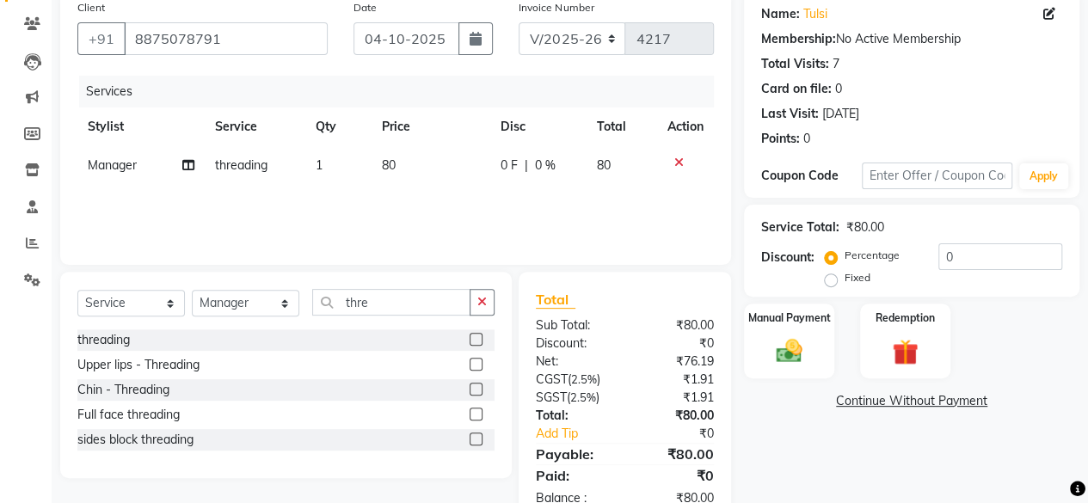
checkbox input "false"
click at [454, 169] on td "80" at bounding box center [431, 165] width 119 height 39
select select "44019"
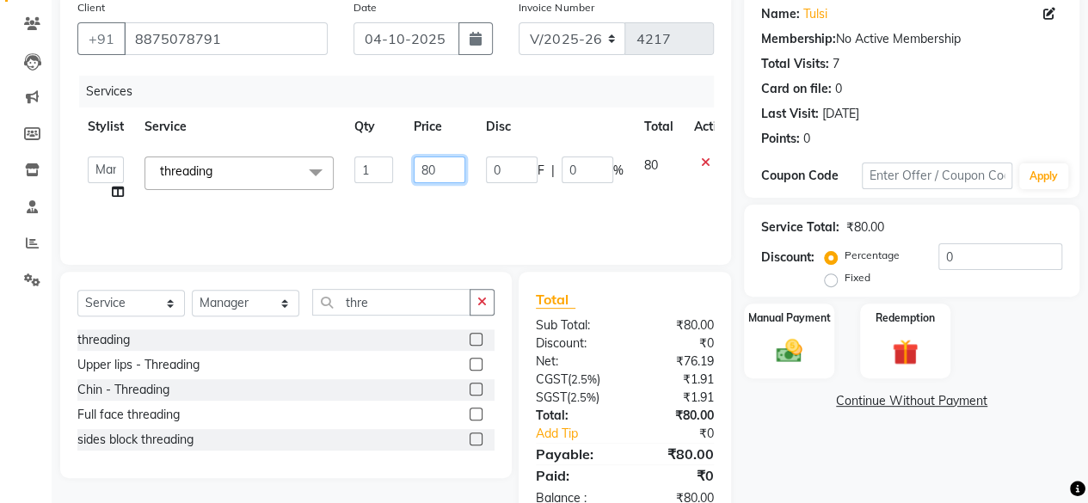
click at [454, 169] on input "80" at bounding box center [440, 170] width 52 height 27
type input "200"
drag, startPoint x: 416, startPoint y: 207, endPoint x: 434, endPoint y: 210, distance: 17.4
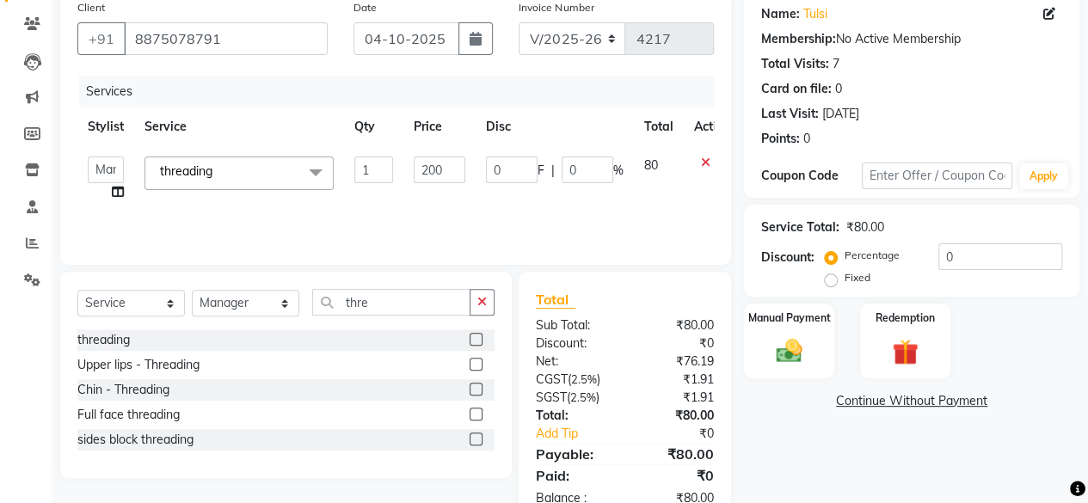
click at [420, 207] on div "Services Stylist Service Qty Price Disc Total Action Afsana Ajay Arvind ASHA Di…" at bounding box center [395, 162] width 637 height 172
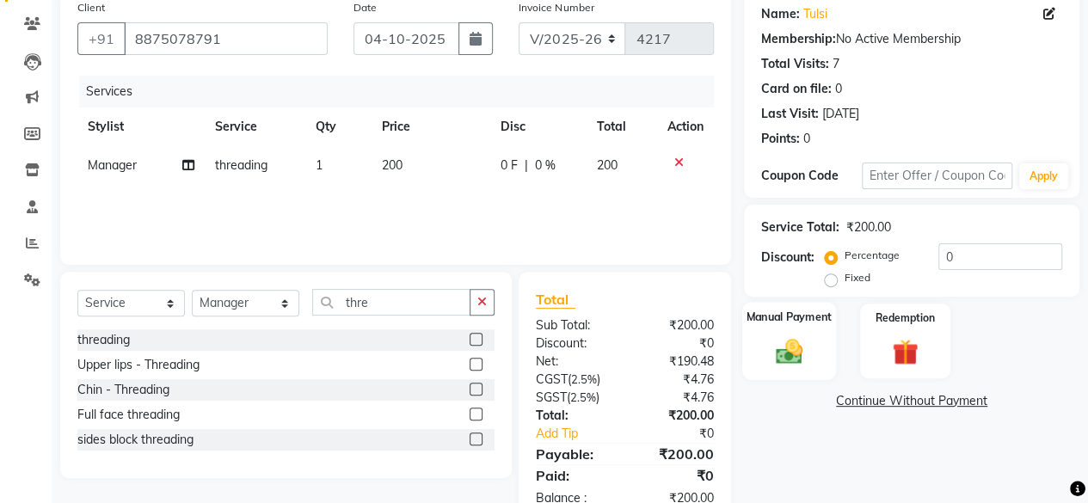
scroll to position [183, 0]
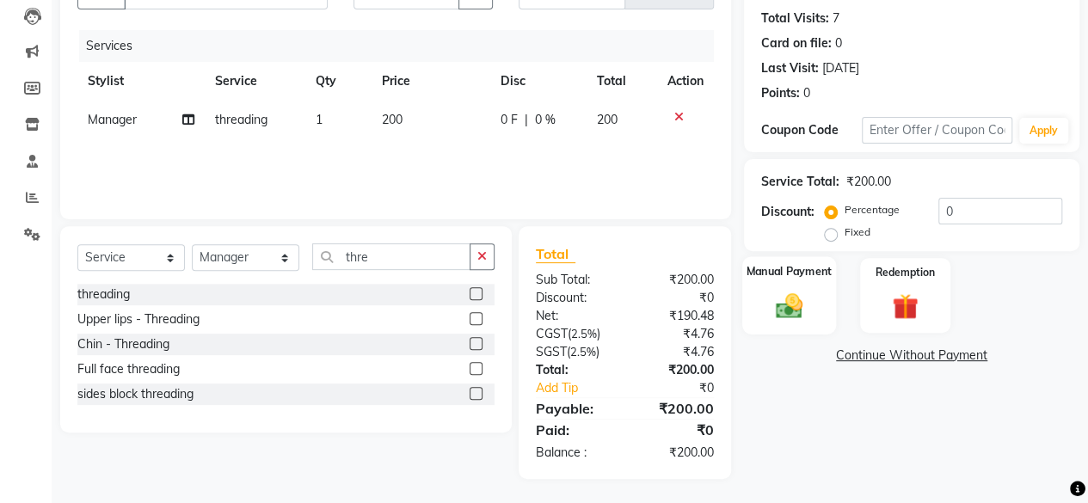
click at [771, 288] on div "Manual Payment" at bounding box center [789, 295] width 94 height 78
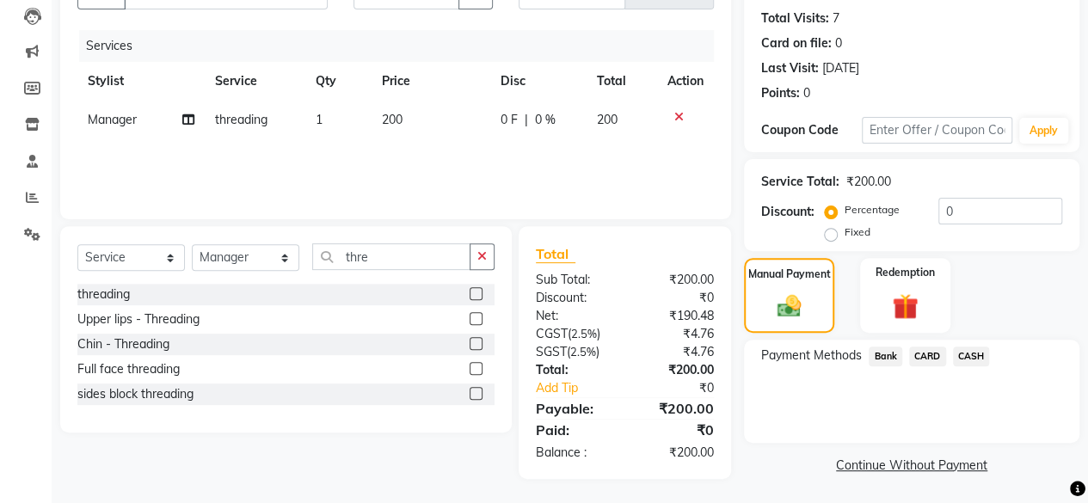
click at [900, 359] on span "Bank" at bounding box center [886, 357] width 34 height 20
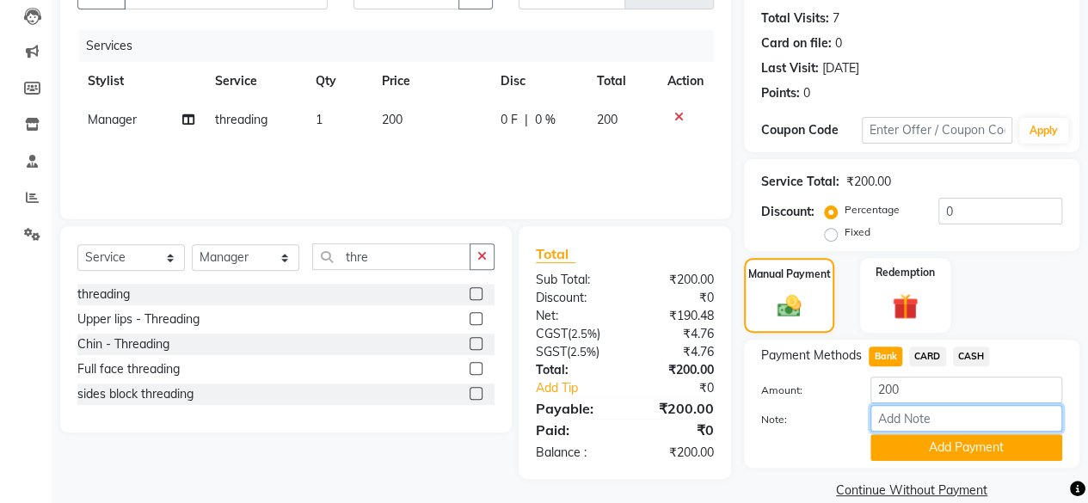
click at [951, 431] on input "Note:" at bounding box center [966, 418] width 192 height 27
click at [950, 448] on button "Add Payment" at bounding box center [966, 447] width 192 height 27
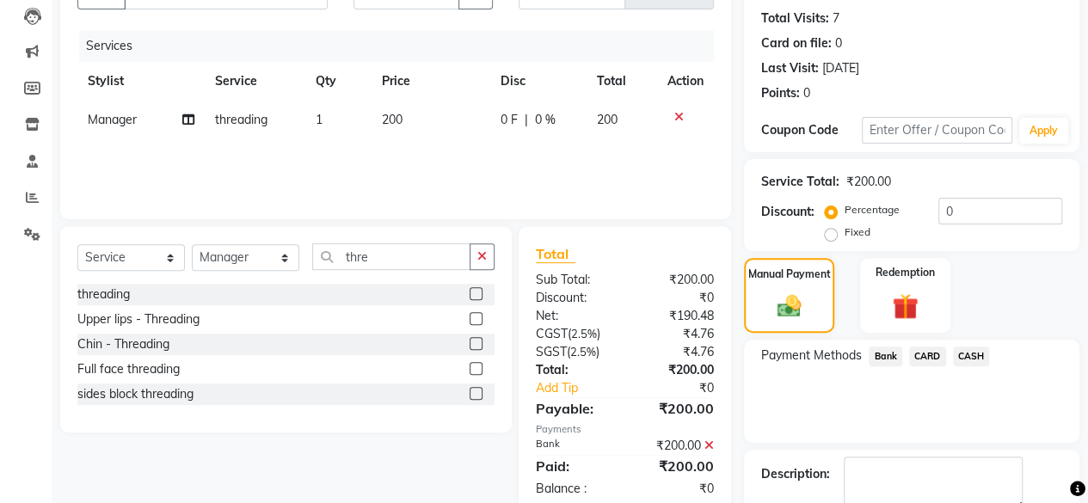
scroll to position [279, 0]
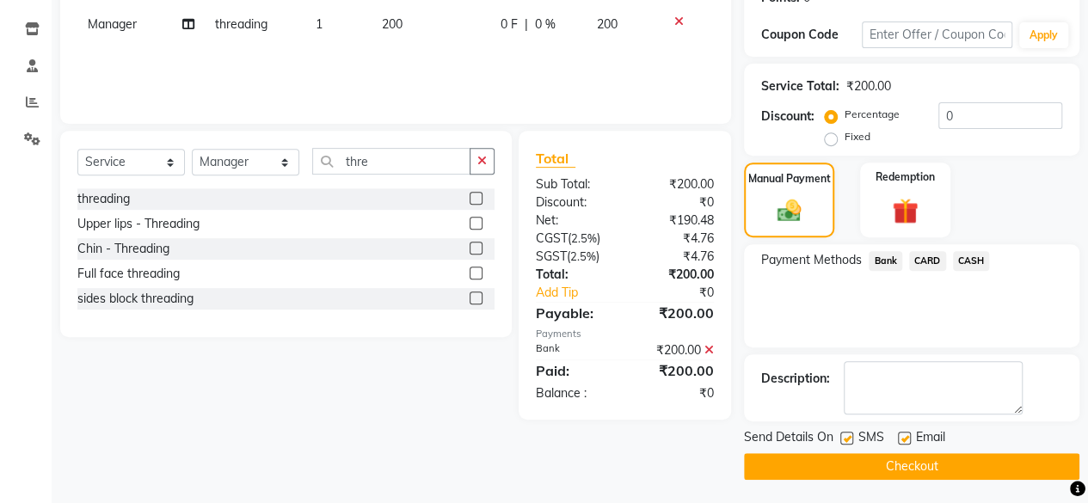
click at [977, 457] on button "Checkout" at bounding box center [911, 466] width 335 height 27
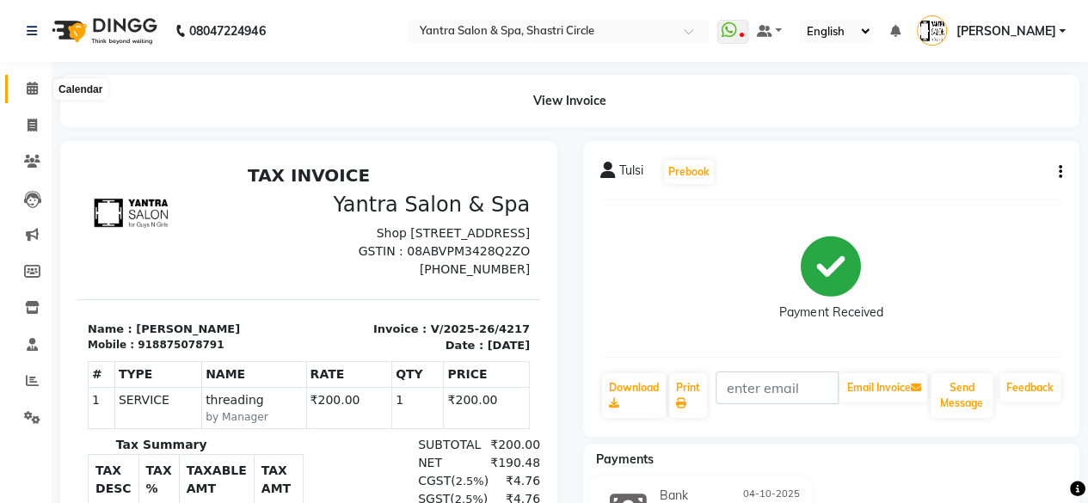
click at [29, 86] on icon at bounding box center [32, 88] width 11 height 13
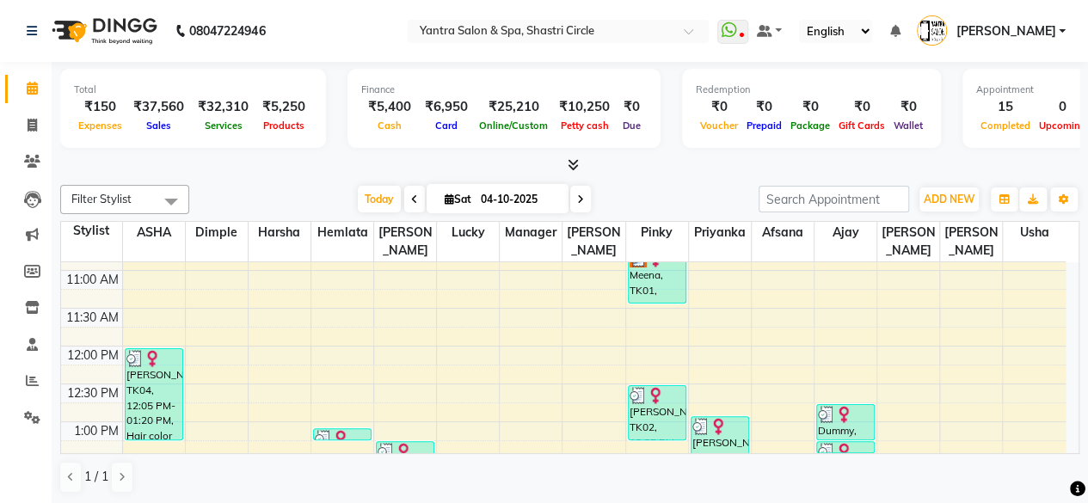
scroll to position [186, 0]
